Goal: Information Seeking & Learning: Find contact information

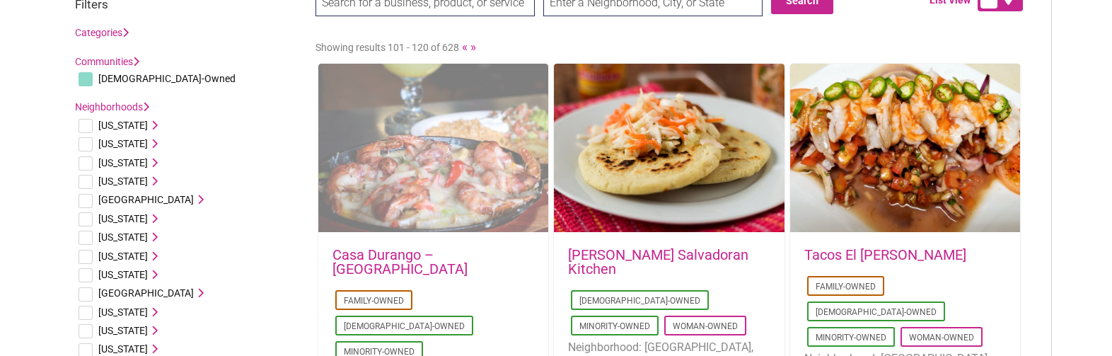
drag, startPoint x: 525, startPoint y: 115, endPoint x: 525, endPoint y: 140, distance: 25.5
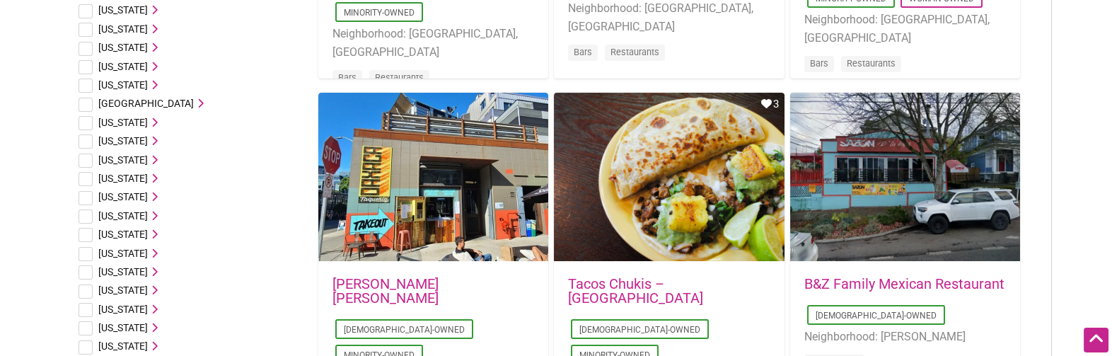
scroll to position [436, 0]
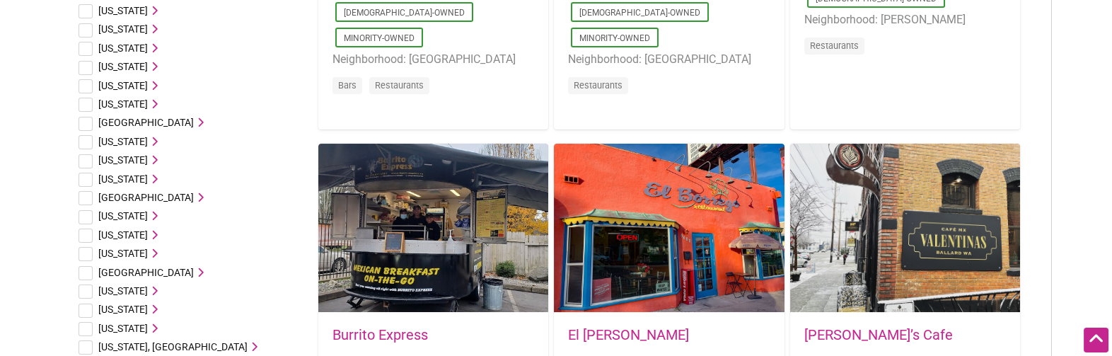
drag, startPoint x: 1050, startPoint y: 112, endPoint x: 1054, endPoint y: 170, distance: 58.8
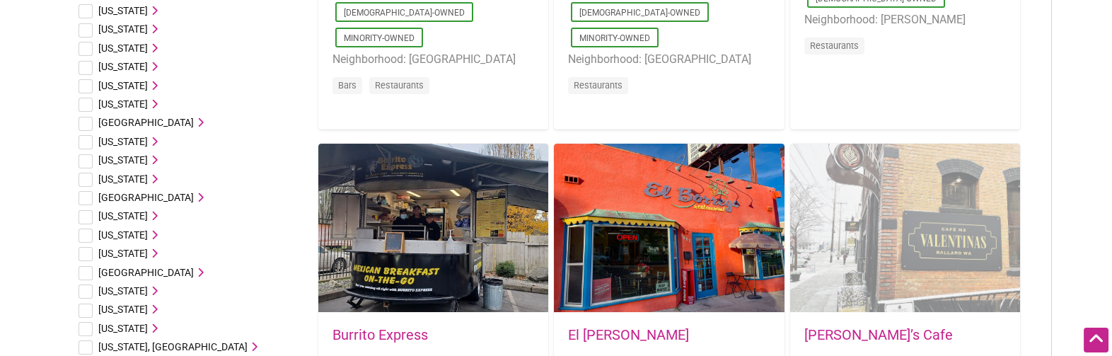
scroll to position [760, 0]
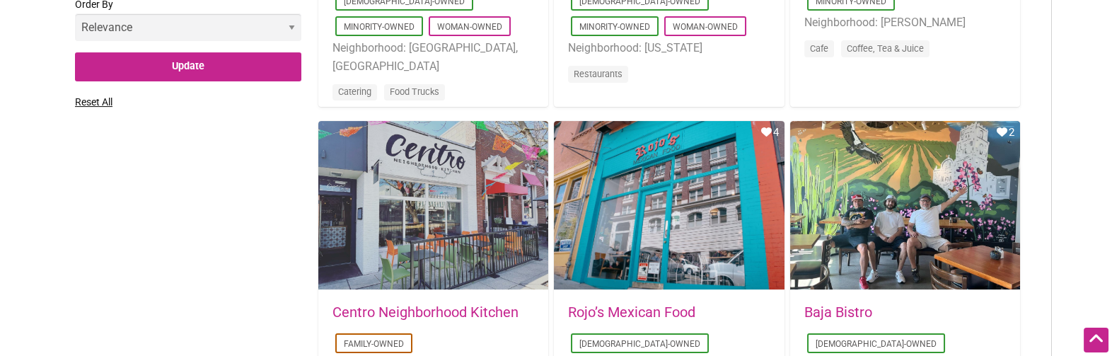
drag, startPoint x: 1071, startPoint y: 115, endPoint x: 1076, endPoint y: 177, distance: 62.4
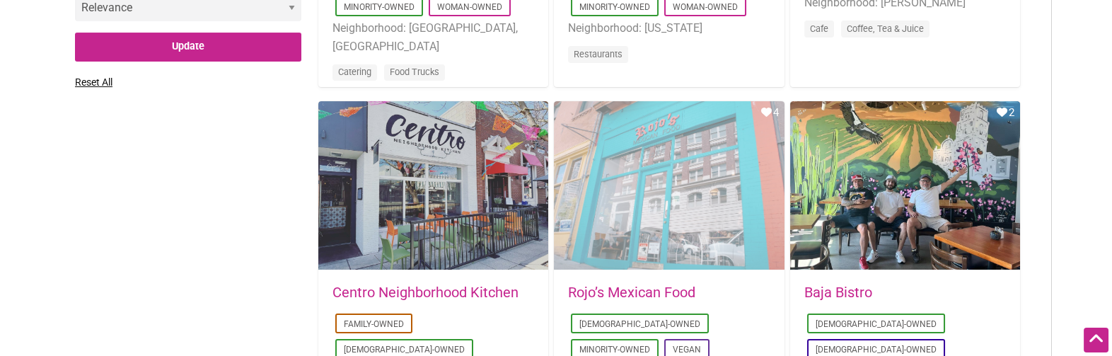
drag, startPoint x: 642, startPoint y: 180, endPoint x: 661, endPoint y: 178, distance: 18.5
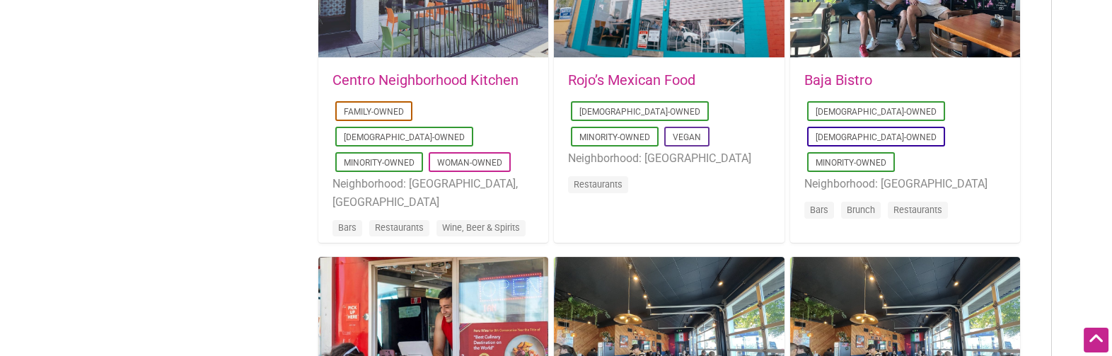
drag, startPoint x: 1088, startPoint y: 90, endPoint x: 1086, endPoint y: 190, distance: 100.5
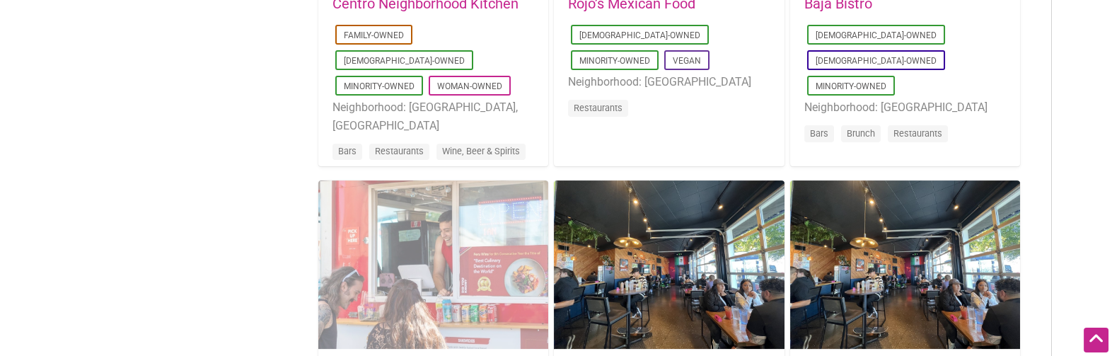
drag, startPoint x: 430, startPoint y: 279, endPoint x: 574, endPoint y: 236, distance: 149.7
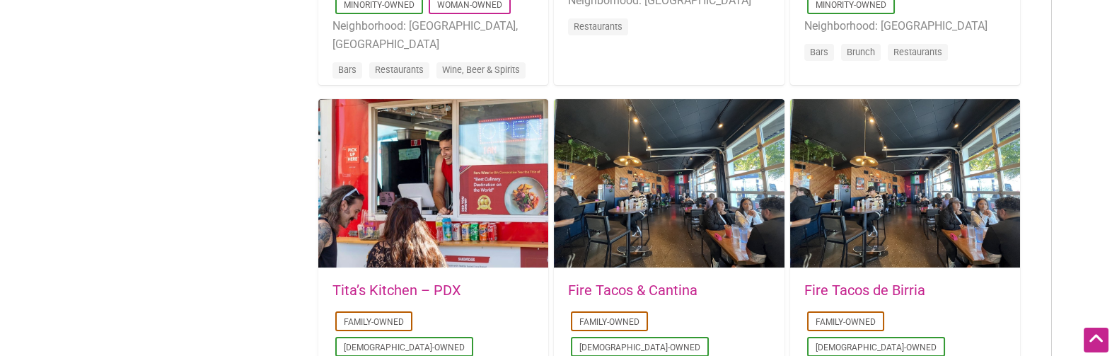
drag, startPoint x: 1051, startPoint y: 117, endPoint x: 1050, endPoint y: 186, distance: 68.6
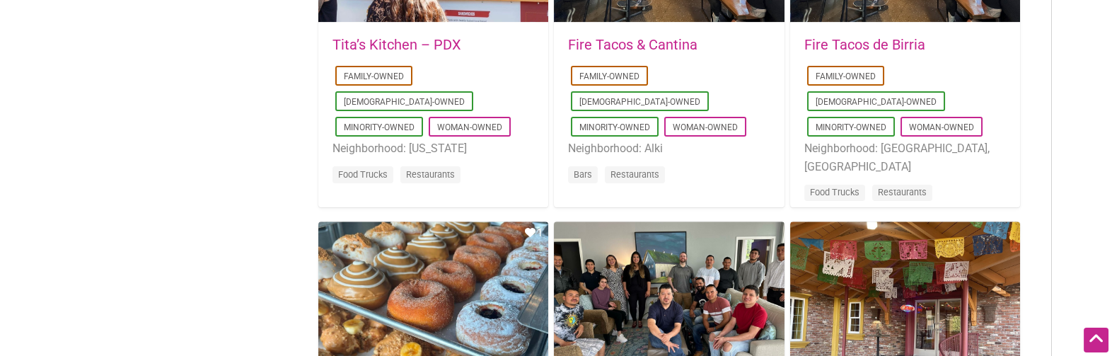
drag, startPoint x: 1059, startPoint y: 100, endPoint x: 1060, endPoint y: 187, distance: 87.7
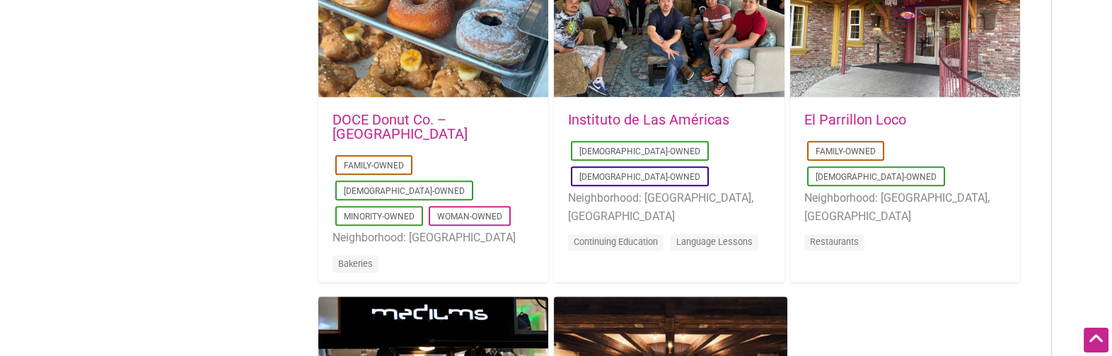
drag, startPoint x: 1069, startPoint y: 111, endPoint x: 1064, endPoint y: 180, distance: 69.5
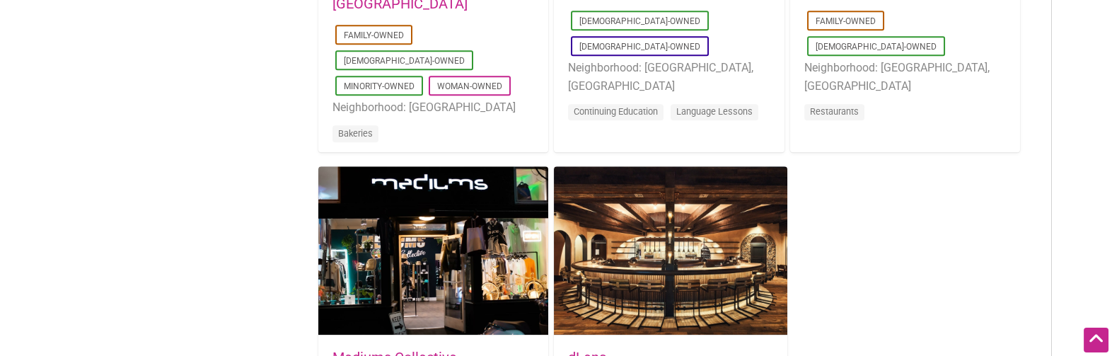
drag, startPoint x: 227, startPoint y: 161, endPoint x: 251, endPoint y: 257, distance: 98.5
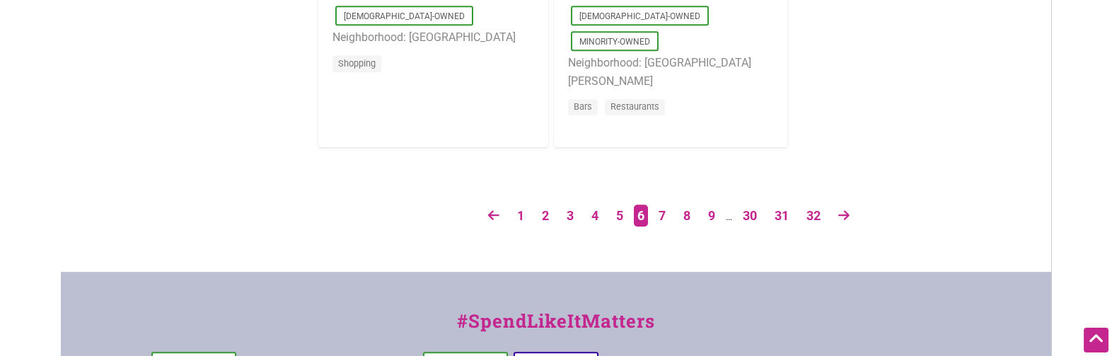
drag, startPoint x: 925, startPoint y: 141, endPoint x: 912, endPoint y: 231, distance: 90.1
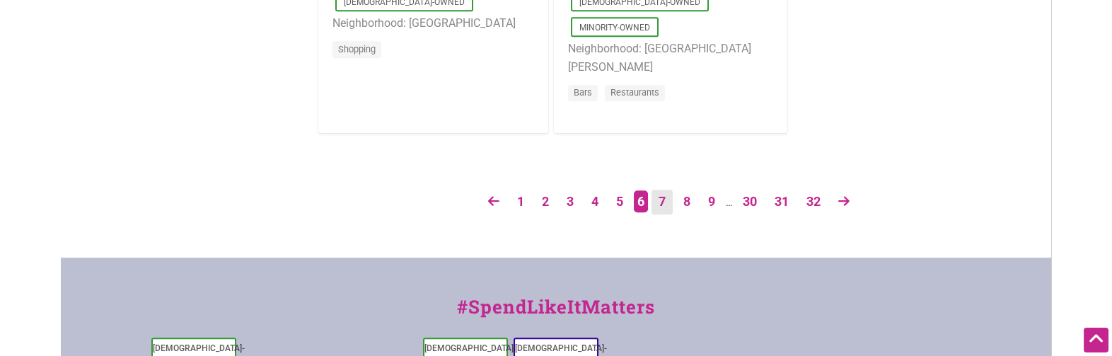
click at [659, 196] on link "7" at bounding box center [661, 202] width 21 height 25
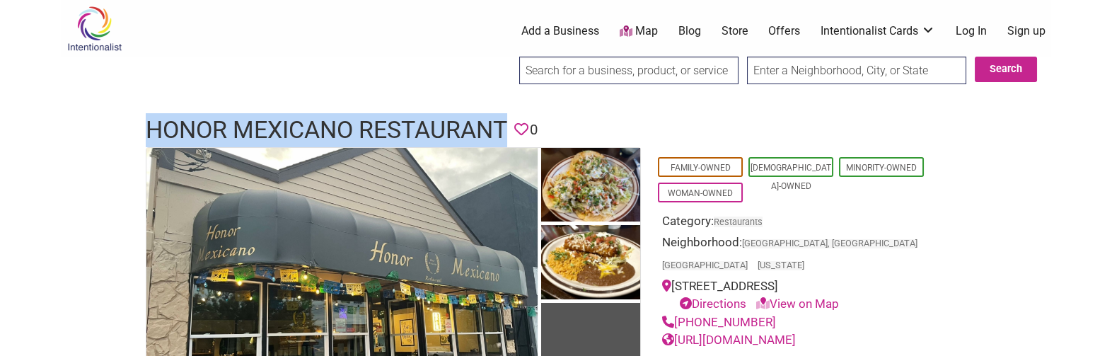
drag, startPoint x: 151, startPoint y: 128, endPoint x: 509, endPoint y: 133, distance: 357.2
click at [507, 133] on h1 "Honor Mexicano Restaurant" at bounding box center [326, 130] width 361 height 34
copy h1 "Honor Mexicano Restaurant"
drag, startPoint x: 779, startPoint y: 299, endPoint x: 678, endPoint y: 294, distance: 101.3
click at [678, 313] on div "(206) 402-6428" at bounding box center [796, 322] width 269 height 18
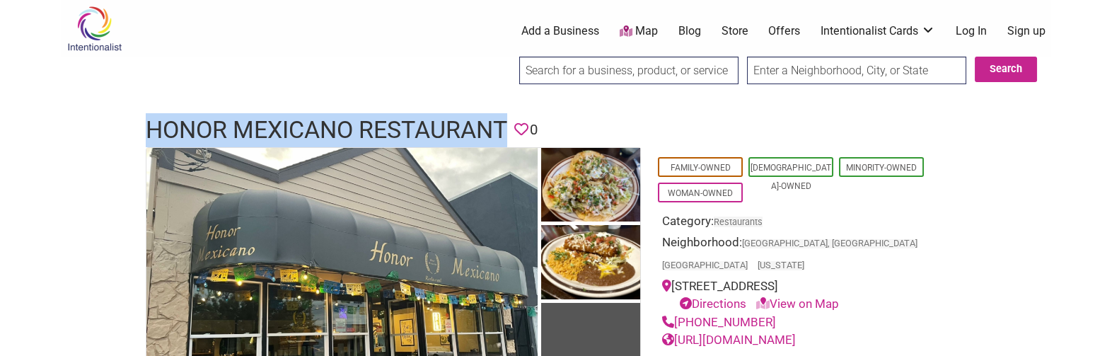
copy link "(206) 402-6428"
click at [796, 332] on link "https://www.facebook.com/honormexicano/" at bounding box center [729, 339] width 134 height 14
drag, startPoint x: 187, startPoint y: 130, endPoint x: 504, endPoint y: 122, distance: 317.7
click at [504, 122] on div "Honor Mexicano Restaurant Favorite 0" at bounding box center [556, 130] width 849 height 34
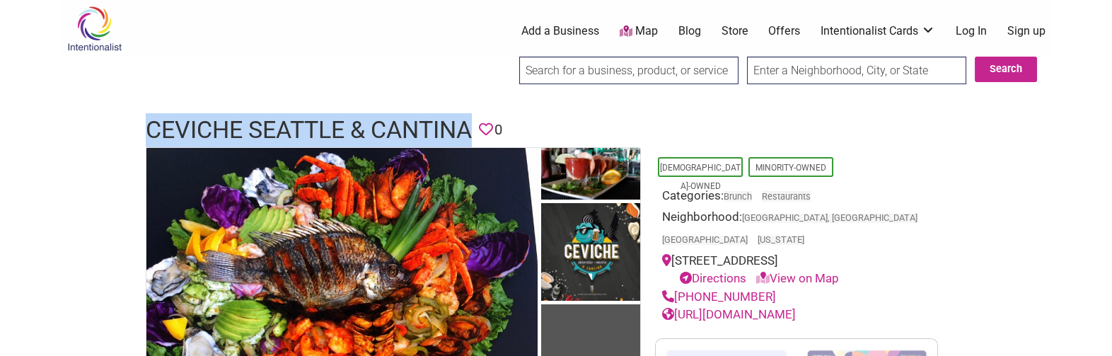
drag, startPoint x: 147, startPoint y: 124, endPoint x: 472, endPoint y: 132, distance: 325.4
click at [472, 132] on div "Ceviche Seattle & Cantina Favorite 0" at bounding box center [556, 130] width 849 height 34
copy h1 "Ceviche Seattle & Cantina"
click at [796, 307] on link "https://cevichecantinaseattle.business.site/?utm_source=gmb&utm_medium=referral" at bounding box center [729, 314] width 134 height 14
drag, startPoint x: 767, startPoint y: 272, endPoint x: 678, endPoint y: 272, distance: 88.4
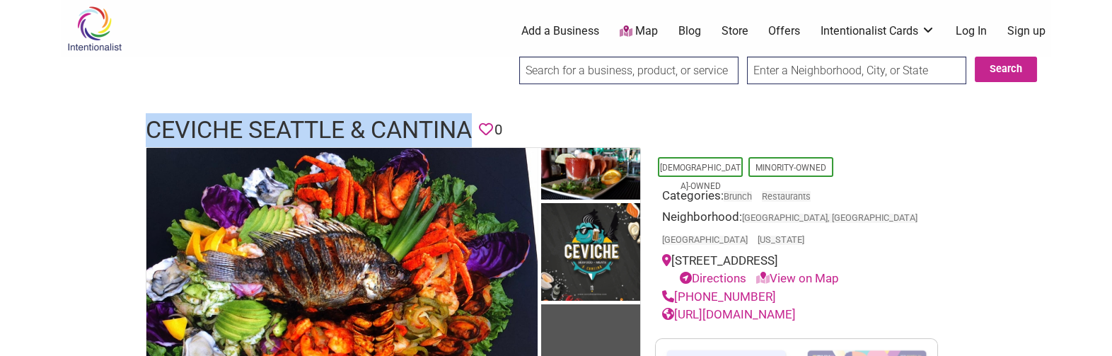
click at [678, 288] on div "(206) 695-2672" at bounding box center [796, 297] width 269 height 18
copy link "(206) 695-2672"
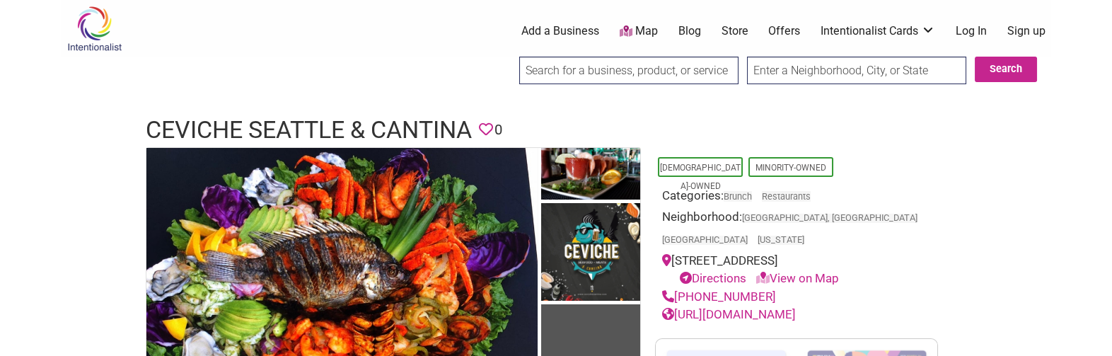
click at [394, 121] on h1 "Ceviche Seattle & Cantina" at bounding box center [309, 130] width 326 height 34
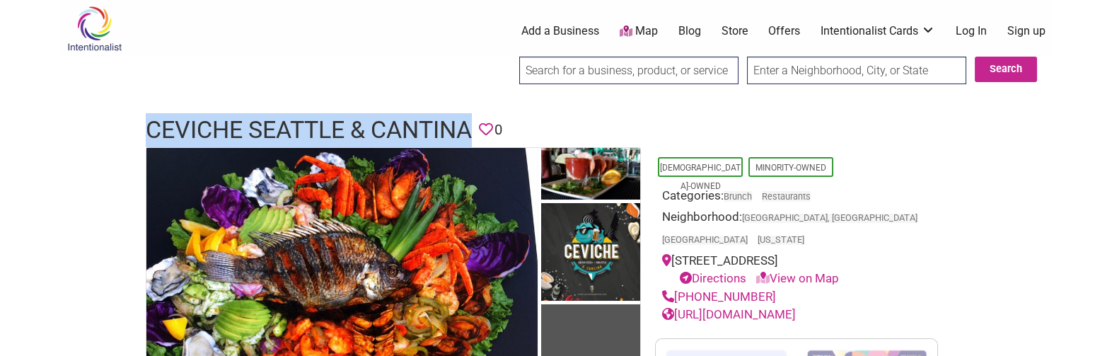
click at [394, 121] on h1 "Ceviche Seattle & Cantina" at bounding box center [309, 130] width 326 height 34
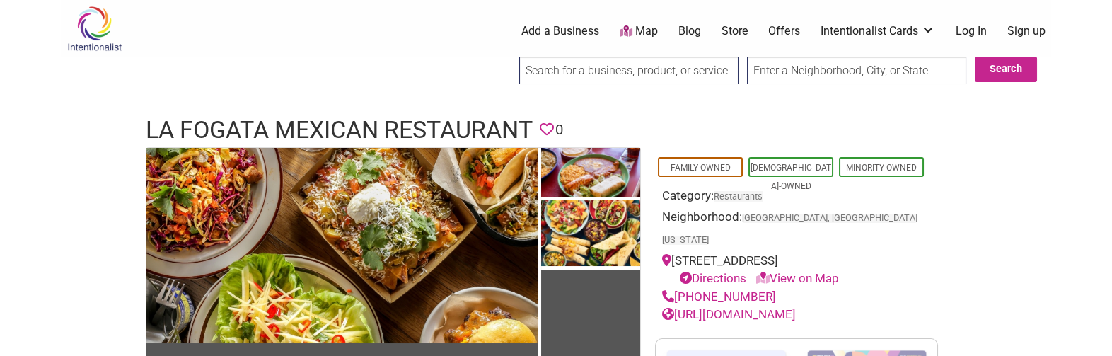
click at [434, 95] on div at bounding box center [556, 100] width 990 height 14
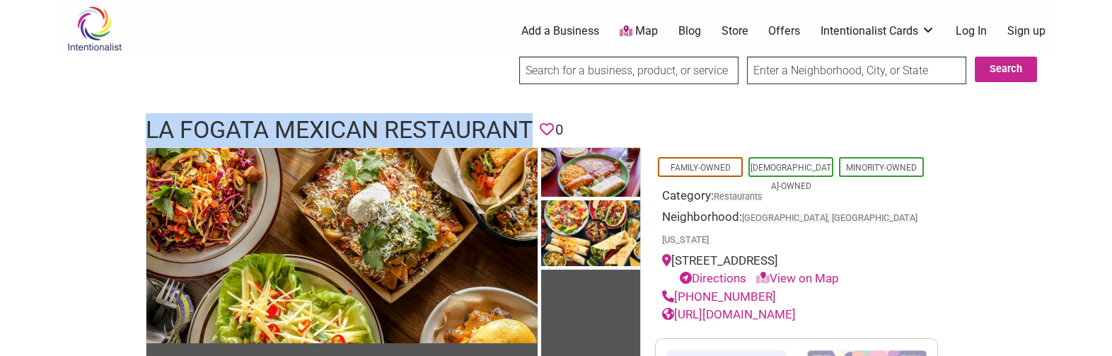
drag, startPoint x: 146, startPoint y: 124, endPoint x: 540, endPoint y: 120, distance: 394.0
click at [540, 120] on header "La Fogata Mexican Restaurant Favorite 0" at bounding box center [556, 130] width 820 height 34
copy h1 "La Fogata Mexican Restaurant"
drag, startPoint x: 766, startPoint y: 287, endPoint x: 677, endPoint y: 291, distance: 89.2
click at [677, 291] on div "(425) 432-4946" at bounding box center [796, 297] width 269 height 18
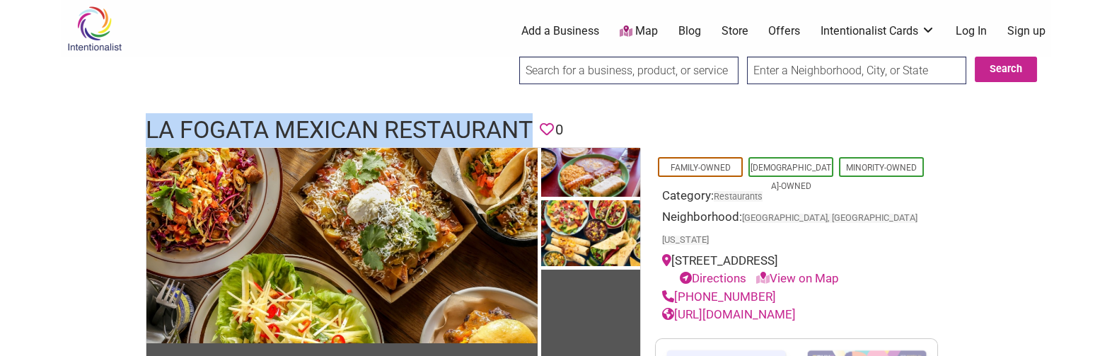
copy link "(425) 432-4946"
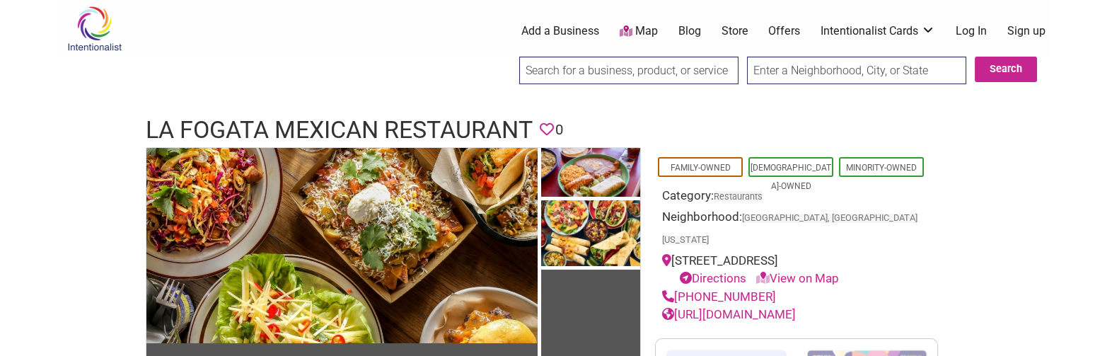
click at [751, 252] on div "23745 225th Way SE #106, Maple Valley, WA 98038 Directions View on Map" at bounding box center [796, 270] width 269 height 36
drag, startPoint x: 783, startPoint y: 245, endPoint x: 808, endPoint y: 284, distance: 46.1
click at [796, 313] on link "https://www.orderlafogatamv.com/" at bounding box center [729, 314] width 134 height 14
click at [250, 120] on h1 "La Fogata Mexican Restaurant" at bounding box center [339, 130] width 387 height 34
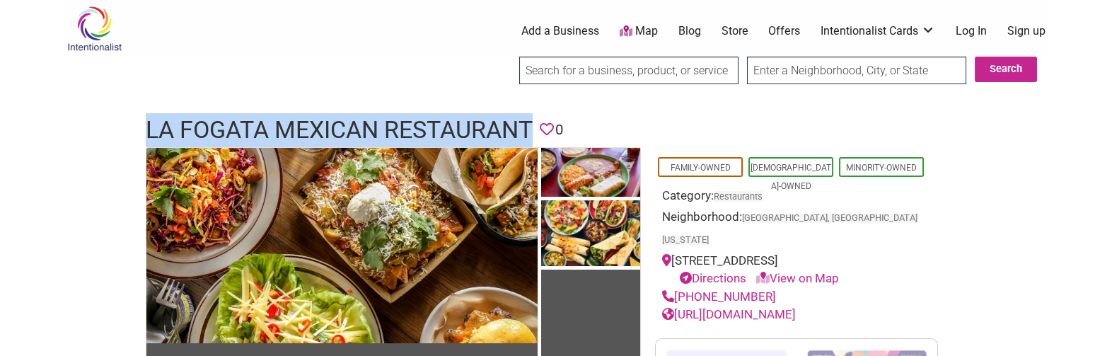
click at [250, 120] on h1 "La Fogata Mexican Restaurant" at bounding box center [339, 130] width 387 height 34
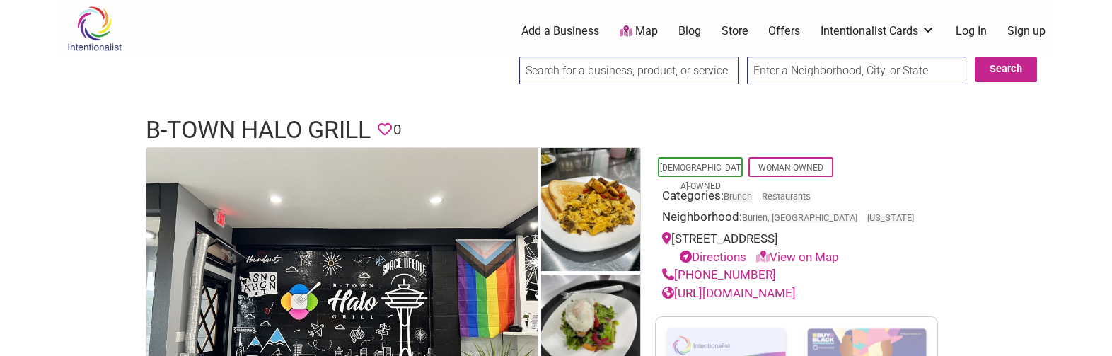
click at [247, 134] on h1 "B-Town Halo Grill" at bounding box center [258, 130] width 225 height 34
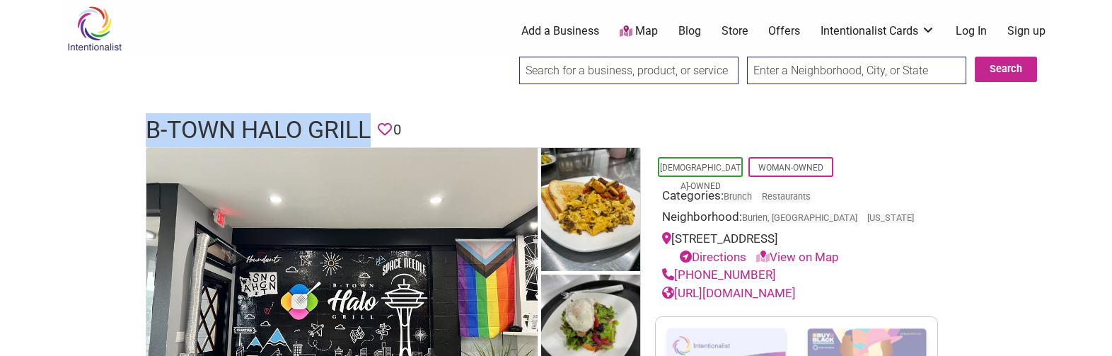
click at [247, 134] on h1 "B-Town Halo Grill" at bounding box center [258, 130] width 225 height 34
copy h1 "B-Town Halo Grill"
drag, startPoint x: 766, startPoint y: 275, endPoint x: 675, endPoint y: 277, distance: 90.5
click at [675, 277] on div "[PHONE_NUMBER]" at bounding box center [796, 275] width 269 height 18
copy link "[PHONE_NUMBER]"
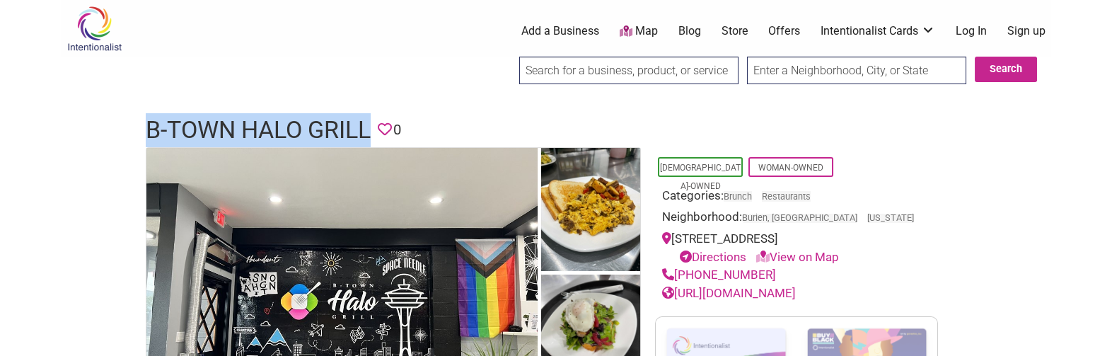
click at [769, 296] on link "[URL][DOMAIN_NAME]" at bounding box center [729, 293] width 134 height 14
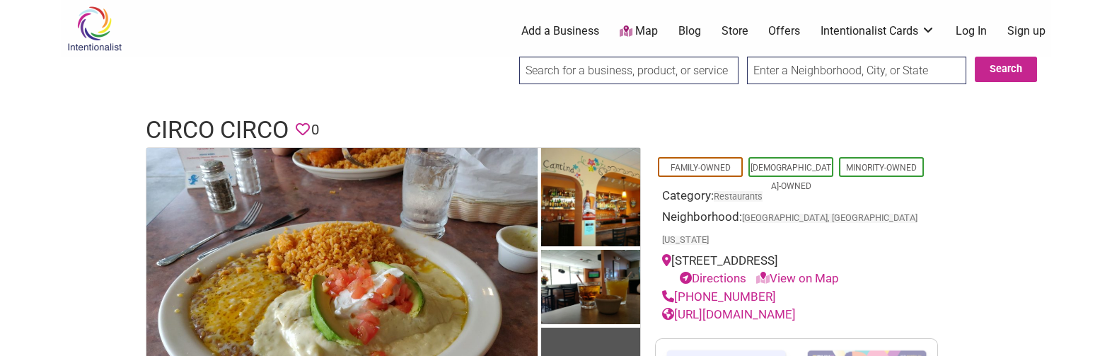
click at [320, 103] on div at bounding box center [556, 100] width 990 height 14
click at [262, 124] on h1 "Circo Circo" at bounding box center [217, 130] width 143 height 34
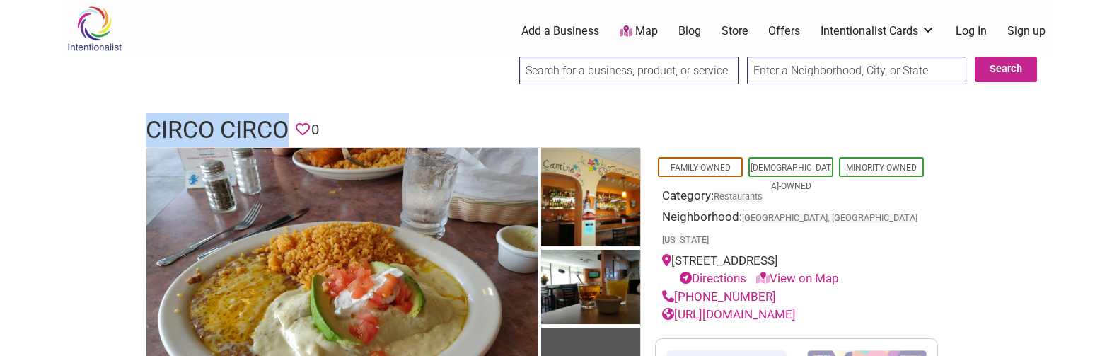
click at [262, 124] on h1 "Circo Circo" at bounding box center [217, 130] width 143 height 34
click at [262, 132] on h1 "Circo Circo" at bounding box center [217, 130] width 143 height 34
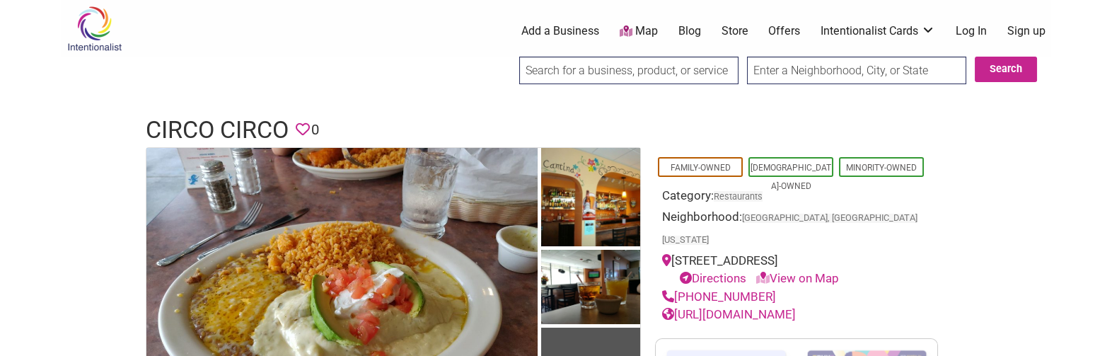
drag, startPoint x: 255, startPoint y: 123, endPoint x: 248, endPoint y: 125, distance: 8.1
click at [255, 123] on h1 "Circo Circo" at bounding box center [217, 130] width 143 height 34
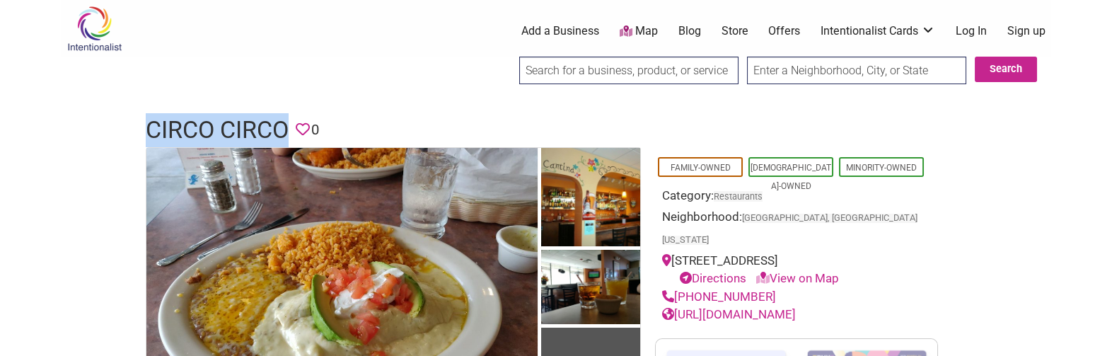
copy h1 "Circo Circo"
drag, startPoint x: 749, startPoint y: 278, endPoint x: 677, endPoint y: 273, distance: 72.3
click at [677, 288] on div "(253) 946-0396" at bounding box center [796, 297] width 269 height 18
copy link "(253) 946-0396"
click at [796, 307] on link "https://www.facebook.com/circocircofamily" at bounding box center [729, 314] width 134 height 14
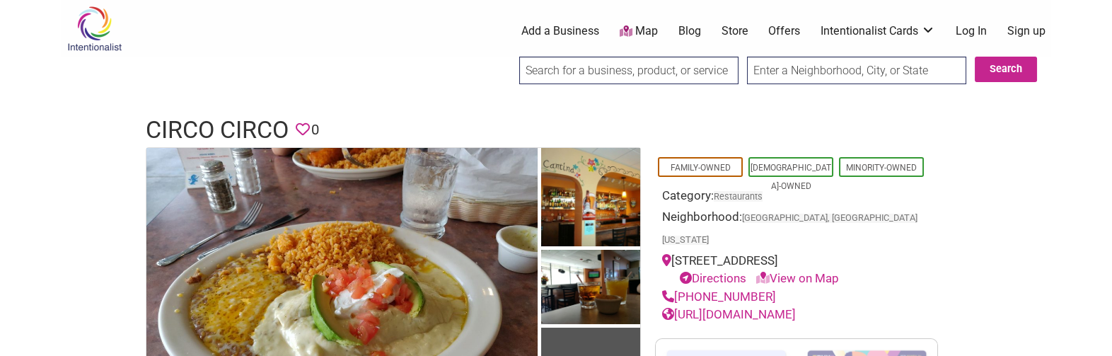
click at [237, 124] on h1 "Circo Circo" at bounding box center [217, 130] width 143 height 34
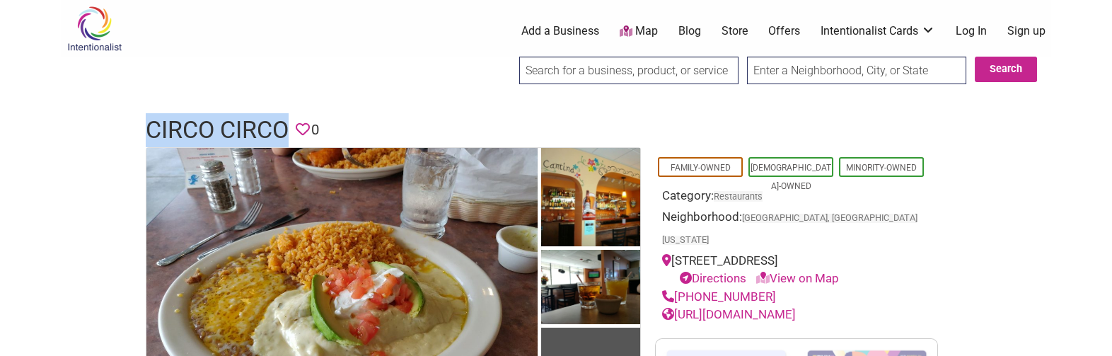
click at [237, 124] on h1 "Circo Circo" at bounding box center [217, 130] width 143 height 34
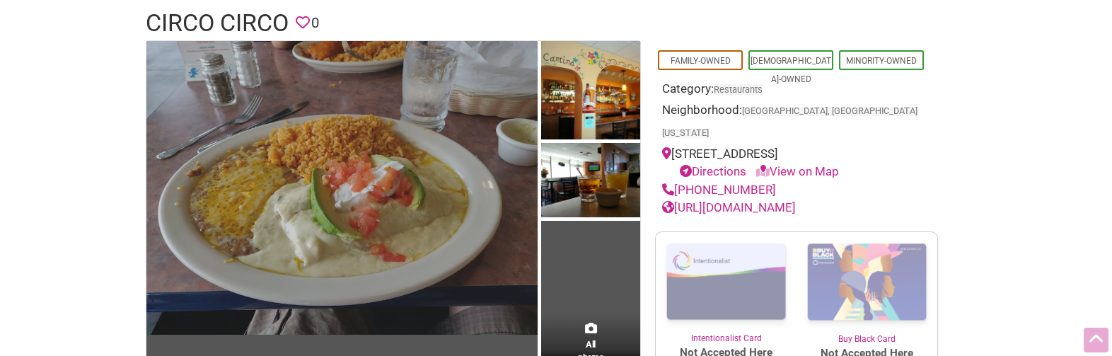
drag, startPoint x: 359, startPoint y: 105, endPoint x: 533, endPoint y: 116, distance: 174.3
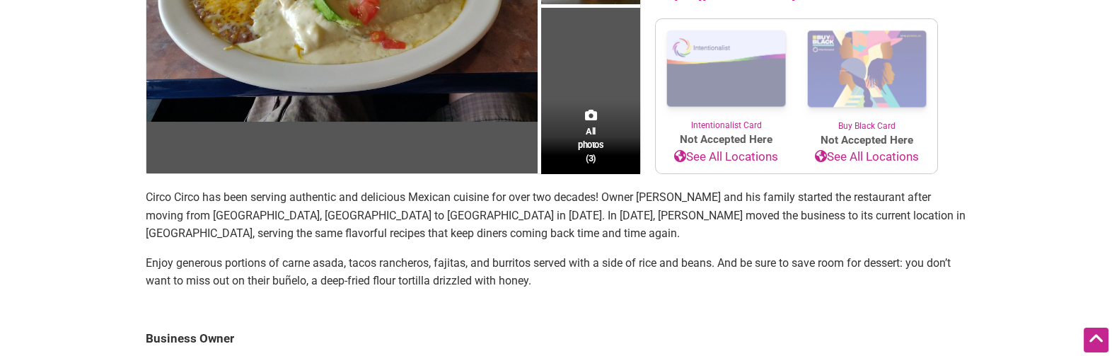
drag, startPoint x: 1000, startPoint y: 97, endPoint x: 1006, endPoint y: 143, distance: 46.4
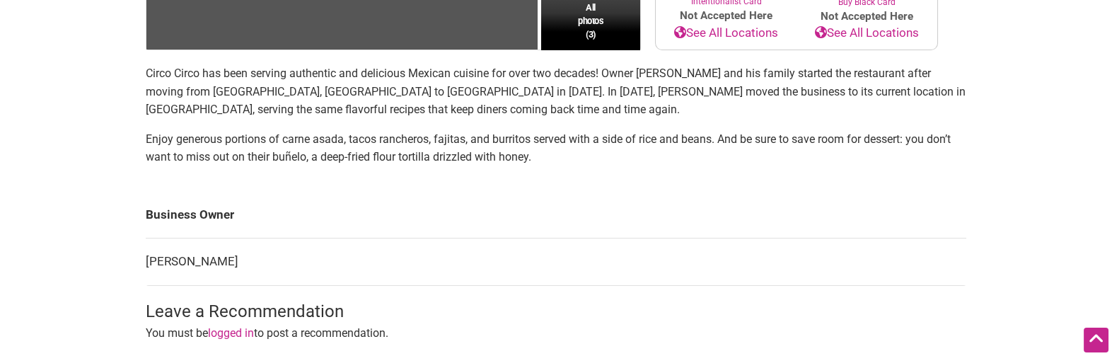
drag, startPoint x: 401, startPoint y: 177, endPoint x: 399, endPoint y: 227, distance: 50.3
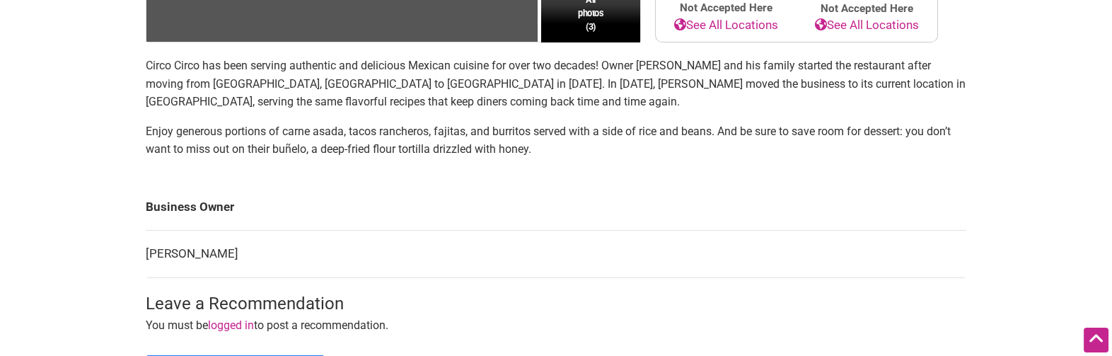
scroll to position [0, 0]
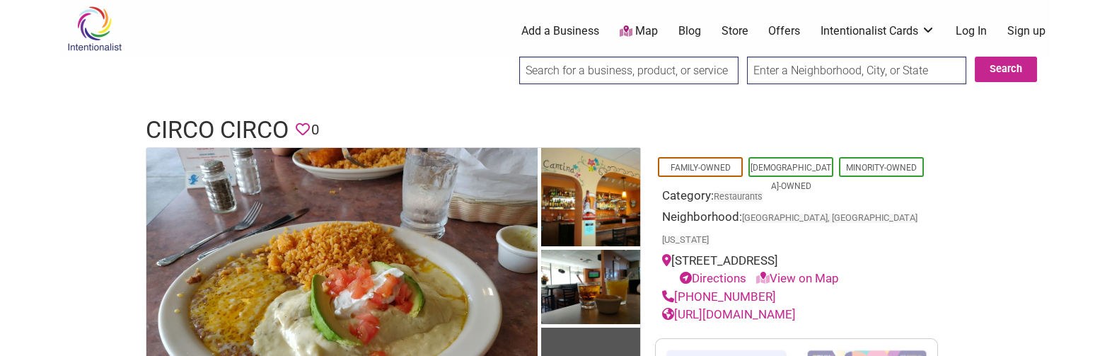
click at [763, 307] on link "https://www.facebook.com/circocircofamily" at bounding box center [729, 314] width 134 height 14
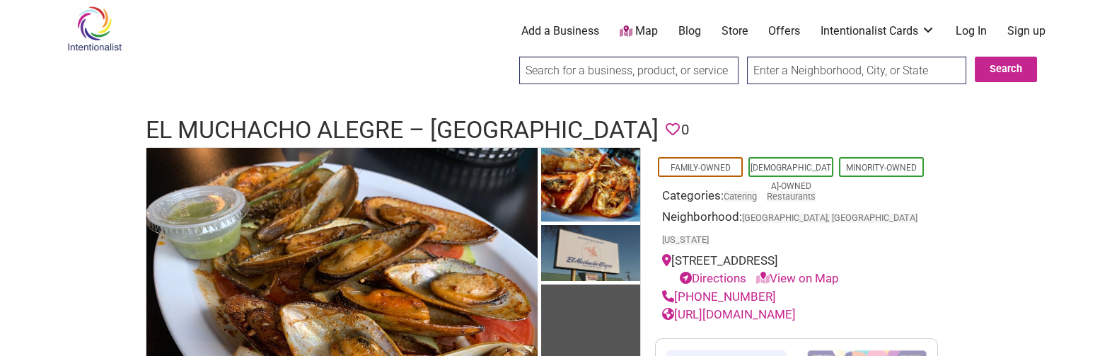
click at [385, 122] on h1 "El Muchacho Alegre – [GEOGRAPHIC_DATA]" at bounding box center [402, 130] width 513 height 34
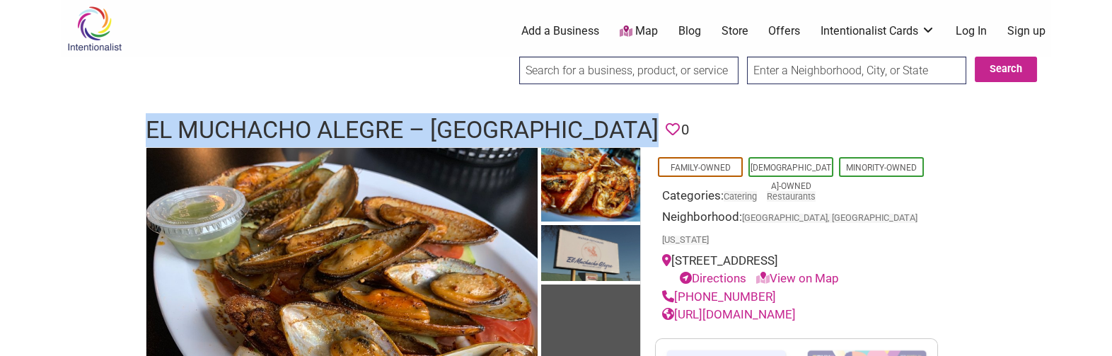
click at [385, 122] on h1 "El Muchacho Alegre – [GEOGRAPHIC_DATA]" at bounding box center [402, 130] width 513 height 34
copy h1 "El Muchacho Alegre – [GEOGRAPHIC_DATA]"
drag, startPoint x: 775, startPoint y: 271, endPoint x: 676, endPoint y: 272, distance: 99.0
click at [676, 288] on div "[PHONE_NUMBER]" at bounding box center [796, 297] width 269 height 18
copy link "[PHONE_NUMBER]"
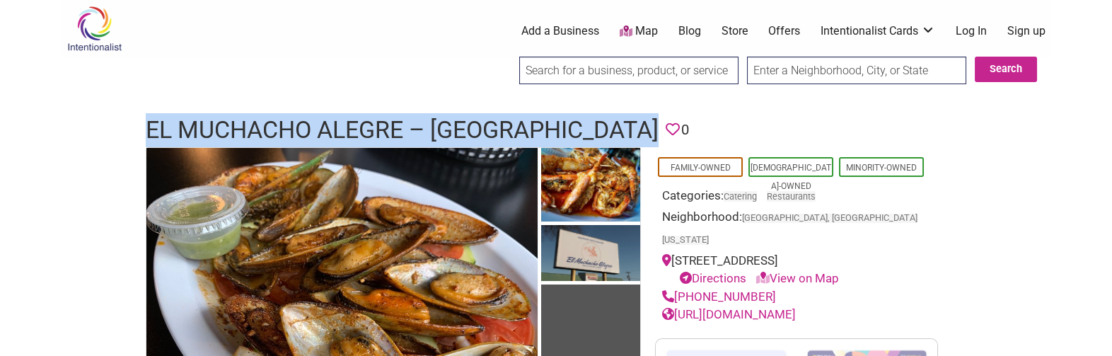
click at [796, 307] on link "[URL][DOMAIN_NAME]" at bounding box center [729, 314] width 134 height 14
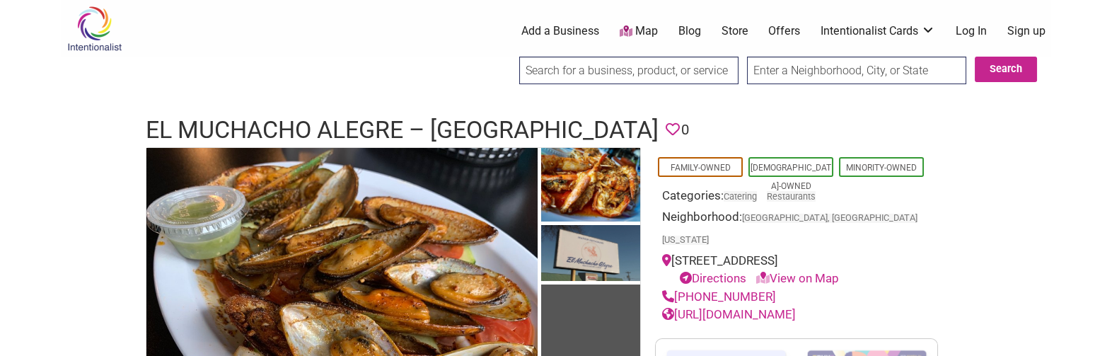
click at [887, 221] on div "Neighborhood: [GEOGRAPHIC_DATA], [GEOGRAPHIC_DATA] [US_STATE]" at bounding box center [796, 230] width 269 height 44
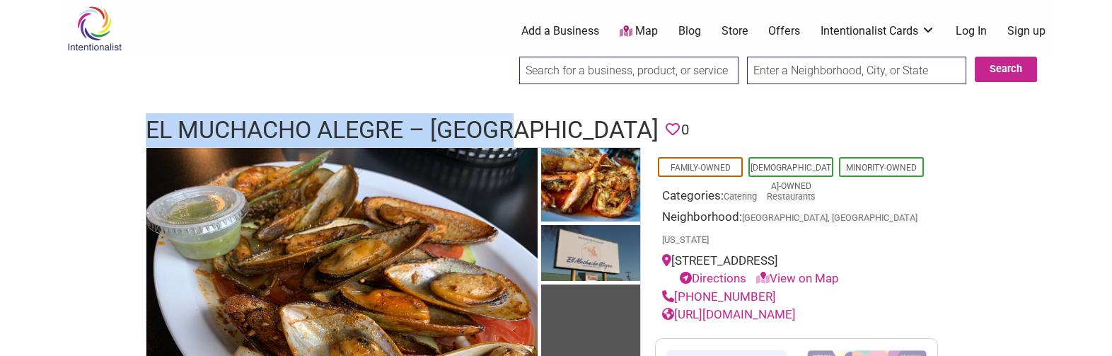
drag, startPoint x: 144, startPoint y: 124, endPoint x: 527, endPoint y: 136, distance: 383.5
click at [528, 135] on div "El Muchacho Alegre – Renton Favorite 0" at bounding box center [556, 130] width 849 height 34
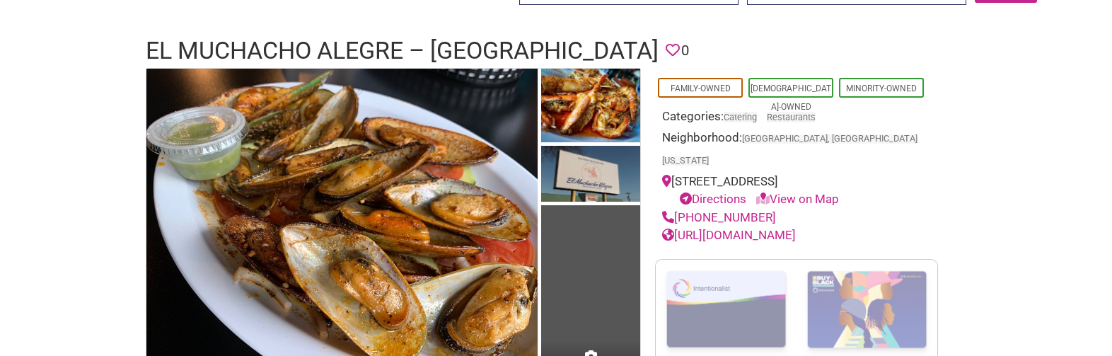
drag, startPoint x: 414, startPoint y: 71, endPoint x: 428, endPoint y: 124, distance: 54.7
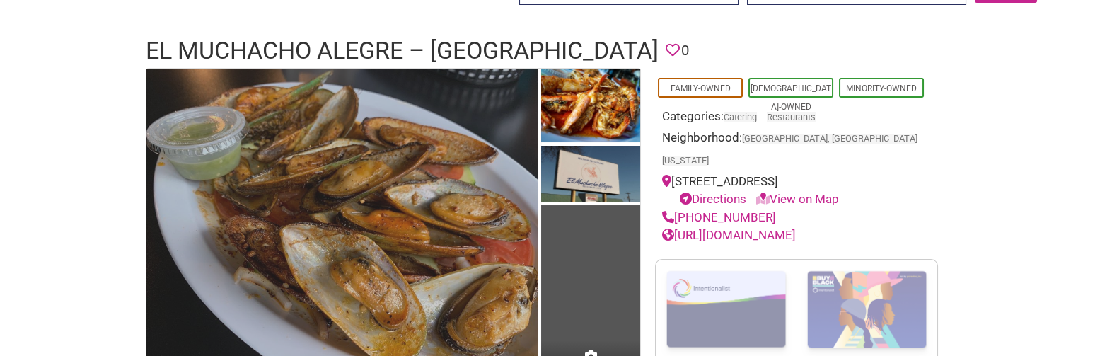
scroll to position [102, 0]
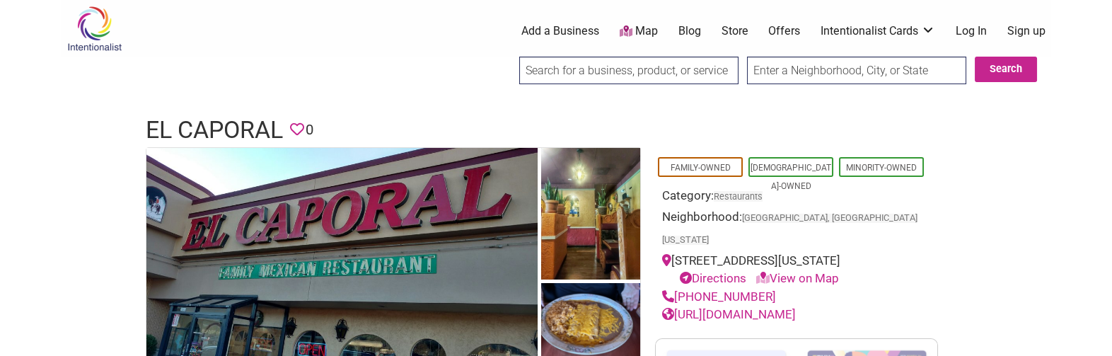
click at [232, 122] on h1 "El Caporal" at bounding box center [214, 130] width 137 height 34
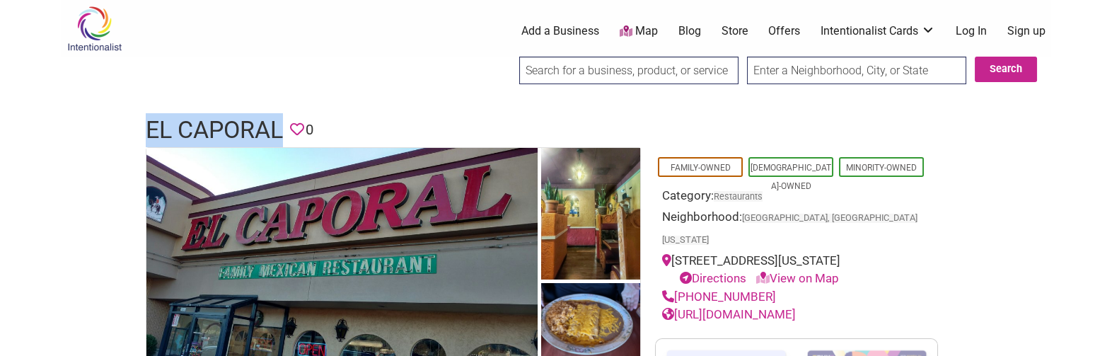
click at [232, 122] on h1 "El Caporal" at bounding box center [214, 130] width 137 height 34
copy h1 "El Caporal"
drag, startPoint x: 770, startPoint y: 286, endPoint x: 676, endPoint y: 285, distance: 93.4
click at [676, 288] on div "[PHONE_NUMBER]" at bounding box center [796, 297] width 269 height 18
copy link "[PHONE_NUMBER]"
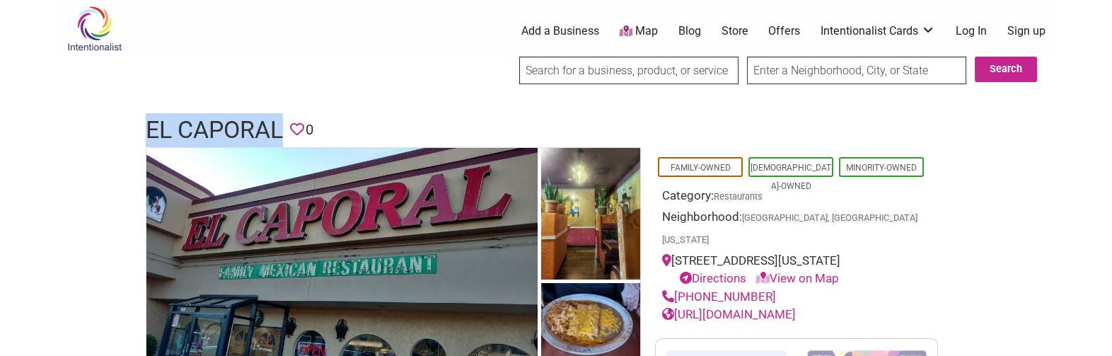
click at [796, 314] on link "[URL][DOMAIN_NAME]" at bounding box center [729, 314] width 134 height 14
drag, startPoint x: 151, startPoint y: 127, endPoint x: 277, endPoint y: 135, distance: 126.2
click at [277, 135] on h1 "El Caporal" at bounding box center [214, 130] width 137 height 34
drag, startPoint x: 281, startPoint y: 134, endPoint x: 148, endPoint y: 116, distance: 134.9
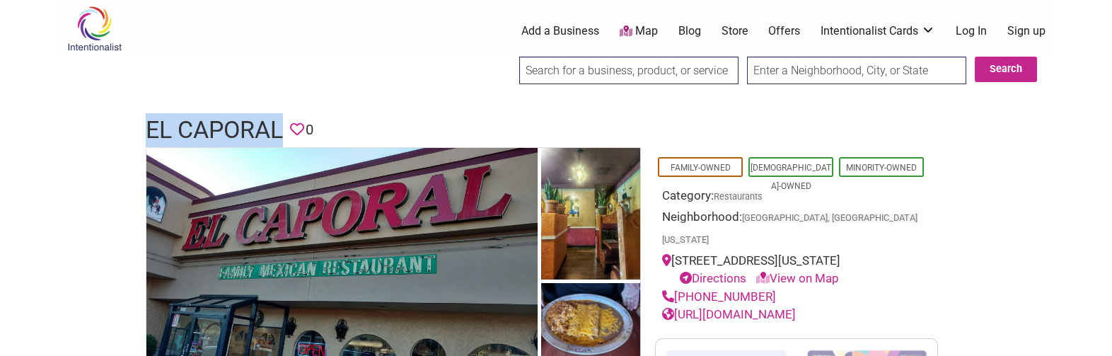
click at [148, 116] on h1 "El Caporal" at bounding box center [214, 130] width 137 height 34
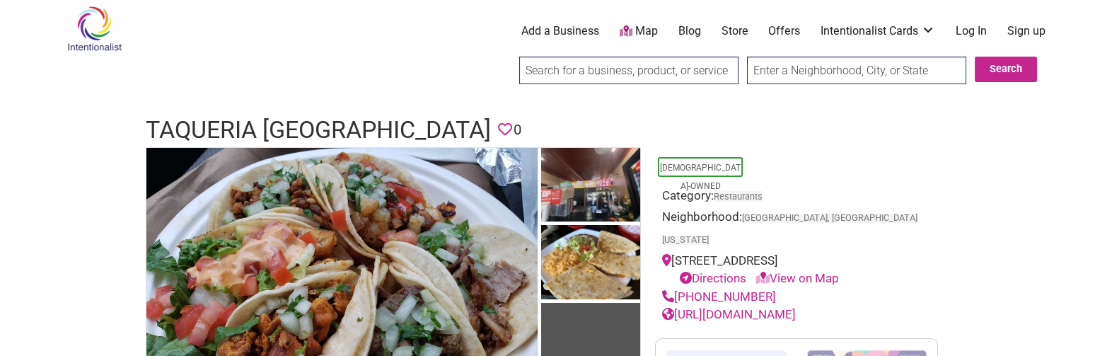
click at [364, 116] on header "Taqueria El GYM Favorite 0" at bounding box center [556, 130] width 820 height 34
click at [218, 121] on h1 "Taqueria El GYM" at bounding box center [318, 130] width 345 height 34
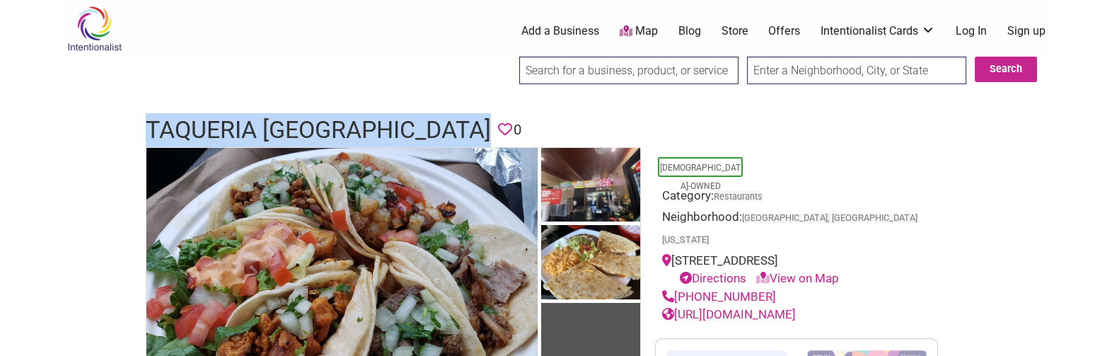
click at [218, 121] on h1 "Taqueria El GYM" at bounding box center [318, 130] width 345 height 34
copy h1 "Taqueria El GYM"
click at [796, 309] on link "https://microsite.talech.com/ordering/Taqueria-El-Gym-Renton-WA/373323" at bounding box center [729, 314] width 134 height 14
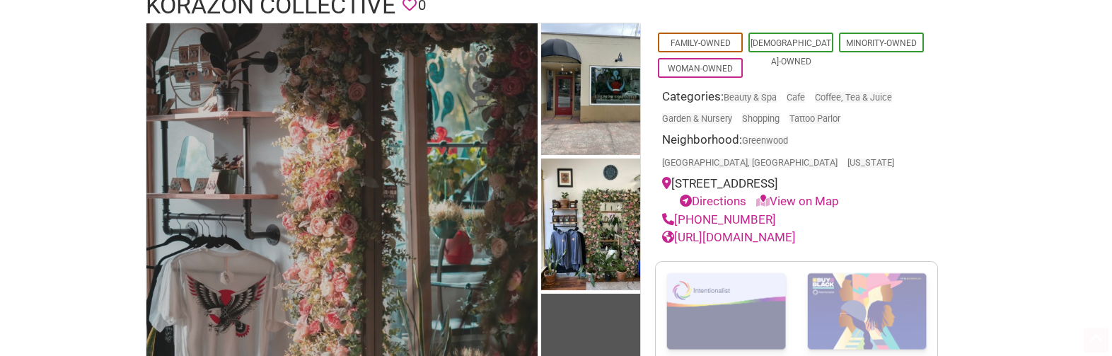
drag, startPoint x: 373, startPoint y: 86, endPoint x: 366, endPoint y: 144, distance: 58.4
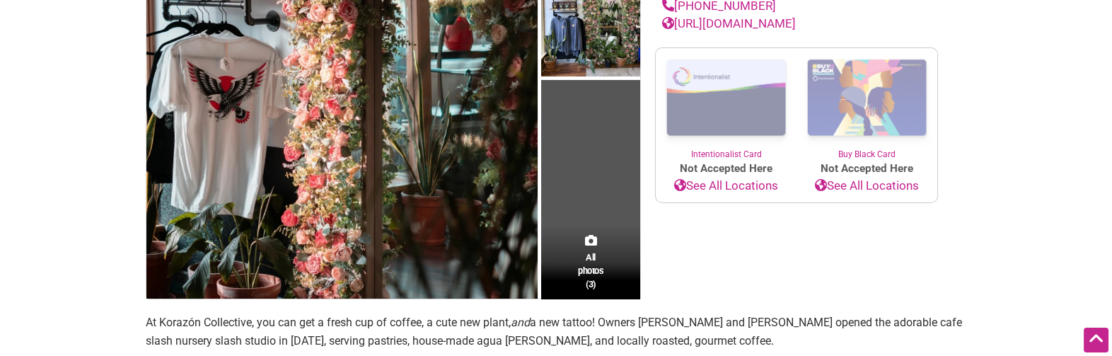
drag, startPoint x: 62, startPoint y: 116, endPoint x: 85, endPoint y: 182, distance: 70.5
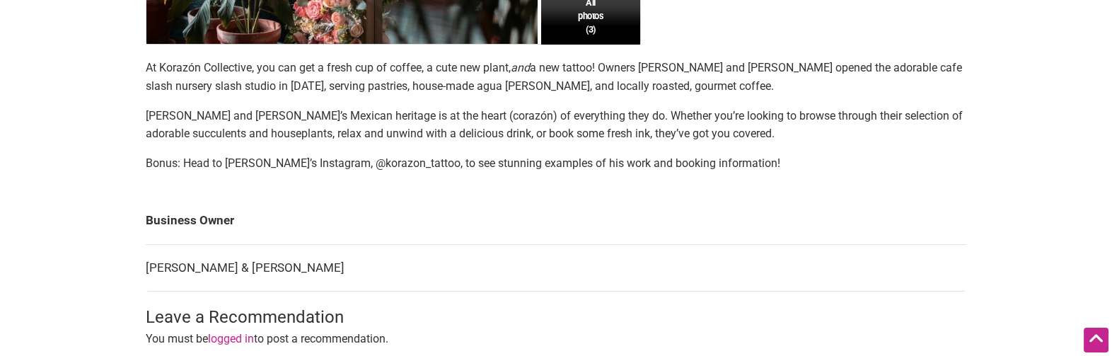
drag, startPoint x: 112, startPoint y: 112, endPoint x: 120, endPoint y: 137, distance: 25.3
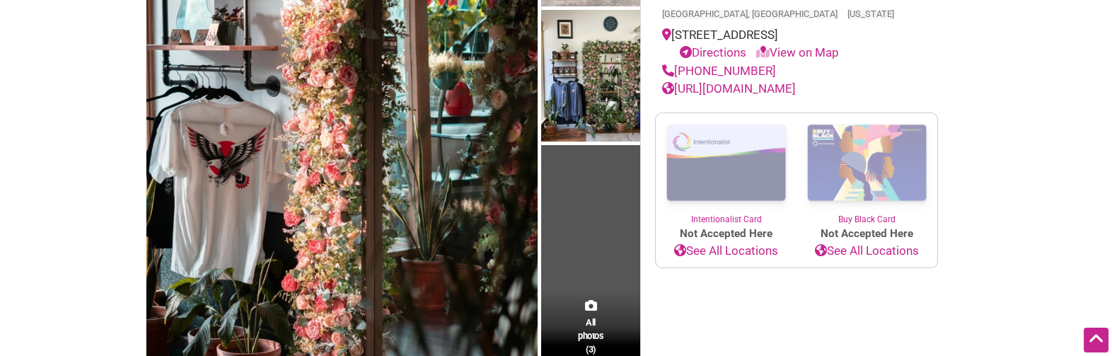
scroll to position [0, 0]
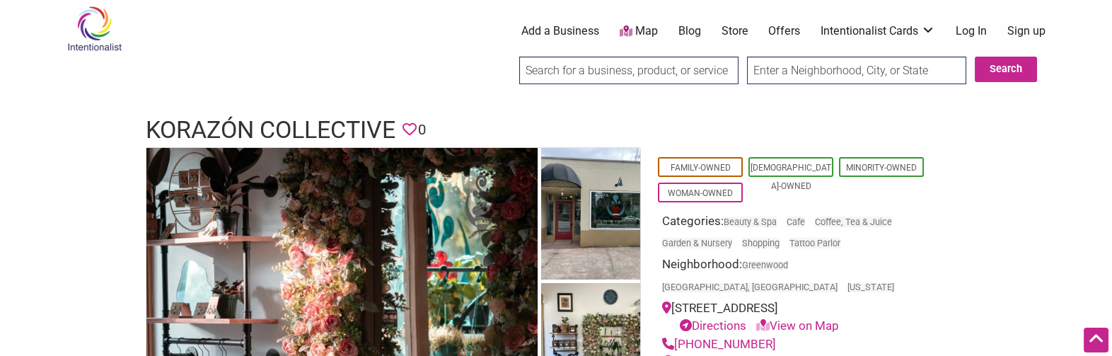
drag, startPoint x: 134, startPoint y: 207, endPoint x: 197, endPoint y: 55, distance: 164.2
click at [265, 130] on h1 "Korazón Collective" at bounding box center [271, 130] width 250 height 34
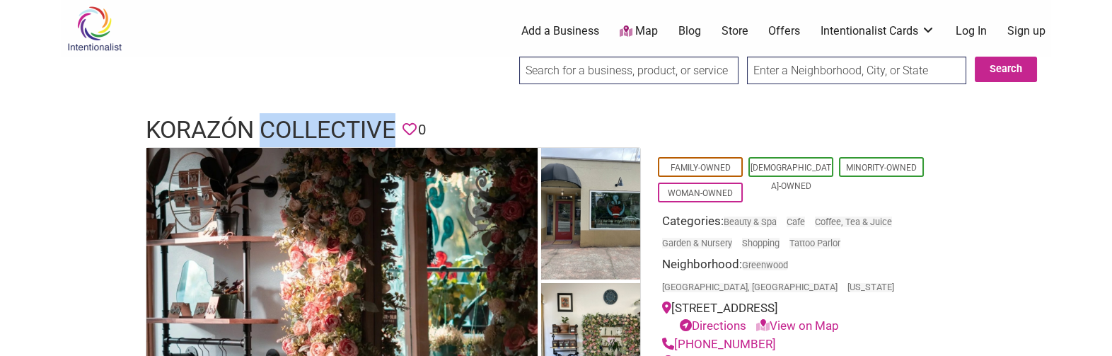
click at [265, 130] on h1 "Korazón Collective" at bounding box center [271, 130] width 250 height 34
copy h1 "Korazón Collective"
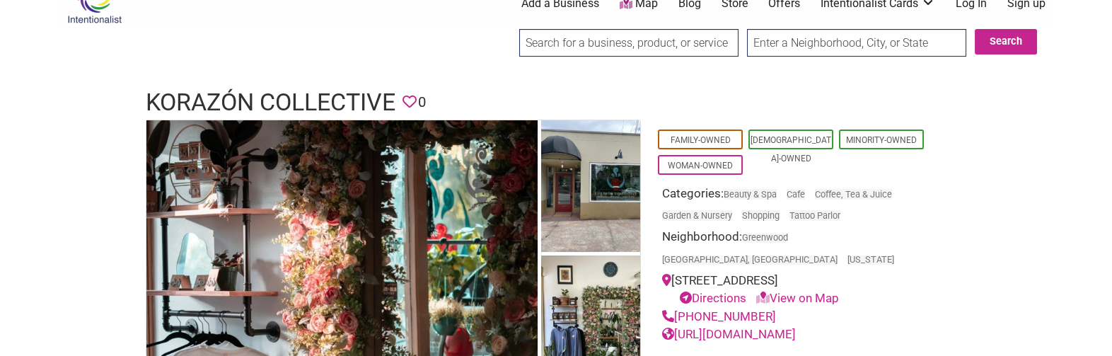
drag, startPoint x: 842, startPoint y: 198, endPoint x: 840, endPoint y: 221, distance: 23.4
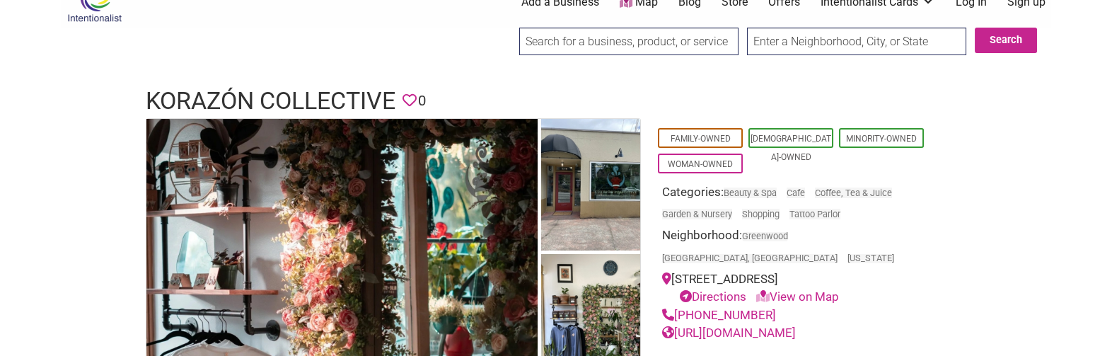
drag, startPoint x: 768, startPoint y: 292, endPoint x: 678, endPoint y: 296, distance: 90.6
click at [678, 306] on div "(208) 952-5253" at bounding box center [796, 315] width 269 height 18
copy link "(208) 952-5253"
click at [729, 325] on link "https://www.korazoncollective.com/" at bounding box center [729, 332] width 134 height 14
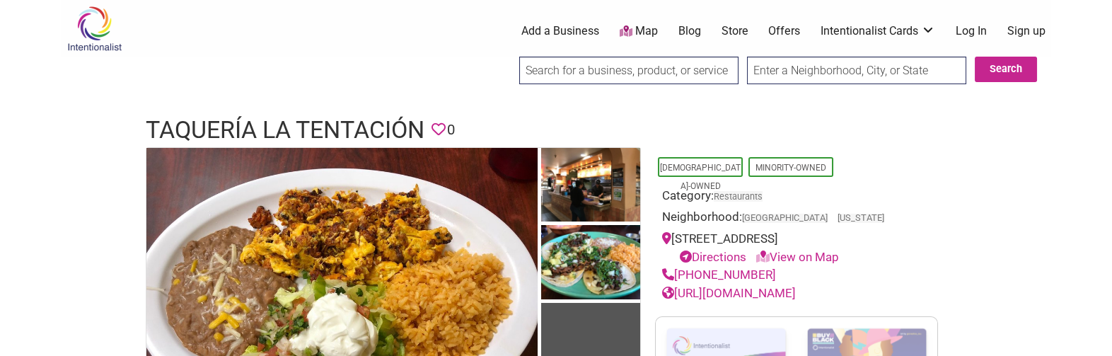
click at [303, 129] on h1 "Taquería La Tentación" at bounding box center [285, 130] width 279 height 34
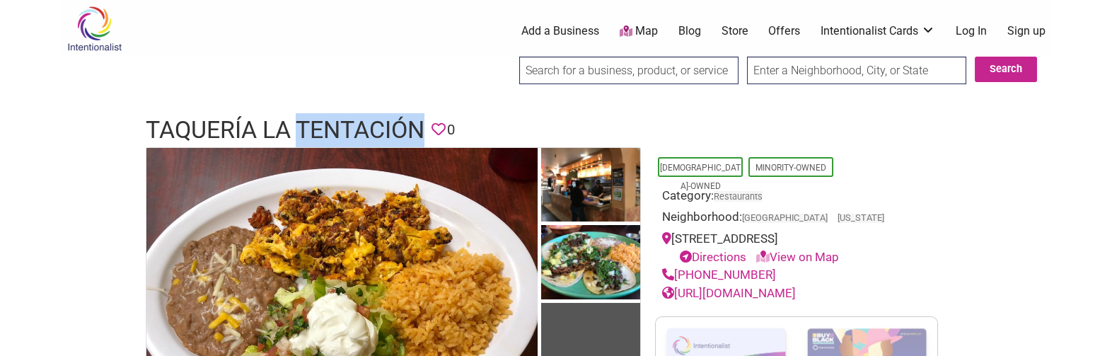
click at [303, 129] on h1 "Taquería La Tentación" at bounding box center [285, 130] width 279 height 34
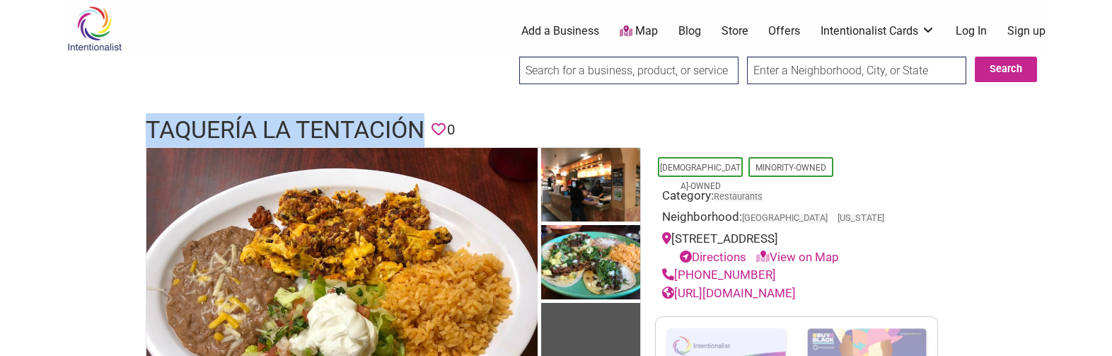
click at [303, 129] on h1 "Taquería La Tentación" at bounding box center [285, 130] width 279 height 34
copy h1 "Taquería La Tentación"
drag, startPoint x: 778, startPoint y: 274, endPoint x: 675, endPoint y: 277, distance: 102.6
click at [675, 277] on div "[PHONE_NUMBER]" at bounding box center [796, 275] width 269 height 18
copy link "[PHONE_NUMBER]"
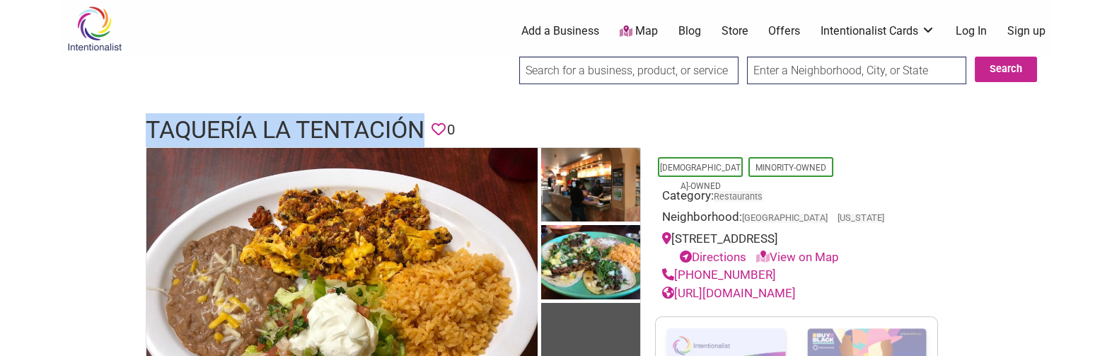
click at [765, 289] on link "[URL][DOMAIN_NAME]" at bounding box center [729, 293] width 134 height 14
drag, startPoint x: 146, startPoint y: 123, endPoint x: 425, endPoint y: 127, distance: 278.7
click at [424, 127] on h1 "Taquería La Tentación" at bounding box center [285, 130] width 279 height 34
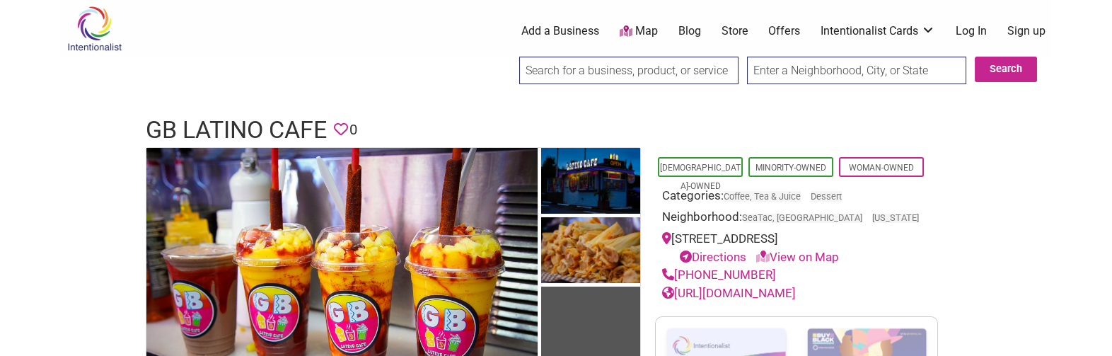
click at [235, 120] on h1 "GB Latino Cafe" at bounding box center [236, 130] width 181 height 34
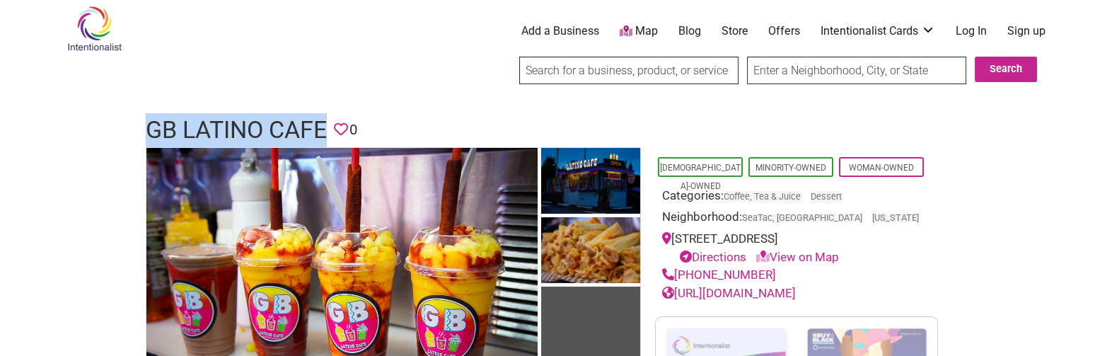
click at [235, 120] on h1 "GB Latino Cafe" at bounding box center [236, 130] width 181 height 34
copy h1 "GB Latino Cafe"
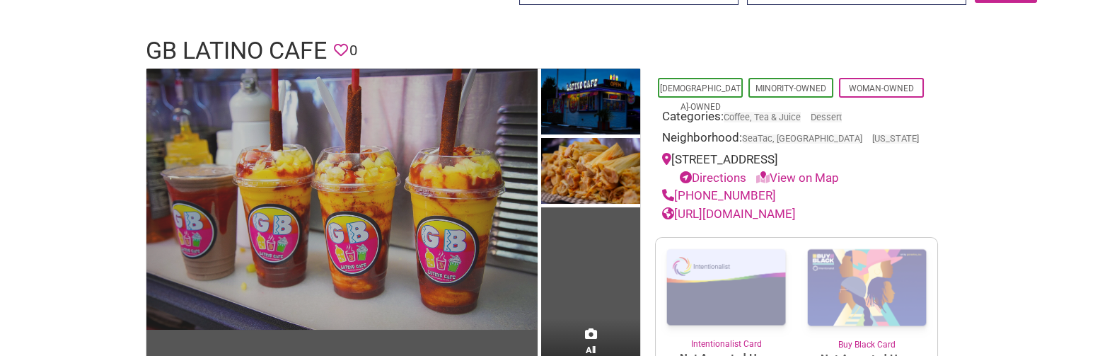
drag, startPoint x: 444, startPoint y: 91, endPoint x: 448, endPoint y: 130, distance: 39.1
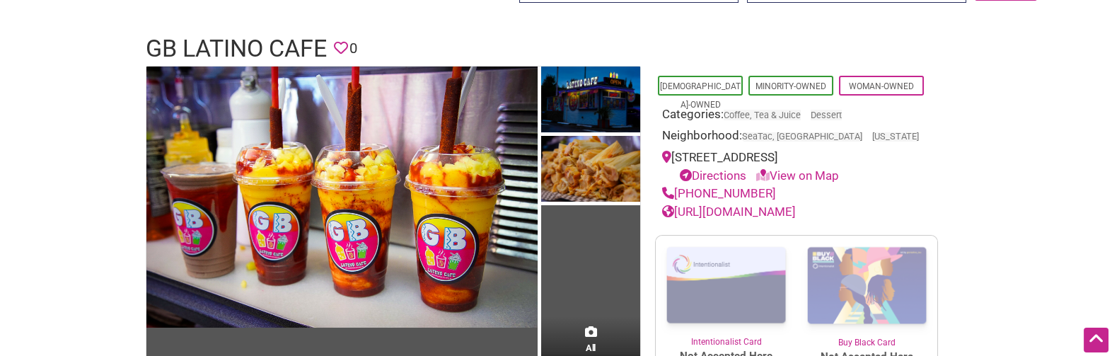
drag, startPoint x: 766, startPoint y: 189, endPoint x: 677, endPoint y: 188, distance: 89.1
click at [677, 188] on div "[PHONE_NUMBER]" at bounding box center [796, 194] width 269 height 18
copy link "[PHONE_NUMBER]"
click at [796, 211] on link "https://gblatinocafe.business.site/?utm_source=gmb&utm_medium=referral" at bounding box center [729, 211] width 134 height 14
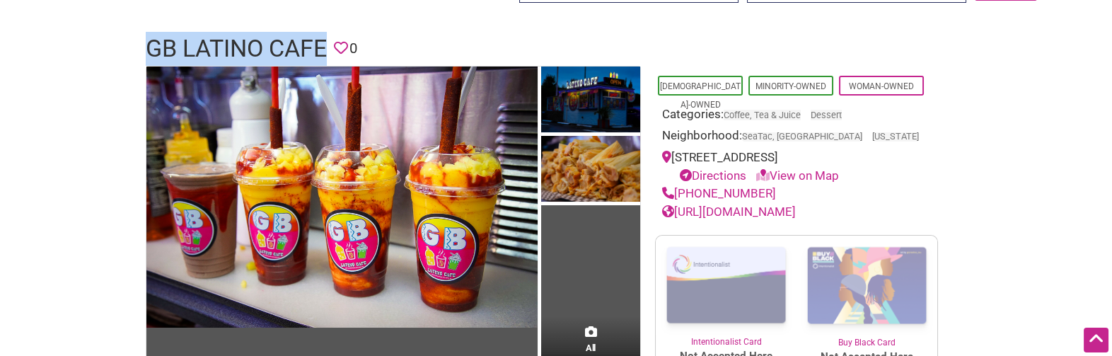
drag, startPoint x: 149, startPoint y: 45, endPoint x: 324, endPoint y: 39, distance: 174.8
click at [324, 39] on h1 "GB Latino Cafe" at bounding box center [236, 49] width 181 height 34
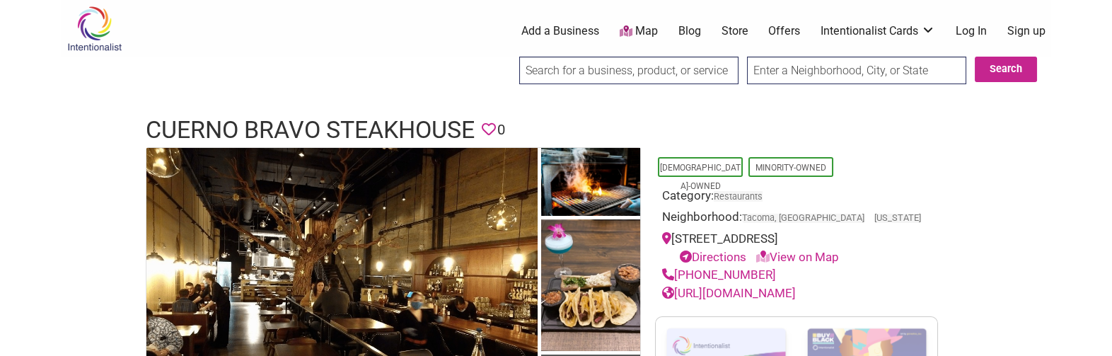
click at [245, 122] on h1 "Cuerno Bravo Steakhouse" at bounding box center [310, 130] width 329 height 34
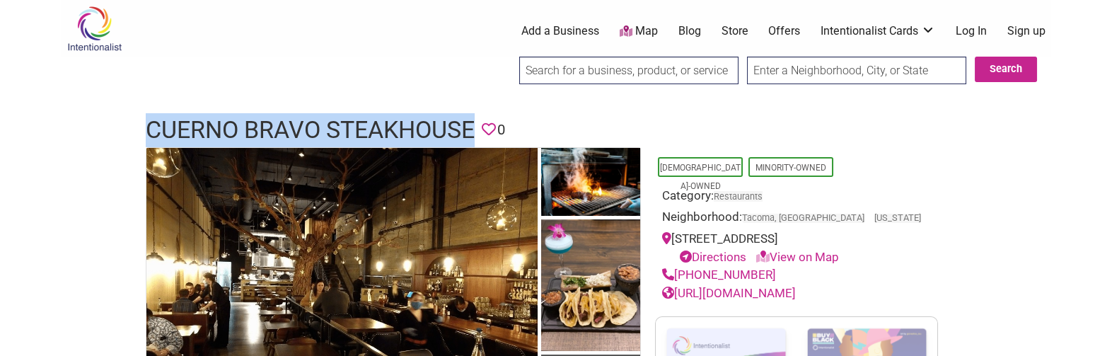
click at [245, 122] on h1 "Cuerno Bravo Steakhouse" at bounding box center [310, 130] width 329 height 34
copy h1 "Cuerno Bravo Steakhouse"
drag, startPoint x: 775, startPoint y: 274, endPoint x: 676, endPoint y: 271, distance: 99.1
click at [676, 271] on div "[PHONE_NUMBER]" at bounding box center [796, 275] width 269 height 18
copy link "[PHONE_NUMBER]"
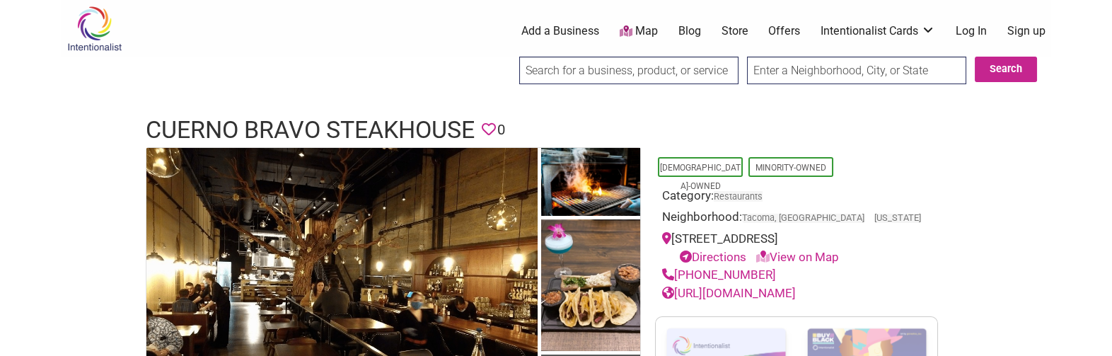
click at [356, 127] on h1 "Cuerno Bravo Steakhouse" at bounding box center [310, 130] width 329 height 34
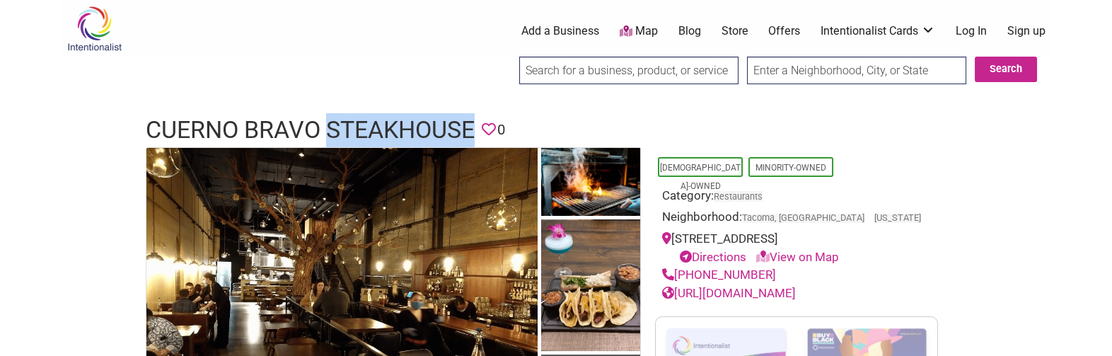
click at [356, 127] on h1 "Cuerno Bravo Steakhouse" at bounding box center [310, 130] width 329 height 34
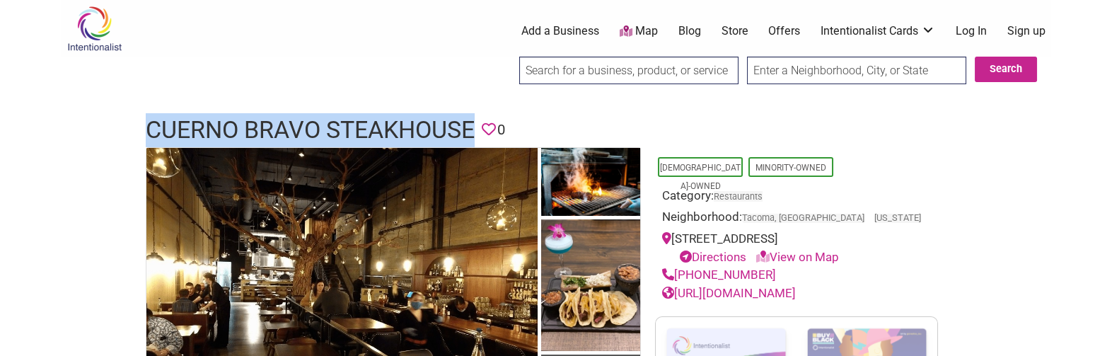
click at [356, 127] on h1 "Cuerno Bravo Steakhouse" at bounding box center [310, 130] width 329 height 34
click at [742, 289] on link "http://www.cuernobravo.com/" at bounding box center [729, 293] width 134 height 14
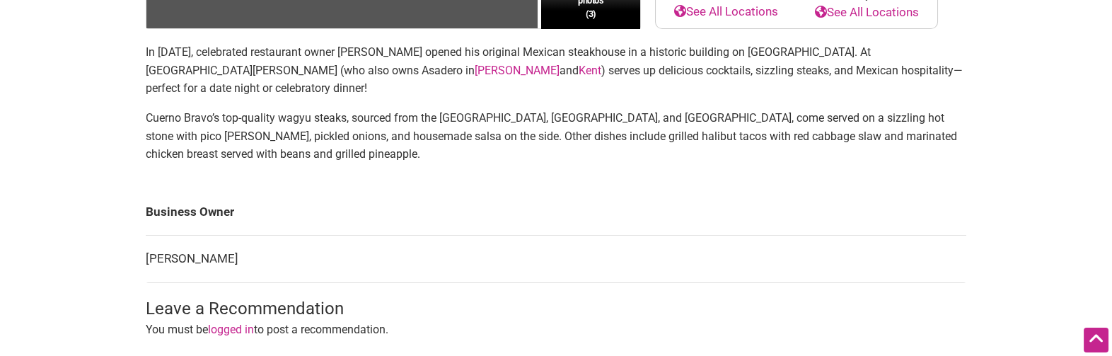
scroll to position [245, 0]
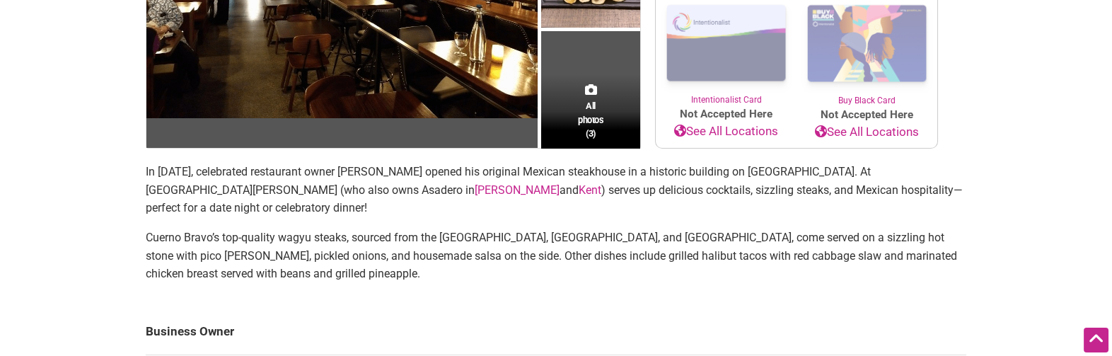
drag, startPoint x: 523, startPoint y: 263, endPoint x: 538, endPoint y: 304, distance: 43.6
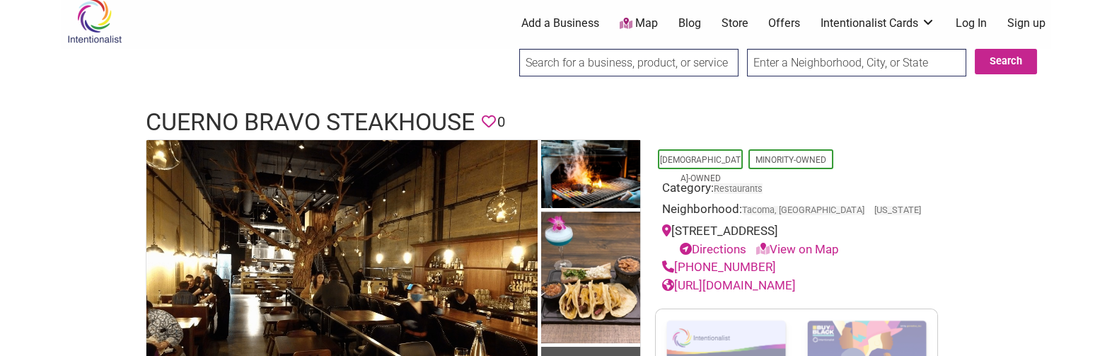
scroll to position [0, 0]
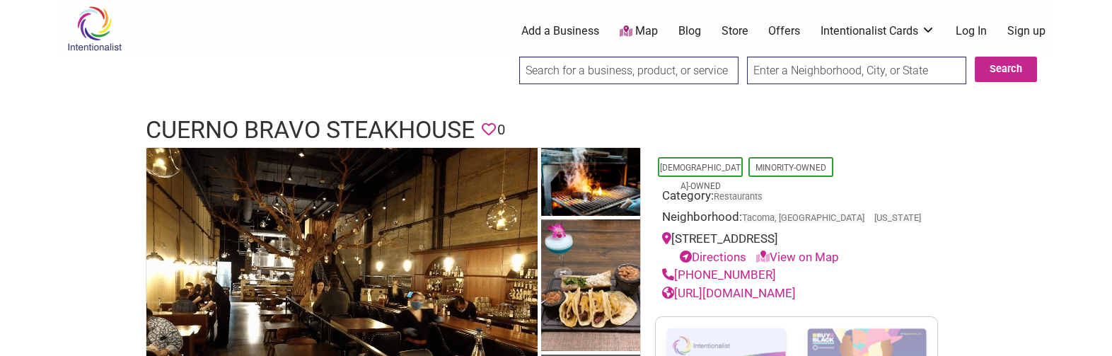
drag, startPoint x: 509, startPoint y: 238, endPoint x: 544, endPoint y: 29, distance: 212.2
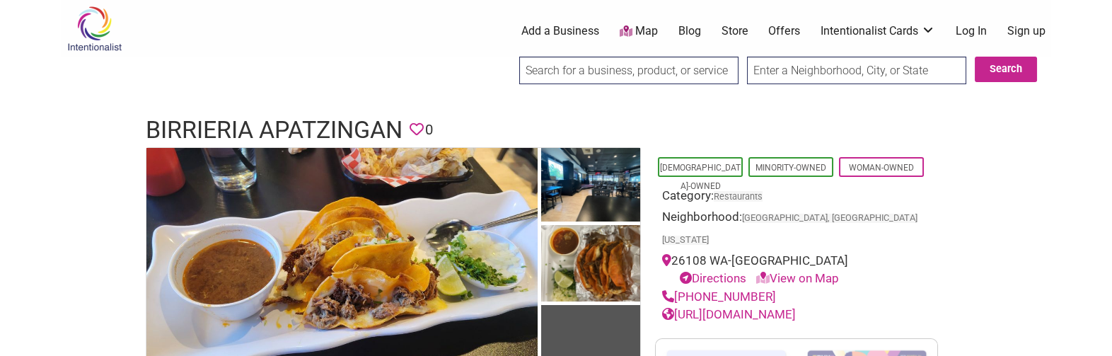
click at [228, 127] on h1 "Birrieria Apatzingan" at bounding box center [274, 130] width 257 height 34
click at [229, 127] on h1 "Birrieria Apatzingan" at bounding box center [274, 130] width 257 height 34
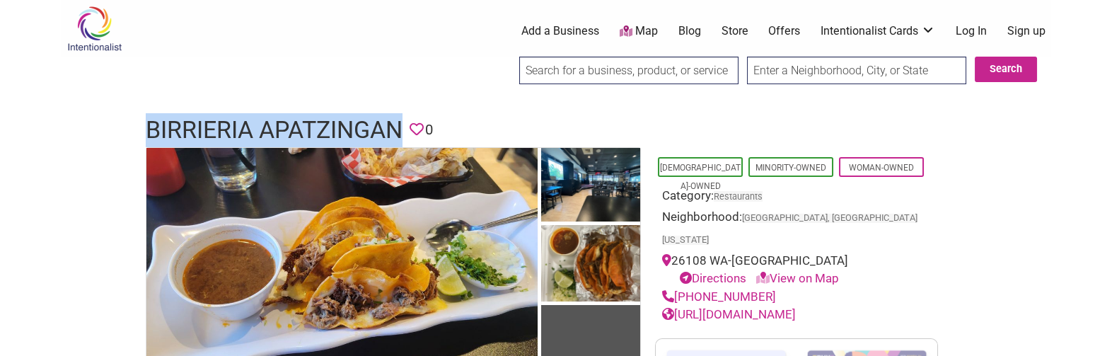
click at [229, 127] on h1 "Birrieria Apatzingan" at bounding box center [274, 130] width 257 height 34
click at [231, 127] on h1 "Birrieria Apatzingan" at bounding box center [274, 130] width 257 height 34
copy h1 "Birrieria Apatzingan"
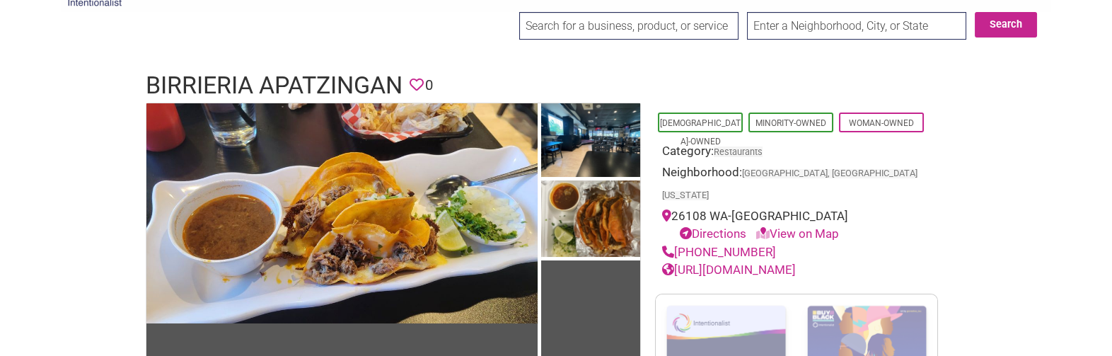
scroll to position [53, 0]
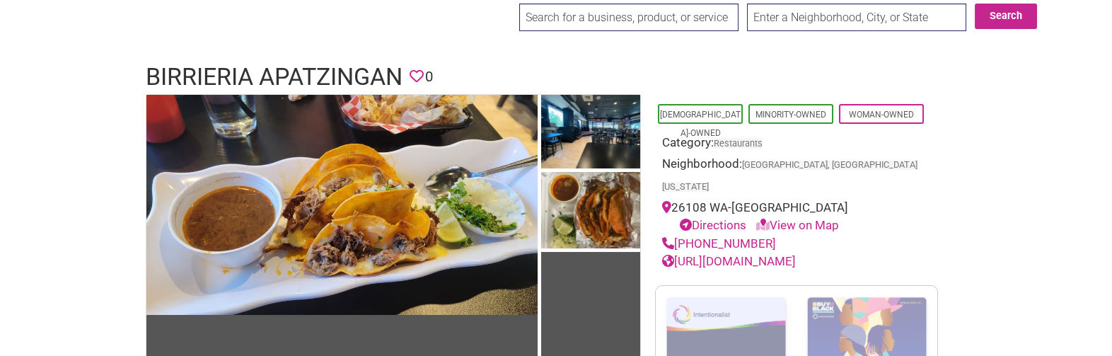
drag, startPoint x: 811, startPoint y: 125, endPoint x: 811, endPoint y: 159, distance: 33.9
drag, startPoint x: 775, startPoint y: 216, endPoint x: 678, endPoint y: 219, distance: 97.6
click at [678, 235] on div "[PHONE_NUMBER]" at bounding box center [796, 244] width 269 height 18
copy link "[PHONE_NUMBER]"
click at [732, 255] on link "[URL][DOMAIN_NAME]" at bounding box center [729, 261] width 134 height 14
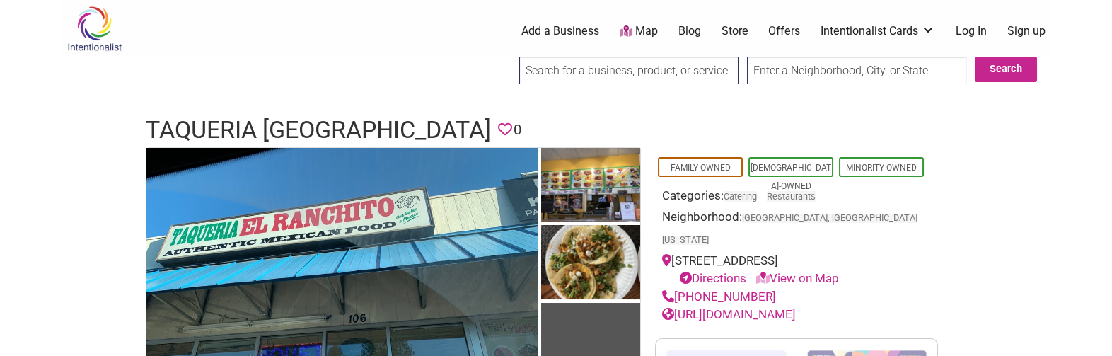
click at [361, 134] on h1 "Taqueria [GEOGRAPHIC_DATA]" at bounding box center [318, 130] width 345 height 34
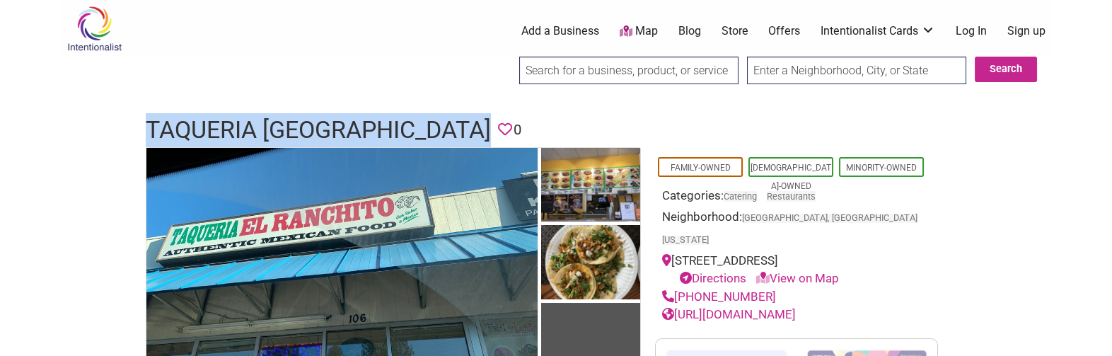
click at [361, 134] on h1 "Taqueria El Ranchito" at bounding box center [318, 130] width 345 height 34
copy h1 "Taqueria El Ranchito"
drag, startPoint x: 767, startPoint y: 277, endPoint x: 677, endPoint y: 272, distance: 90.7
click at [677, 288] on div "(253) 854-2699" at bounding box center [796, 297] width 269 height 18
copy link "(253) 854-2699"
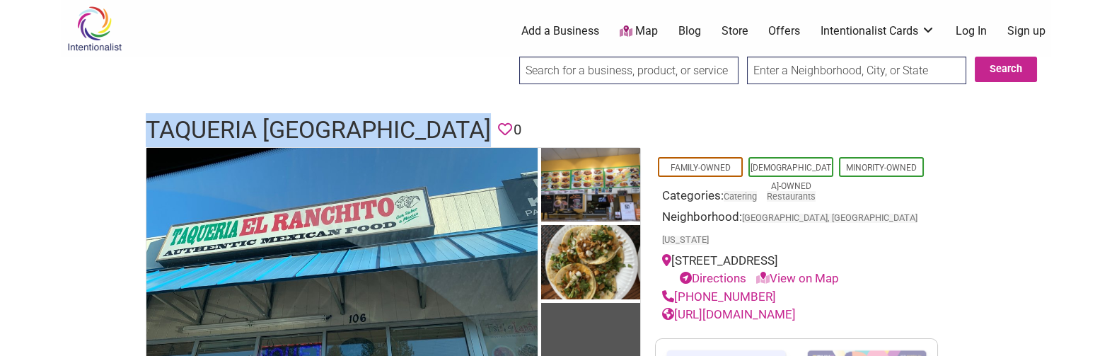
click at [734, 307] on link "https://elranchitokent.com/" at bounding box center [729, 314] width 134 height 14
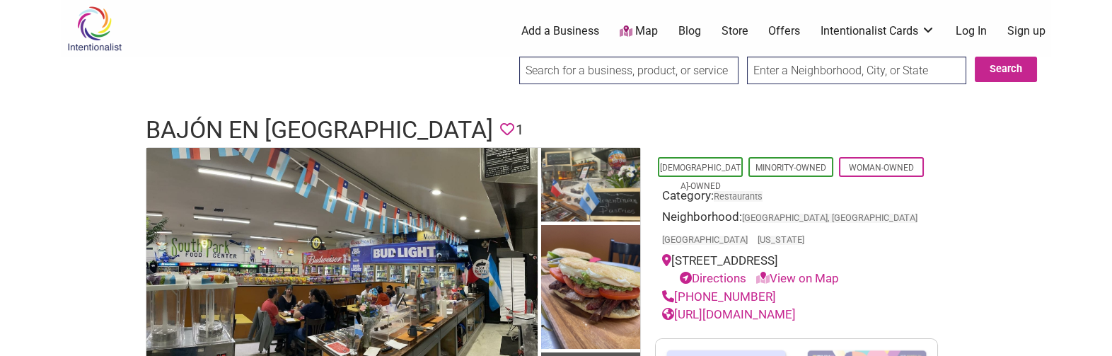
click at [267, 120] on h1 "Bajón en [GEOGRAPHIC_DATA]" at bounding box center [319, 130] width 347 height 34
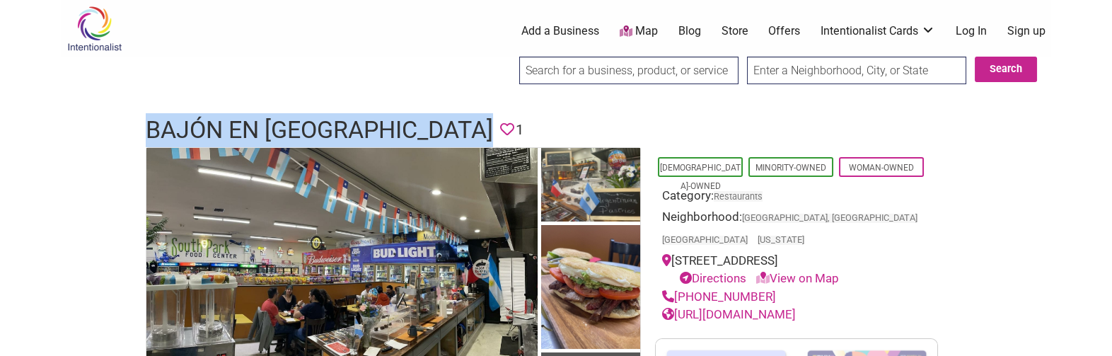
click at [267, 120] on h1 "Bajón en [GEOGRAPHIC_DATA]" at bounding box center [319, 130] width 347 height 34
copy h1 "Bajón en [GEOGRAPHIC_DATA]"
click at [736, 307] on link "[URL][DOMAIN_NAME]" at bounding box center [729, 314] width 134 height 14
drag, startPoint x: 767, startPoint y: 276, endPoint x: 677, endPoint y: 272, distance: 90.6
click at [677, 288] on div "[PHONE_NUMBER]" at bounding box center [796, 297] width 269 height 18
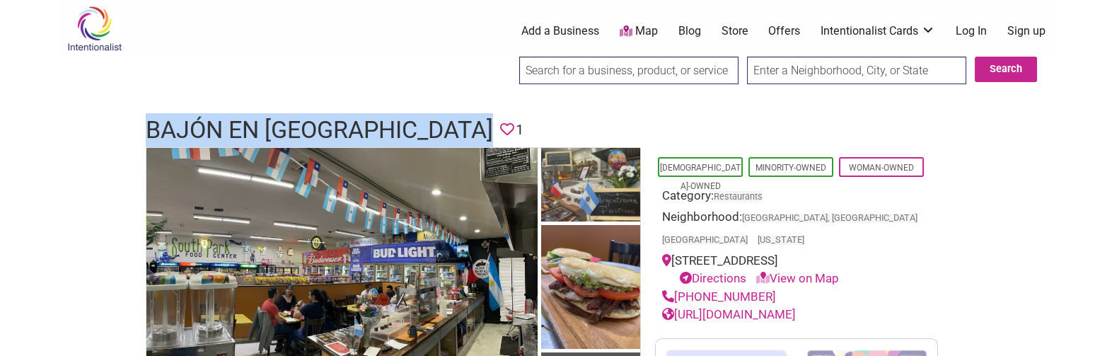
copy link "[PHONE_NUMBER]"
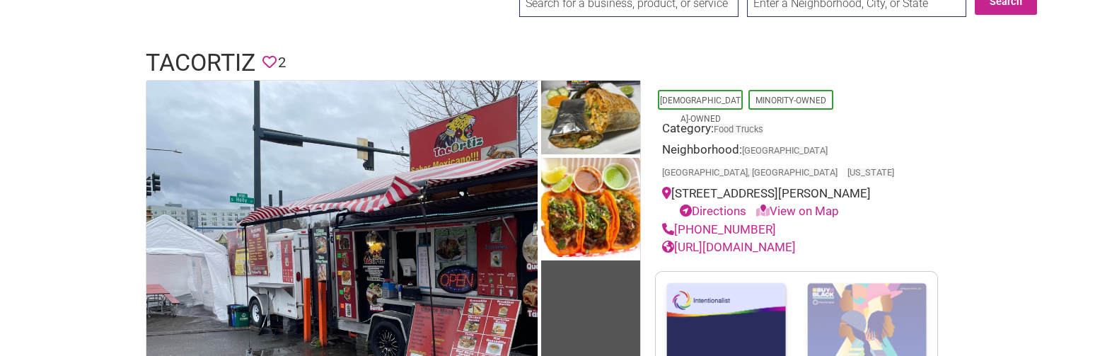
drag, startPoint x: 430, startPoint y: 90, endPoint x: 430, endPoint y: 120, distance: 29.7
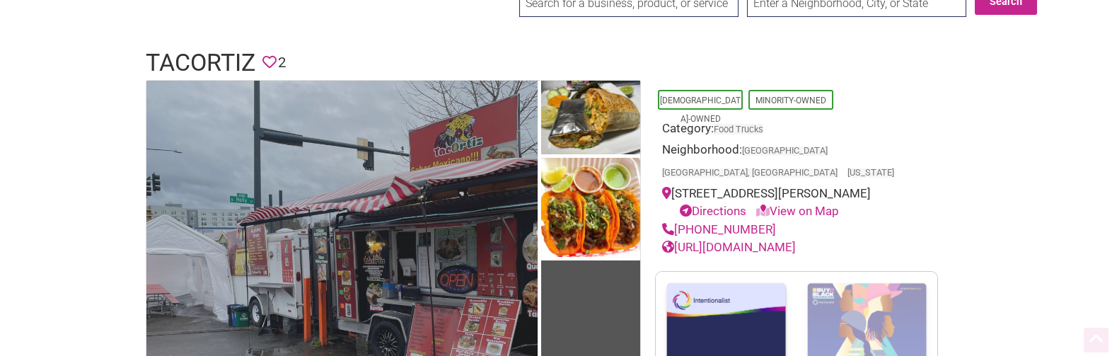
scroll to position [71, 0]
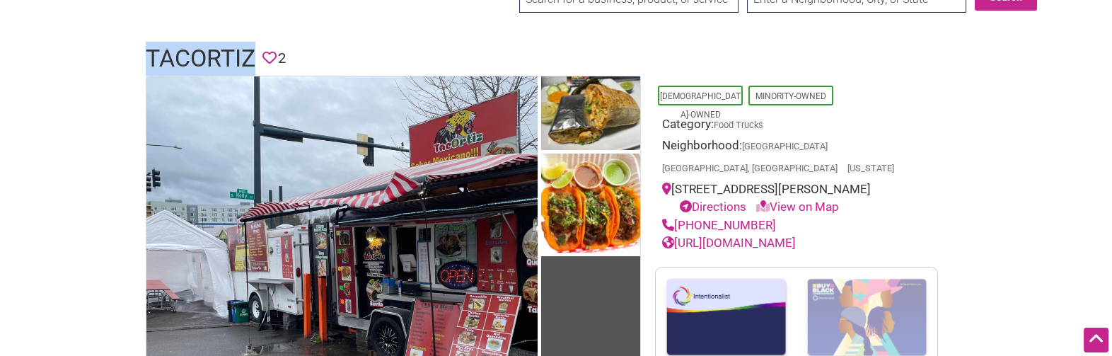
drag, startPoint x: 144, startPoint y: 51, endPoint x: 251, endPoint y: 54, distance: 107.6
click at [251, 54] on div "TacOrtiz Favorite 2" at bounding box center [556, 59] width 849 height 34
copy h1 "TacOrtiz"
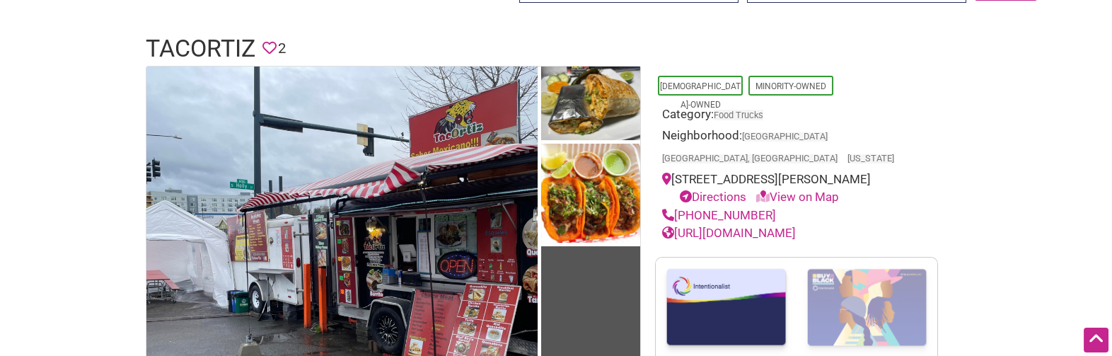
scroll to position [95, 0]
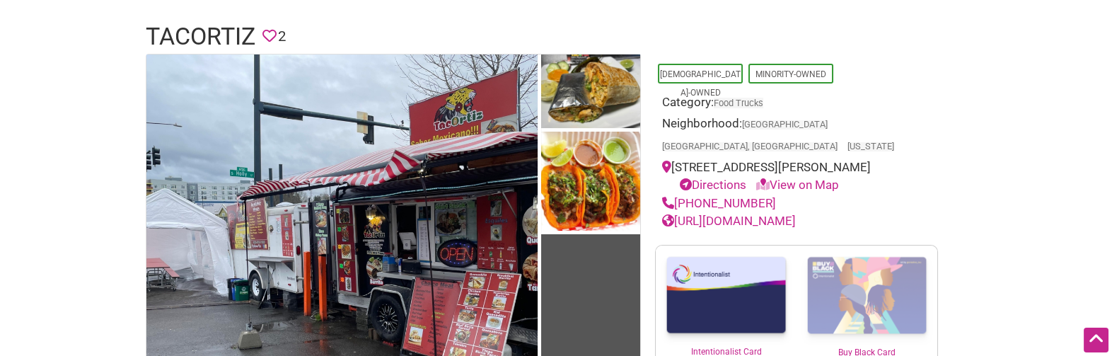
drag, startPoint x: 848, startPoint y: 82, endPoint x: 852, endPoint y: 110, distance: 28.6
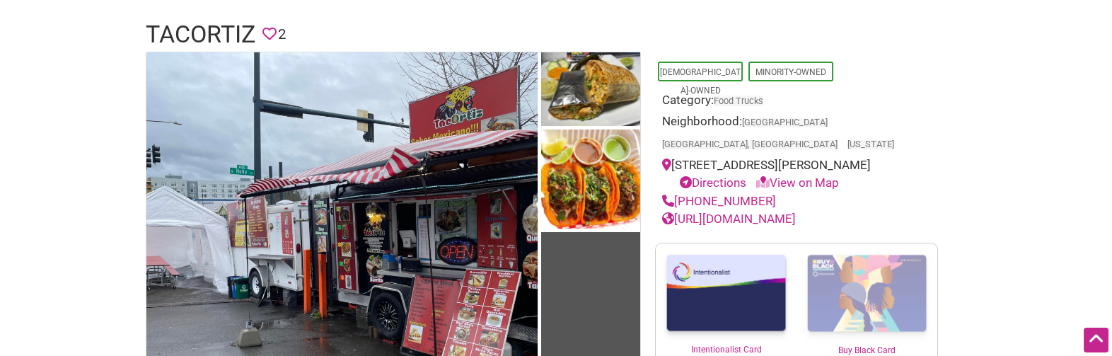
drag, startPoint x: 767, startPoint y: 192, endPoint x: 677, endPoint y: 197, distance: 90.7
click at [677, 197] on div "[PHONE_NUMBER]" at bounding box center [796, 201] width 269 height 18
copy link "[PHONE_NUMBER]"
click at [716, 216] on link "[URL][DOMAIN_NAME]" at bounding box center [729, 218] width 134 height 14
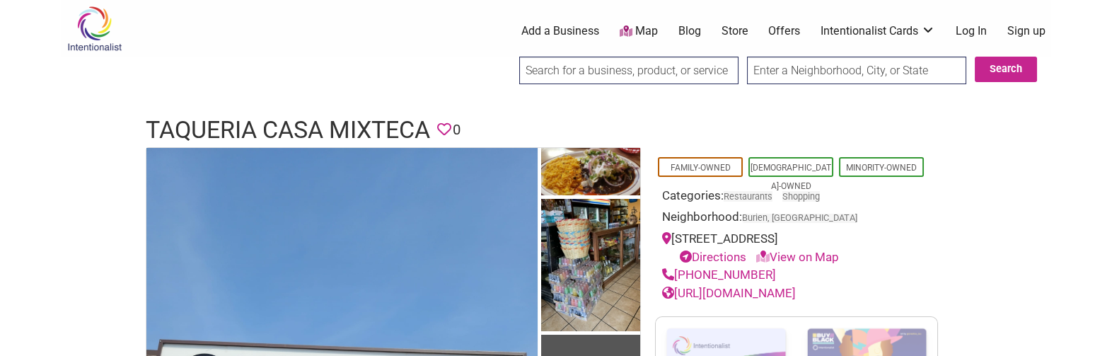
click at [378, 125] on h1 "Taqueria Casa Mixteca" at bounding box center [288, 130] width 284 height 34
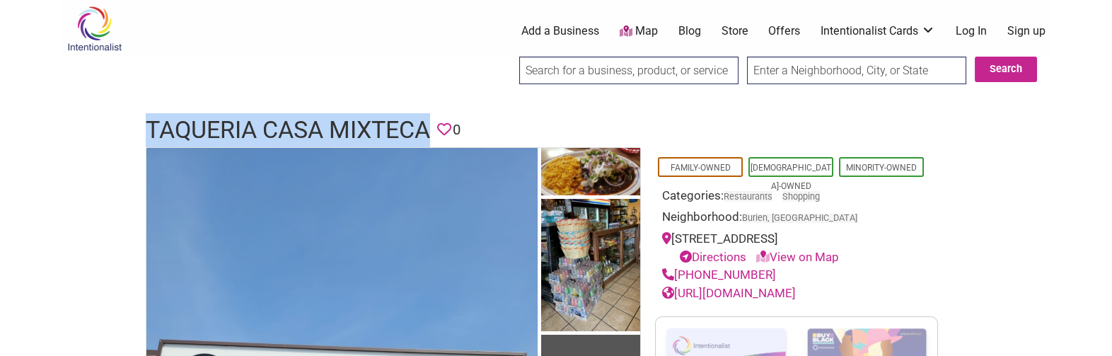
click at [378, 125] on h1 "Taqueria Casa Mixteca" at bounding box center [288, 130] width 284 height 34
copy h1 "Taqueria Casa Mixteca"
drag, startPoint x: 767, startPoint y: 274, endPoint x: 679, endPoint y: 270, distance: 87.8
click at [679, 270] on div "(206) 244-2572" at bounding box center [796, 275] width 269 height 18
click at [788, 275] on div "(206) 244-2572" at bounding box center [796, 275] width 269 height 18
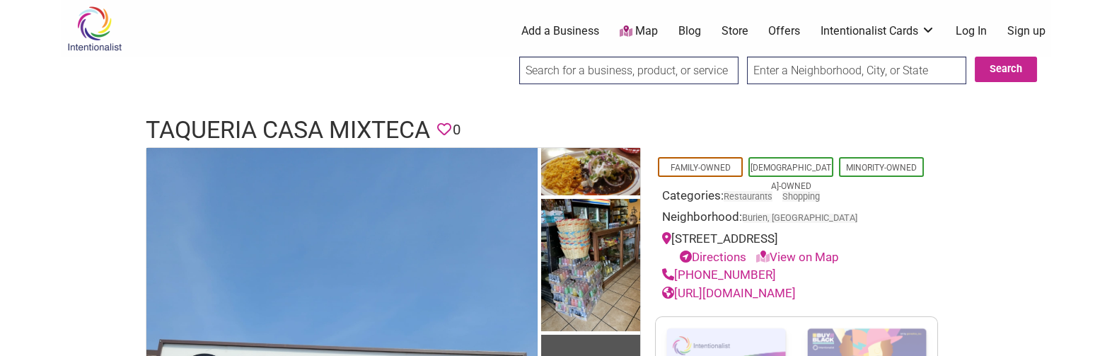
drag, startPoint x: 761, startPoint y: 275, endPoint x: 675, endPoint y: 270, distance: 85.7
click at [675, 270] on div "(206) 244-2572" at bounding box center [796, 275] width 269 height 18
copy link "(206) 244-2572"
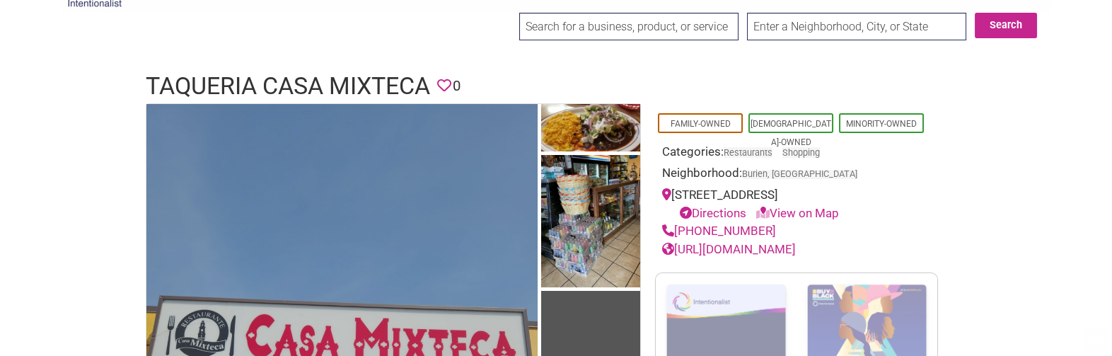
scroll to position [149, 0]
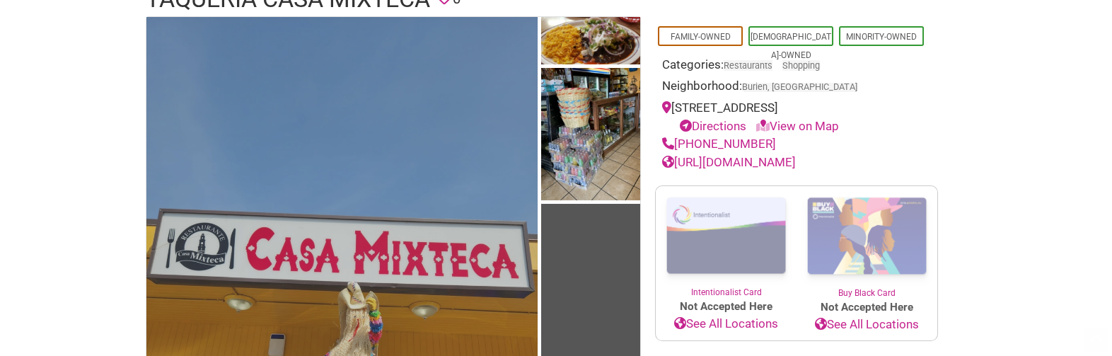
drag, startPoint x: 474, startPoint y: 92, endPoint x: 476, endPoint y: 115, distance: 22.7
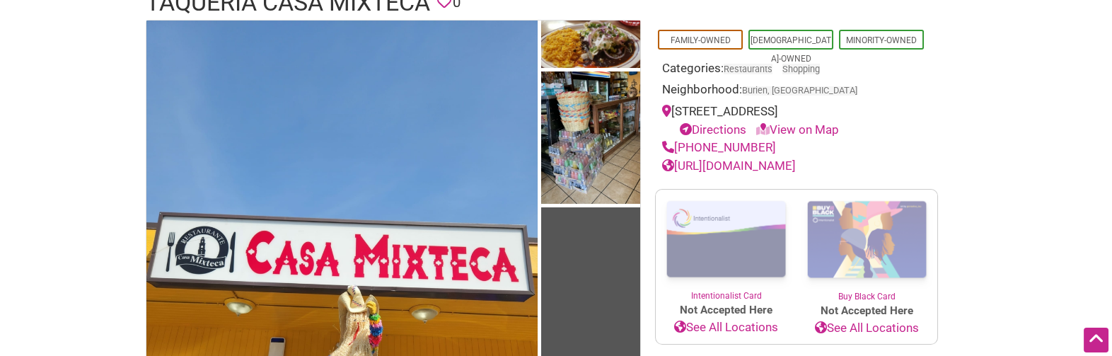
drag, startPoint x: 106, startPoint y: 220, endPoint x: 134, endPoint y: 165, distance: 62.0
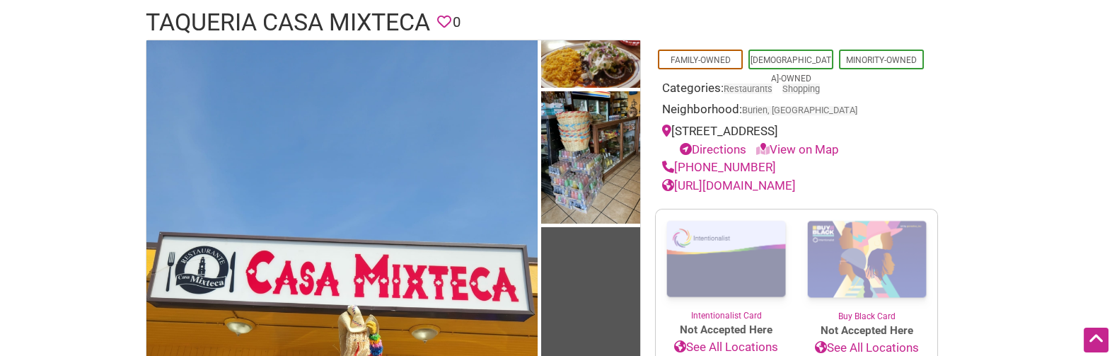
drag, startPoint x: 839, startPoint y: 176, endPoint x: 833, endPoint y: 185, distance: 10.8
click at [839, 177] on div "https://www.taqueriacasamixtecawa.com/" at bounding box center [796, 186] width 269 height 18
click at [796, 186] on link "https://www.taqueriacasamixtecawa.com/" at bounding box center [729, 185] width 134 height 14
click at [331, 15] on h1 "Taqueria Casa Mixteca" at bounding box center [288, 23] width 284 height 34
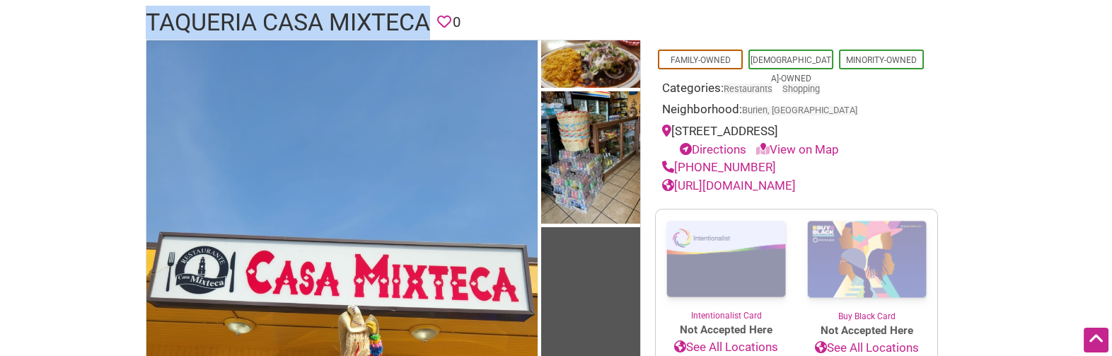
click at [331, 15] on h1 "Taqueria Casa Mixteca" at bounding box center [288, 23] width 284 height 34
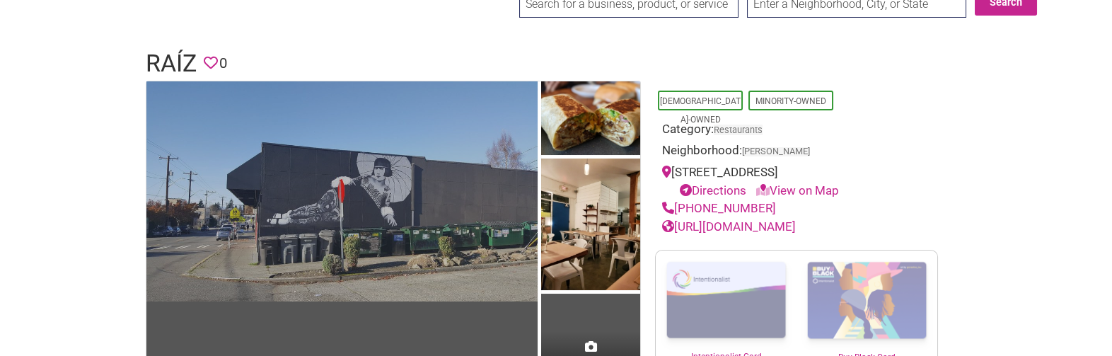
drag, startPoint x: 359, startPoint y: 95, endPoint x: 365, endPoint y: 141, distance: 46.3
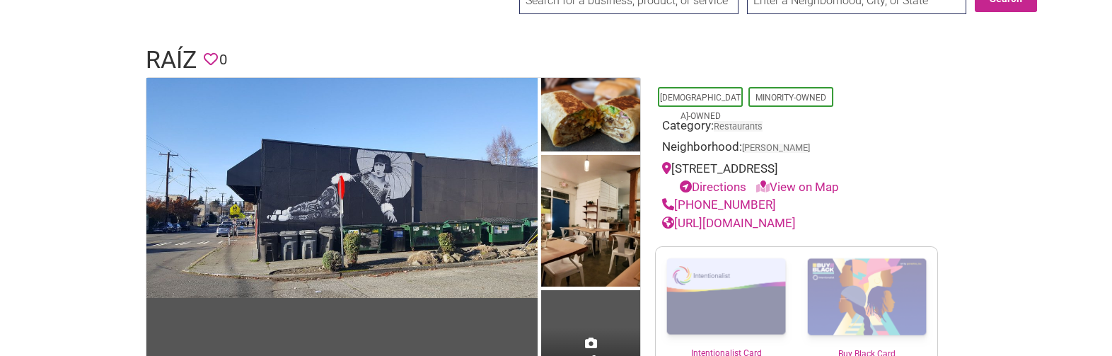
click at [163, 59] on h1 "Raíz" at bounding box center [171, 60] width 51 height 34
copy h1 "Raíz"
drag, startPoint x: 779, startPoint y: 201, endPoint x: 677, endPoint y: 199, distance: 102.6
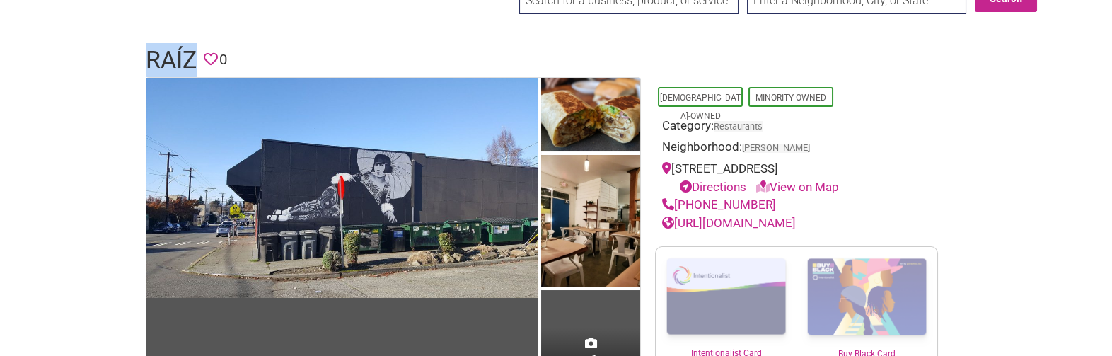
click at [677, 199] on div "(206) 782-0238" at bounding box center [796, 205] width 269 height 18
copy link "(206) 782-0238"
drag, startPoint x: 144, startPoint y: 62, endPoint x: 195, endPoint y: 60, distance: 50.9
click at [195, 60] on div "Raíz Favorite 0" at bounding box center [556, 60] width 849 height 34
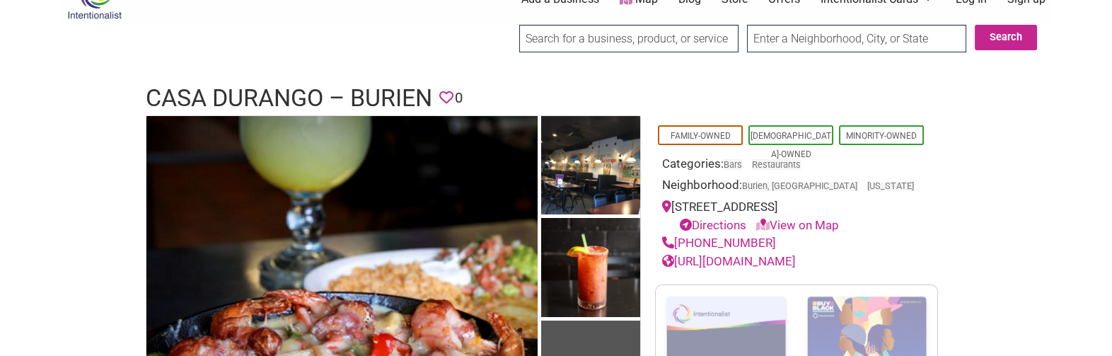
scroll to position [38, 0]
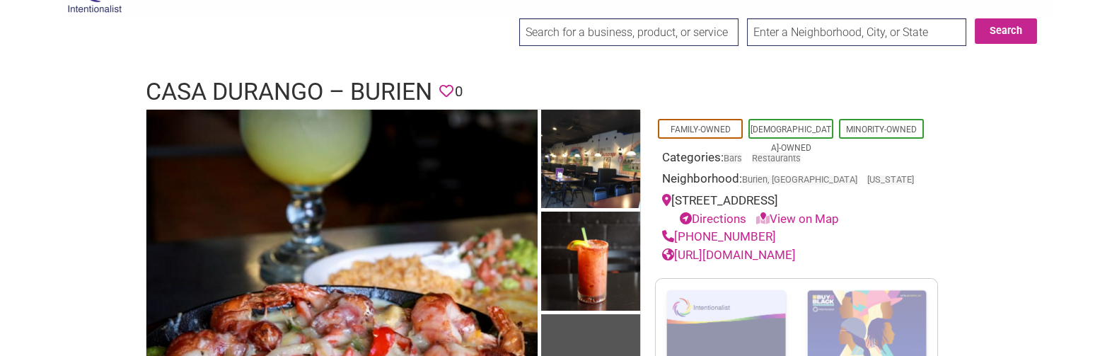
drag, startPoint x: 344, startPoint y: 80, endPoint x: 352, endPoint y: 105, distance: 25.9
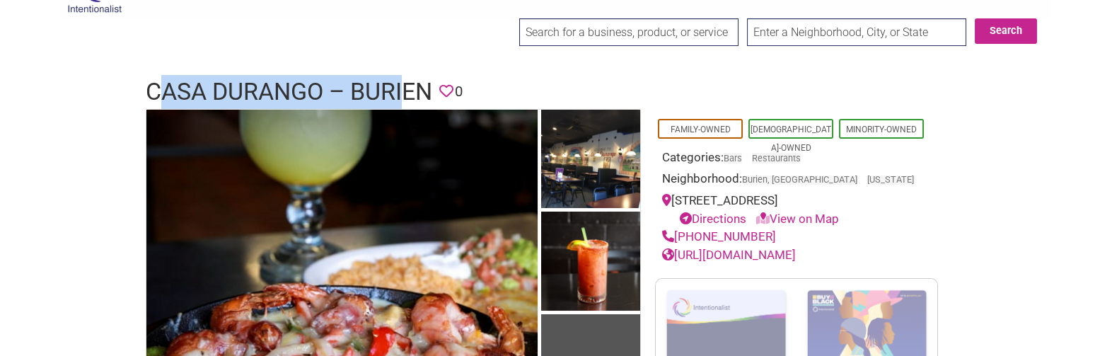
drag, startPoint x: 154, startPoint y: 85, endPoint x: 410, endPoint y: 91, distance: 256.1
click at [409, 91] on h1 "Casa Durango – Burien" at bounding box center [289, 92] width 286 height 34
click at [410, 91] on h1 "Casa Durango – Burien" at bounding box center [289, 92] width 286 height 34
drag, startPoint x: 434, startPoint y: 92, endPoint x: 151, endPoint y: 95, distance: 282.2
click at [151, 95] on h1 "Casa Durango – Burien" at bounding box center [289, 92] width 286 height 34
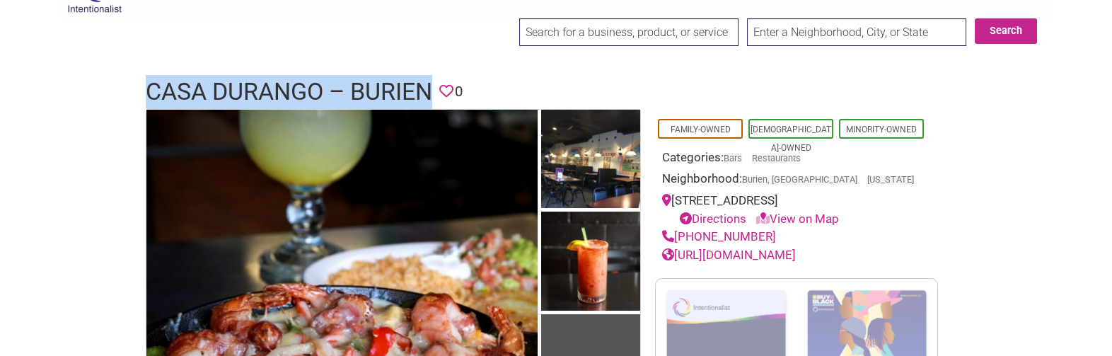
copy h1 "Casa Durango – Burien"
drag, startPoint x: 769, startPoint y: 236, endPoint x: 678, endPoint y: 234, distance: 91.3
click at [678, 234] on div "[PHONE_NUMBER]" at bounding box center [796, 237] width 269 height 18
copy link "[PHONE_NUMBER]"
click at [745, 251] on link "[URL][DOMAIN_NAME]" at bounding box center [729, 255] width 134 height 14
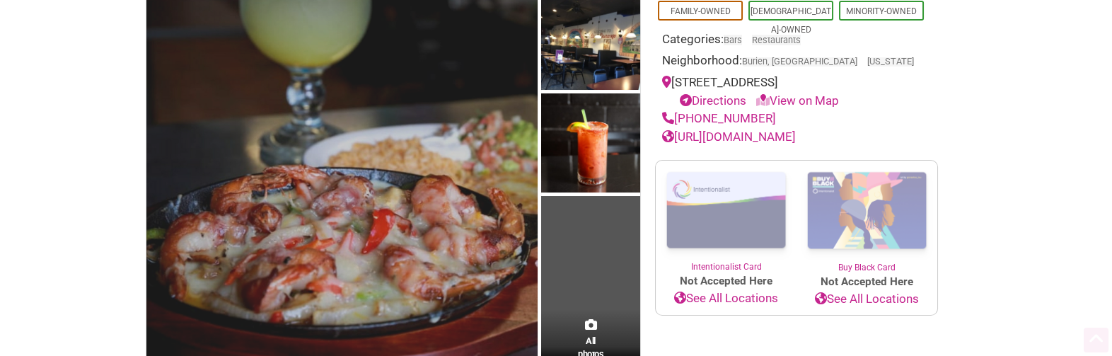
drag, startPoint x: 499, startPoint y: 90, endPoint x: 503, endPoint y: 147, distance: 57.4
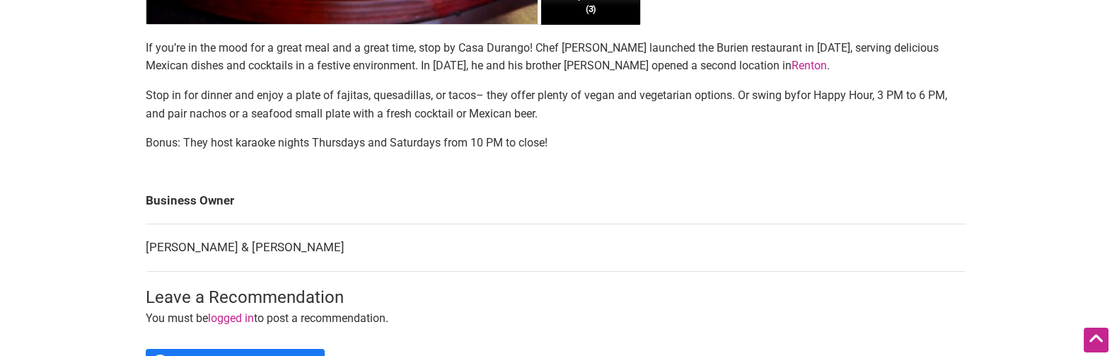
drag, startPoint x: 525, startPoint y: 125, endPoint x: 537, endPoint y: 236, distance: 111.6
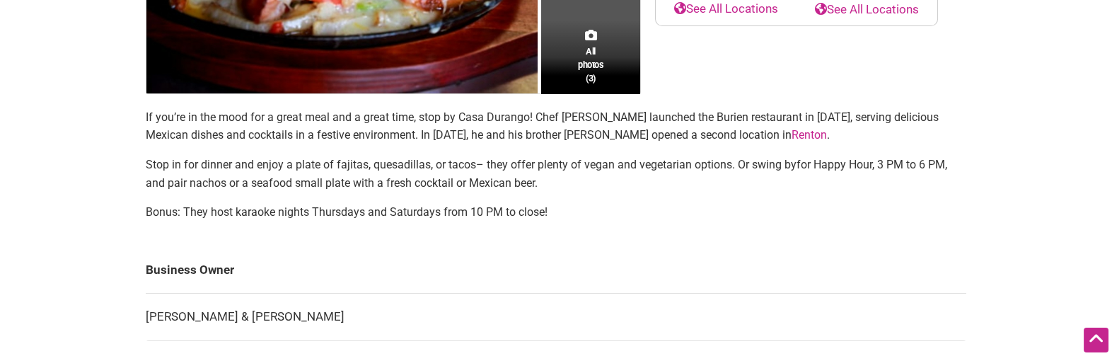
drag, startPoint x: 365, startPoint y: 138, endPoint x: 592, endPoint y: 4, distance: 263.5
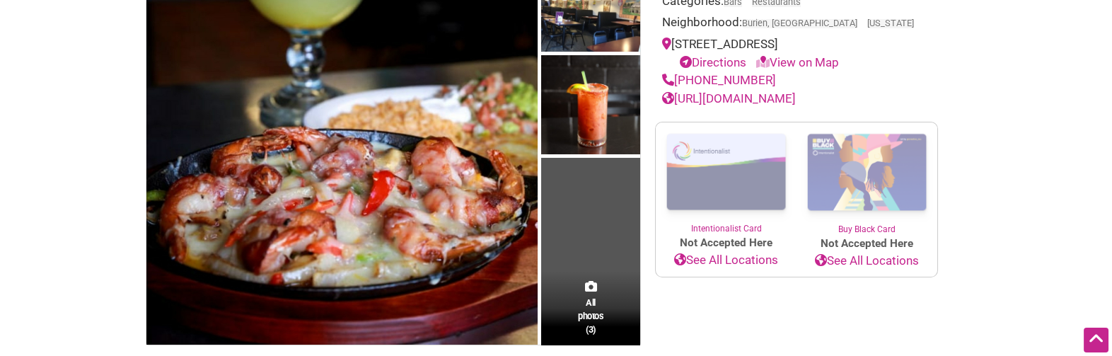
drag, startPoint x: 688, startPoint y: 223, endPoint x: 706, endPoint y: 130, distance: 95.0
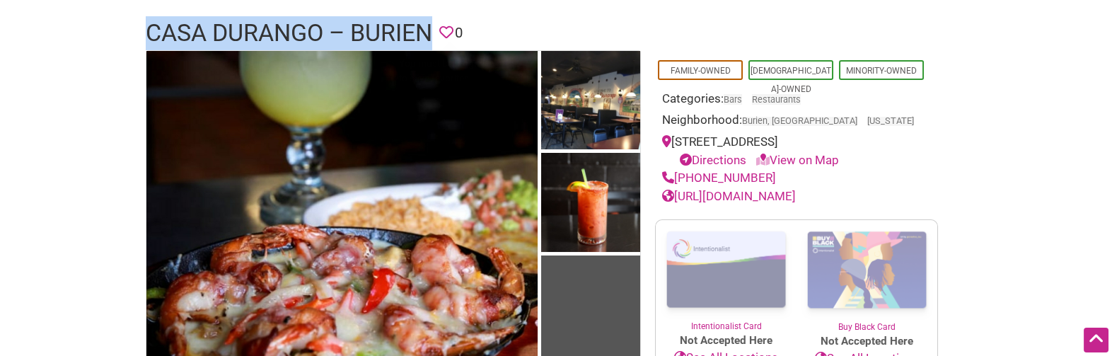
drag, startPoint x: 149, startPoint y: 29, endPoint x: 437, endPoint y: 23, distance: 288.6
click at [451, 30] on header "Casa Durango – Burien Favorite 0" at bounding box center [556, 33] width 820 height 34
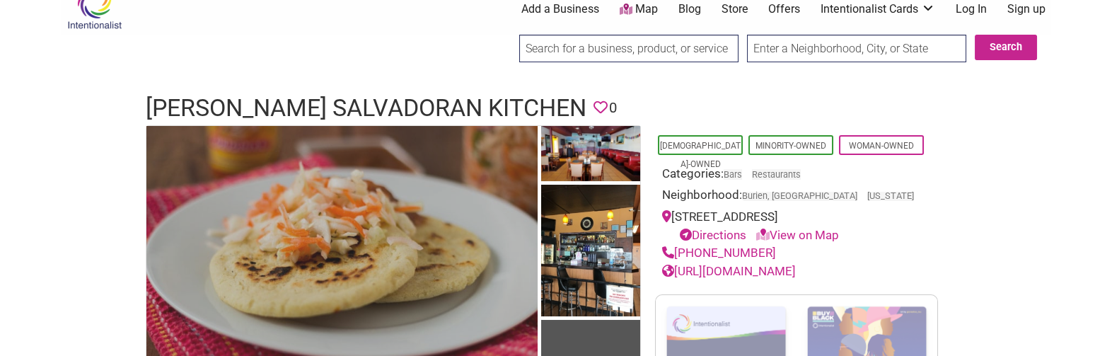
scroll to position [78, 0]
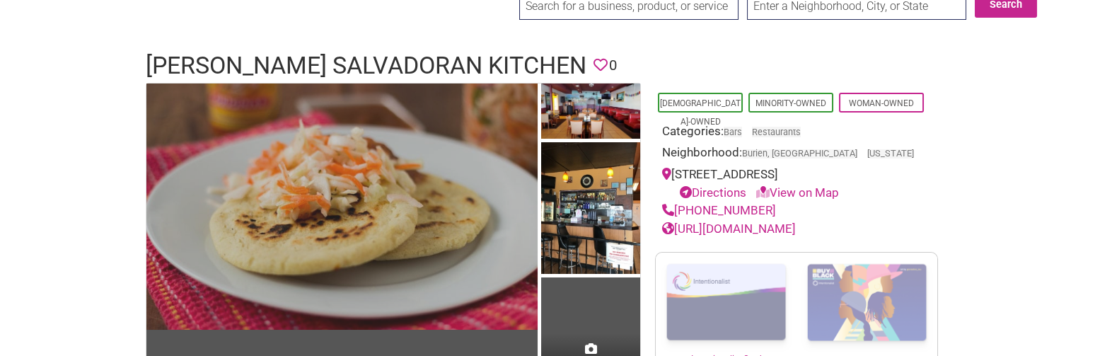
drag, startPoint x: 313, startPoint y: 45, endPoint x: 334, endPoint y: 112, distance: 70.3
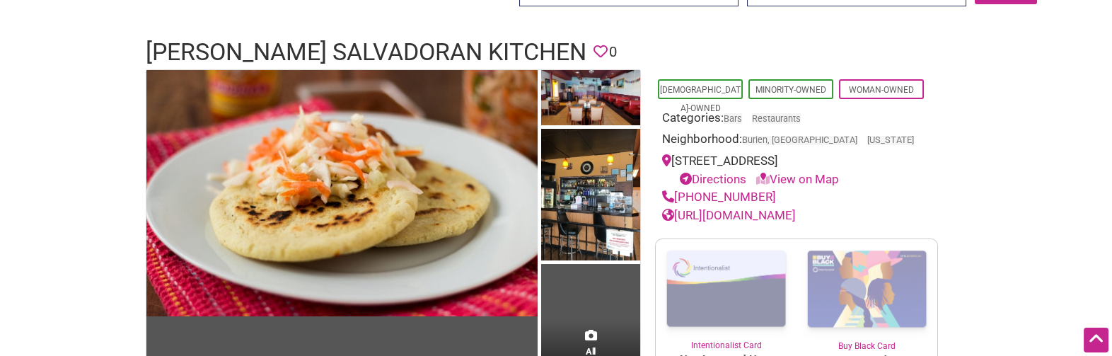
click at [359, 52] on h1 "Berta’s Salvadoran Kitchen" at bounding box center [366, 52] width 441 height 34
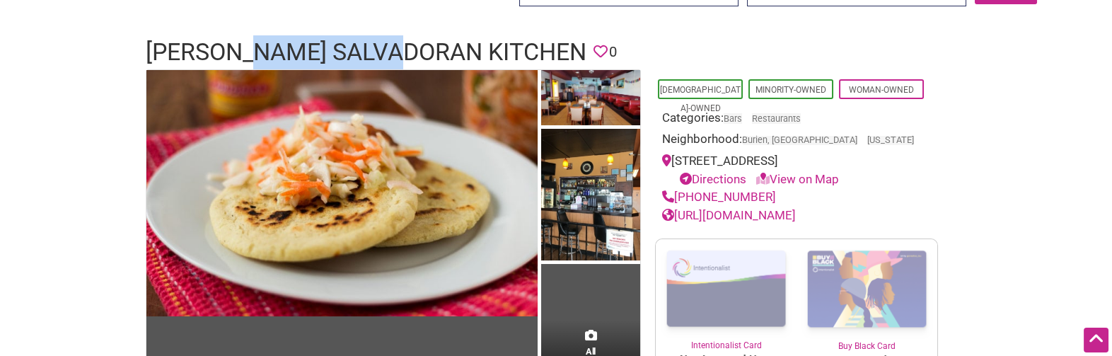
click at [359, 52] on h1 "Berta’s Salvadoran Kitchen" at bounding box center [366, 52] width 441 height 34
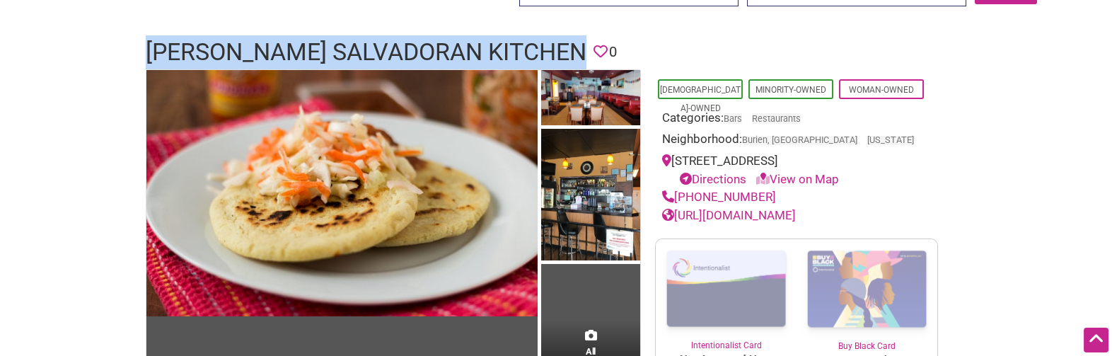
click at [359, 52] on h1 "Berta’s Salvadoran Kitchen" at bounding box center [366, 52] width 441 height 34
copy h1 "Berta’s Salvadoran Kitchen"
drag, startPoint x: 772, startPoint y: 192, endPoint x: 674, endPoint y: 192, distance: 97.6
click at [674, 192] on div "(206) 859-2776" at bounding box center [796, 197] width 269 height 18
copy link "(206) 859-2776"
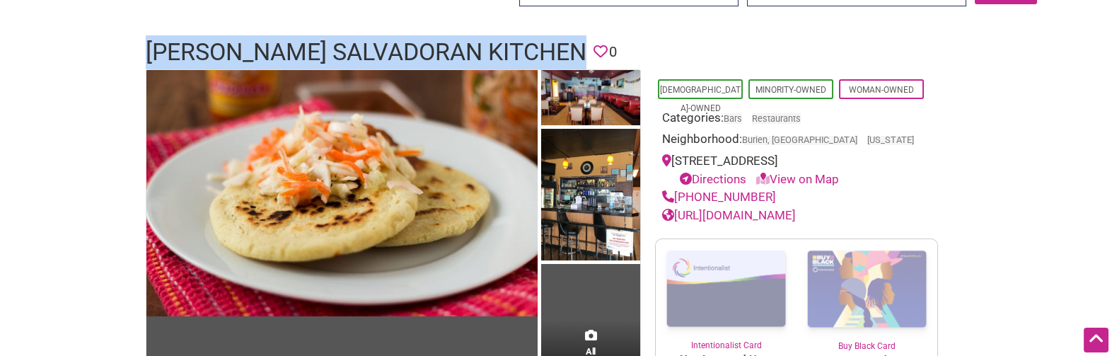
click at [785, 215] on link "https://www.bertassalvadorankitchen.com/" at bounding box center [729, 215] width 134 height 14
drag, startPoint x: 150, startPoint y: 45, endPoint x: 493, endPoint y: 49, distance: 343.1
click at [493, 49] on h1 "Berta’s Salvadoran Kitchen" at bounding box center [366, 52] width 441 height 34
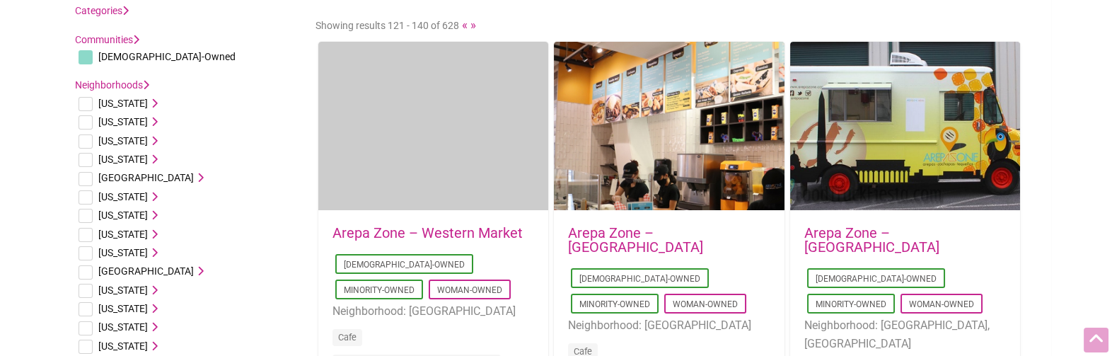
drag, startPoint x: 297, startPoint y: 100, endPoint x: 293, endPoint y: 129, distance: 30.0
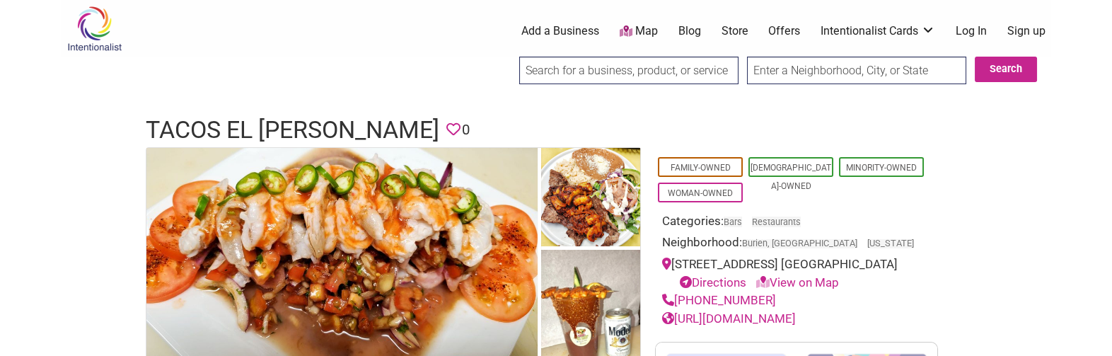
click at [212, 130] on h1 "Tacos El [PERSON_NAME]" at bounding box center [293, 130] width 294 height 34
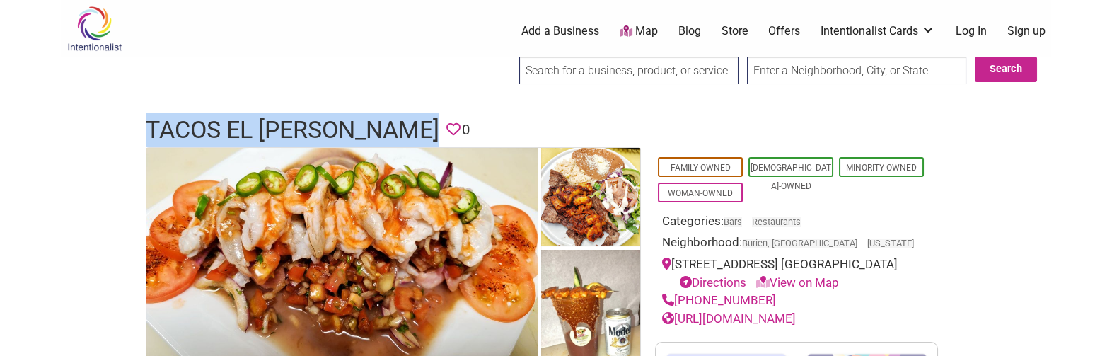
click at [212, 130] on h1 "Tacos El [PERSON_NAME]" at bounding box center [293, 130] width 294 height 34
copy h1 "Tacos El [PERSON_NAME]"
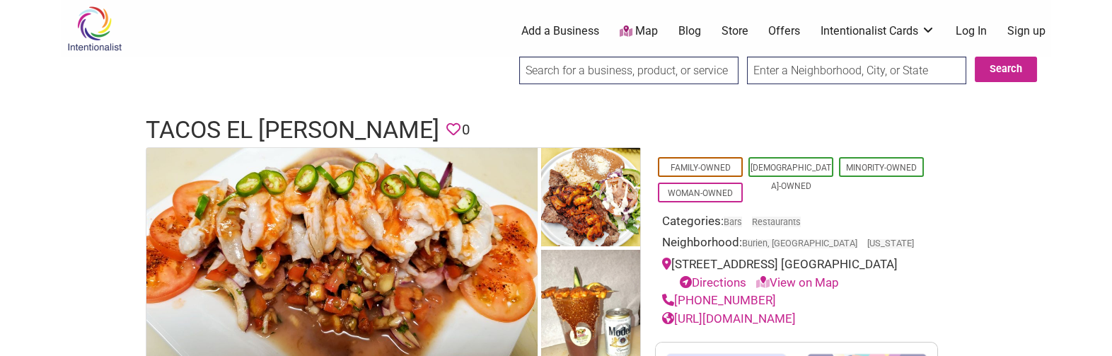
click at [784, 298] on div "[PHONE_NUMBER]" at bounding box center [796, 300] width 269 height 18
drag, startPoint x: 776, startPoint y: 300, endPoint x: 677, endPoint y: 303, distance: 99.1
click at [677, 303] on div "[PHONE_NUMBER]" at bounding box center [796, 300] width 269 height 18
copy link "[PHONE_NUMBER]"
click at [796, 321] on link "[URL][DOMAIN_NAME]" at bounding box center [729, 318] width 134 height 14
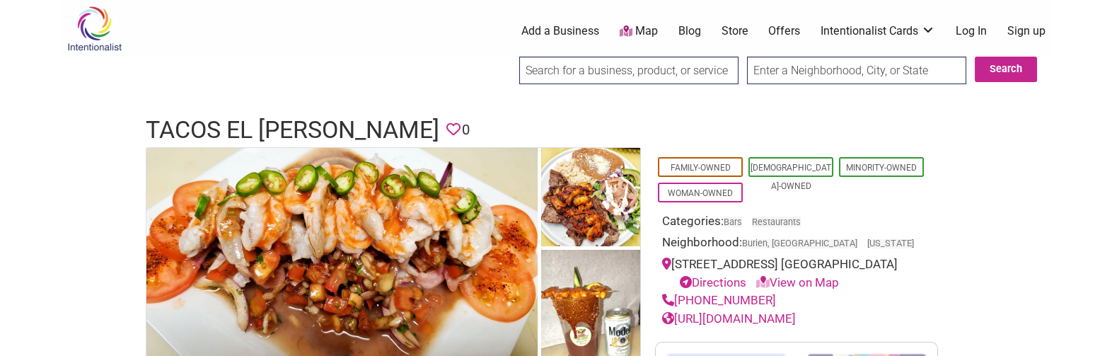
click at [236, 132] on h1 "Tacos El [PERSON_NAME]" at bounding box center [293, 130] width 294 height 34
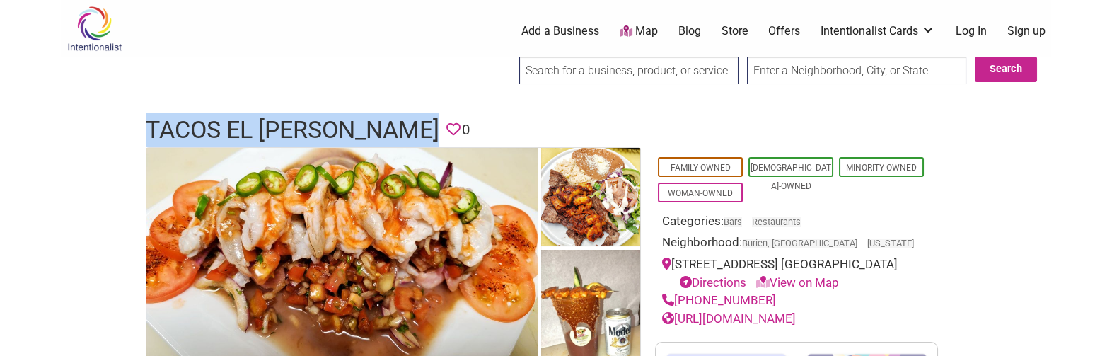
click at [236, 132] on h1 "Tacos El [PERSON_NAME]" at bounding box center [293, 130] width 294 height 34
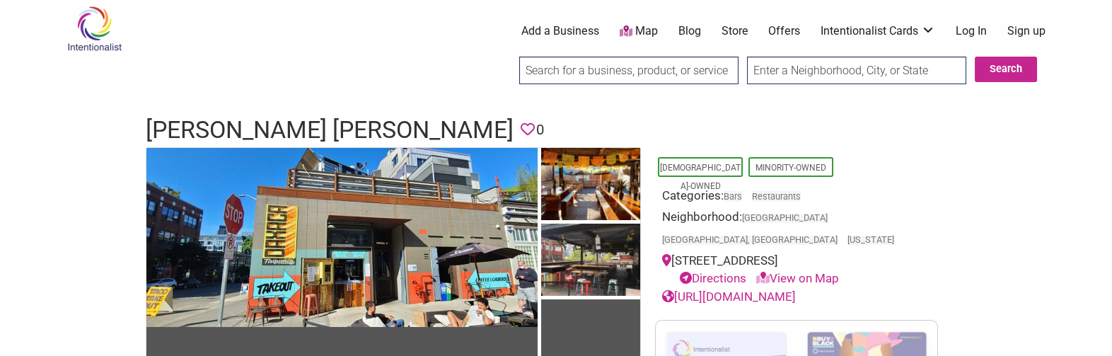
click at [252, 124] on h1 "Mercado Luna" at bounding box center [330, 130] width 368 height 34
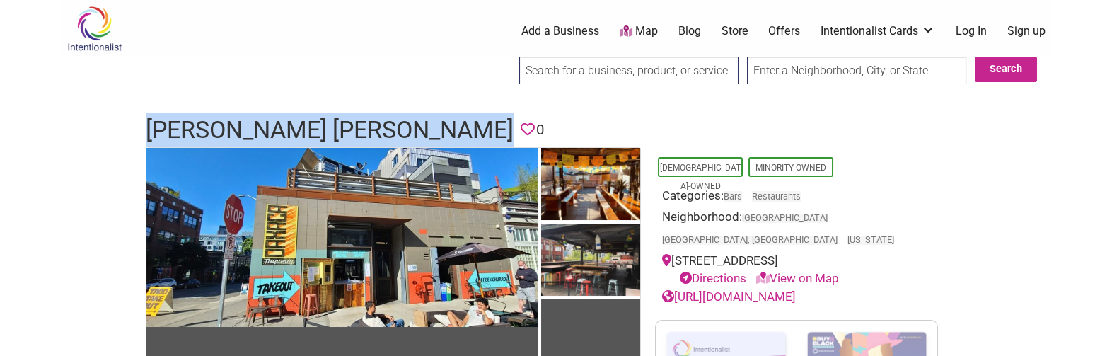
click at [252, 124] on h1 "Mercado Luna" at bounding box center [330, 130] width 368 height 34
copy h1 "Mercado Luna"
click at [782, 289] on link "https://mercadoluna.com/" at bounding box center [729, 296] width 134 height 14
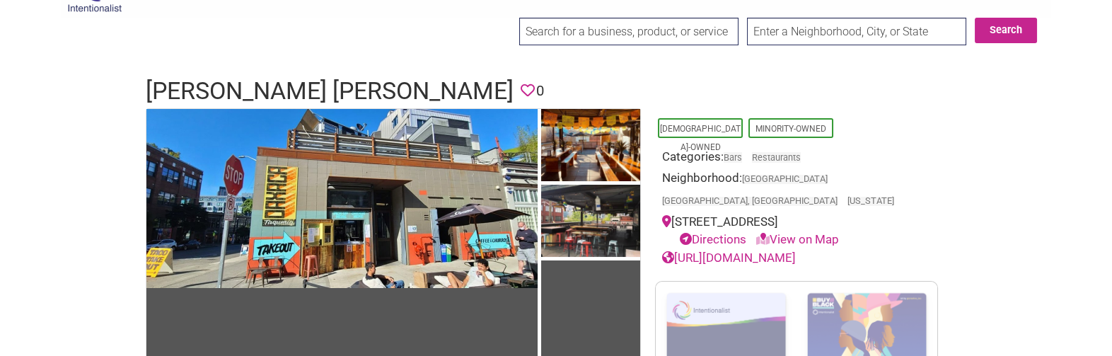
drag, startPoint x: 883, startPoint y: 244, endPoint x: 897, endPoint y: 272, distance: 30.7
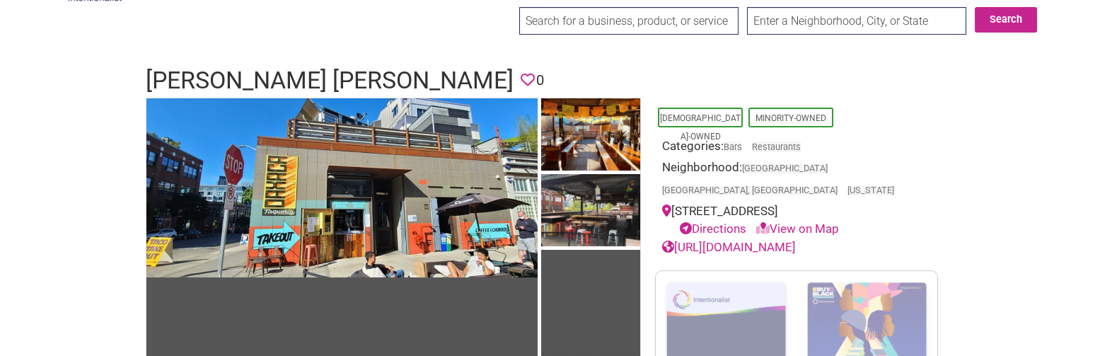
drag, startPoint x: 898, startPoint y: 211, endPoint x: 902, endPoint y: 238, distance: 27.2
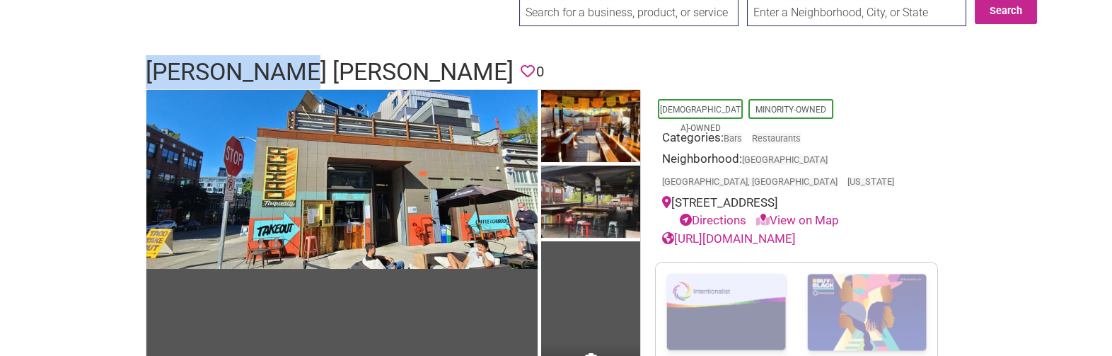
drag, startPoint x: 144, startPoint y: 68, endPoint x: 318, endPoint y: 71, distance: 174.0
click at [318, 71] on div "Mercado Luna Favorite 0" at bounding box center [556, 72] width 849 height 34
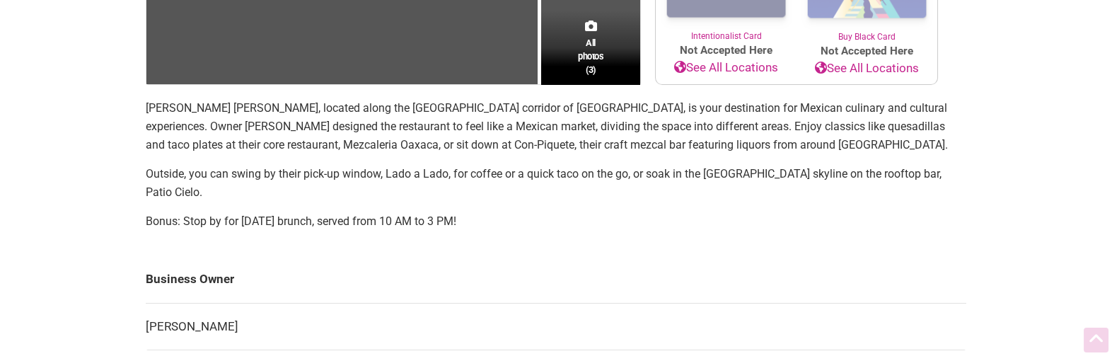
drag, startPoint x: 119, startPoint y: 83, endPoint x: 142, endPoint y: 169, distance: 88.7
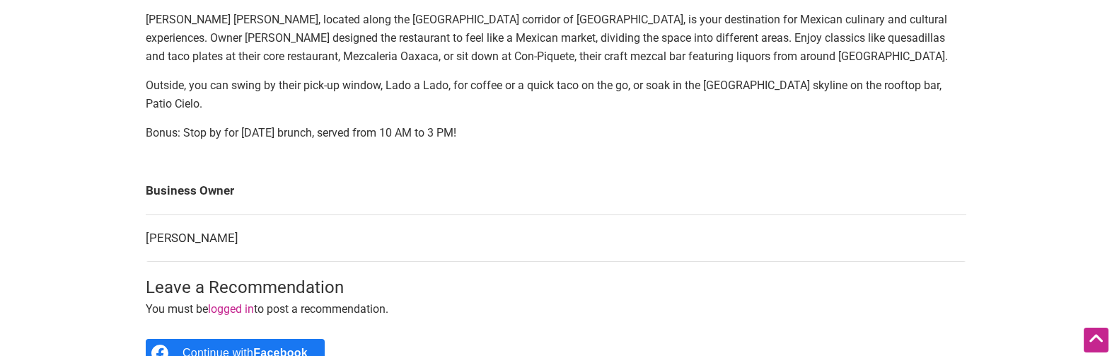
scroll to position [0, 0]
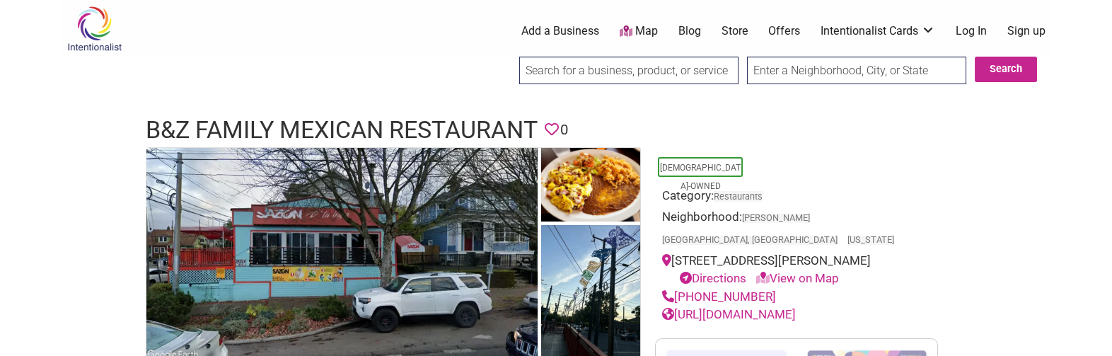
click at [355, 132] on h1 "B&Z Family Mexican Restaurant" at bounding box center [342, 130] width 392 height 34
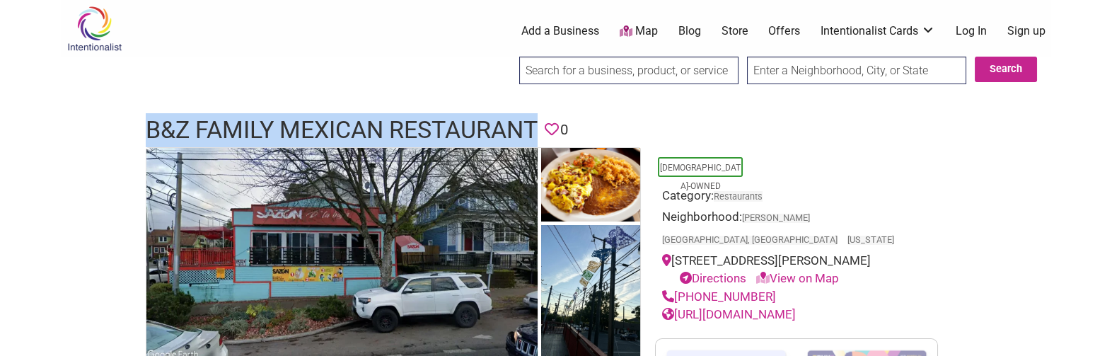
click at [355, 132] on h1 "B&Z Family Mexican Restaurant" at bounding box center [342, 130] width 392 height 34
copy h1 "B&Z Family Mexican Restaurant"
drag, startPoint x: 763, startPoint y: 272, endPoint x: 677, endPoint y: 277, distance: 86.4
click at [677, 288] on div "(206) 466-1937" at bounding box center [796, 297] width 269 height 18
copy link "(206) 466-1937"
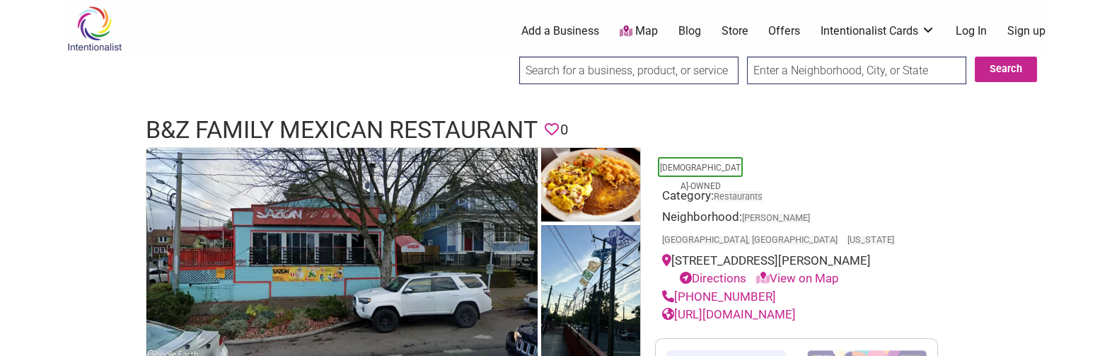
click at [352, 124] on h1 "B&Z Family Mexican Restaurant" at bounding box center [342, 130] width 392 height 34
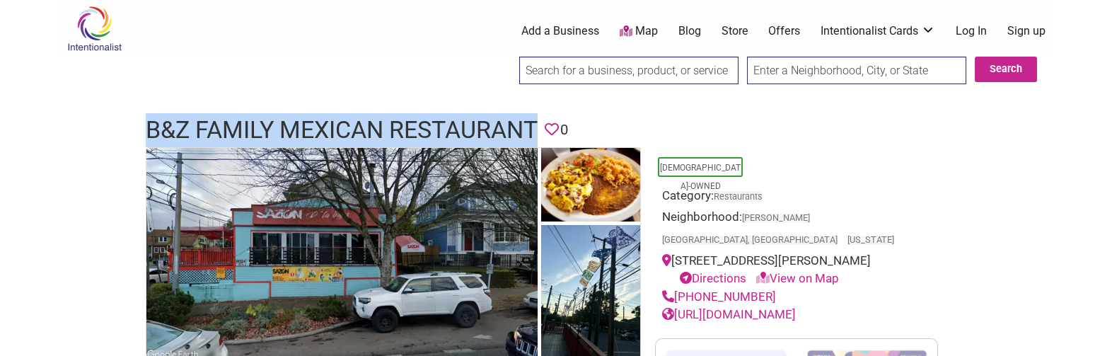
click at [352, 124] on h1 "B&Z Family Mexican Restaurant" at bounding box center [342, 130] width 392 height 34
copy h1 "B&Z Family Mexican Restaurant"
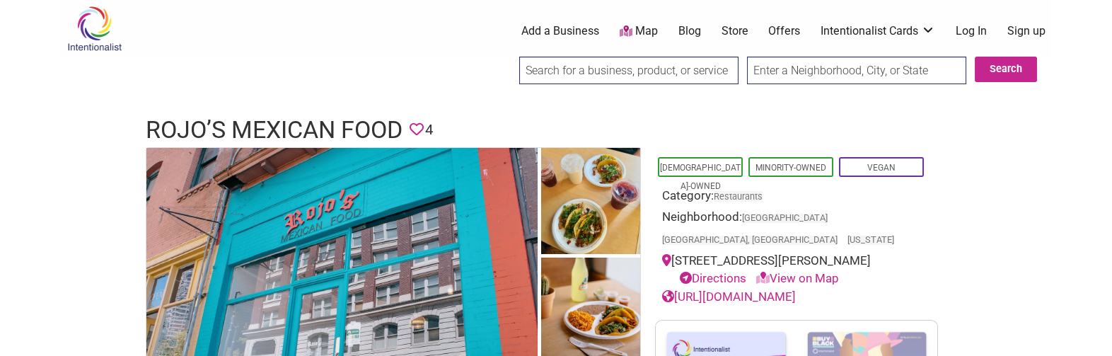
click at [363, 117] on h1 "Rojo’s Mexican Food" at bounding box center [274, 130] width 257 height 34
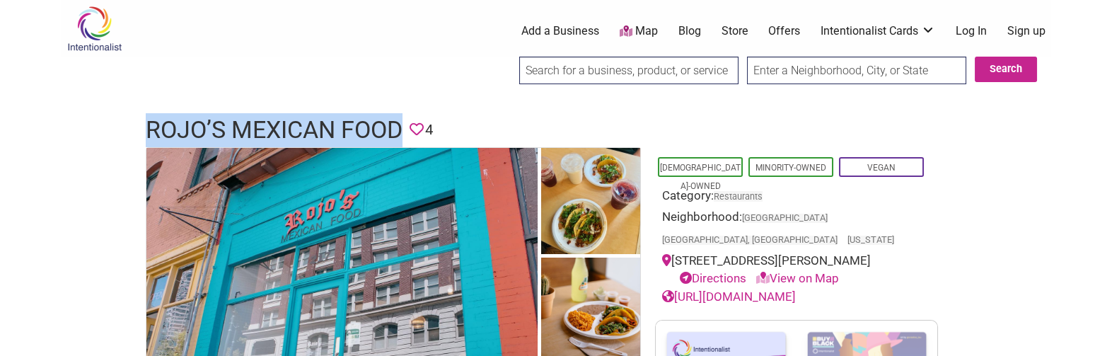
click at [363, 117] on h1 "Rojo’s Mexican Food" at bounding box center [274, 130] width 257 height 34
copy h1 "Rojo’s Mexican Food"
click at [796, 289] on link "https://www.rojosmexicanfood.com/menu" at bounding box center [729, 296] width 134 height 14
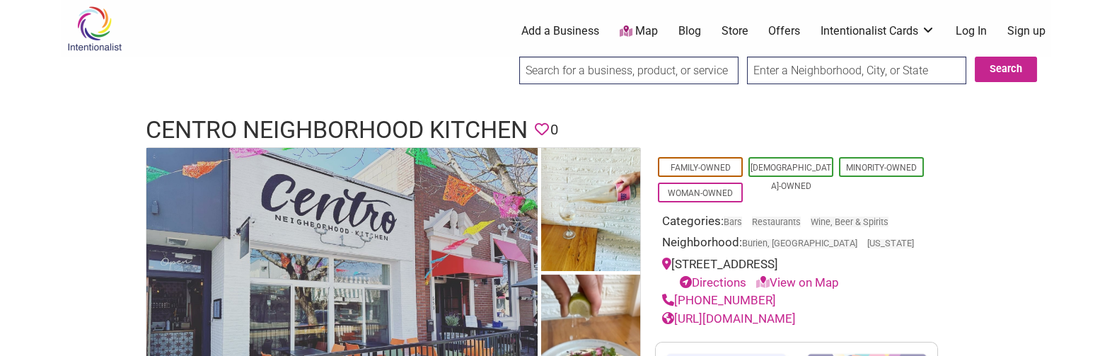
click at [350, 122] on h1 "Centro Neighborhood Kitchen" at bounding box center [337, 130] width 382 height 34
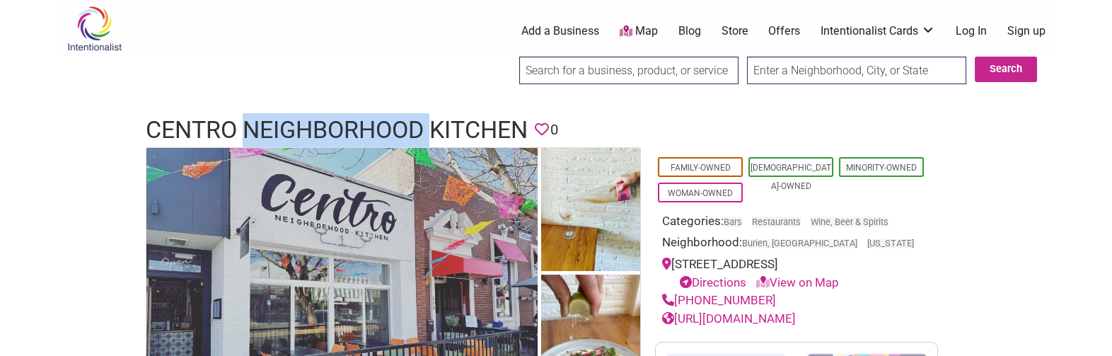
click at [350, 122] on h1 "Centro Neighborhood Kitchen" at bounding box center [337, 130] width 382 height 34
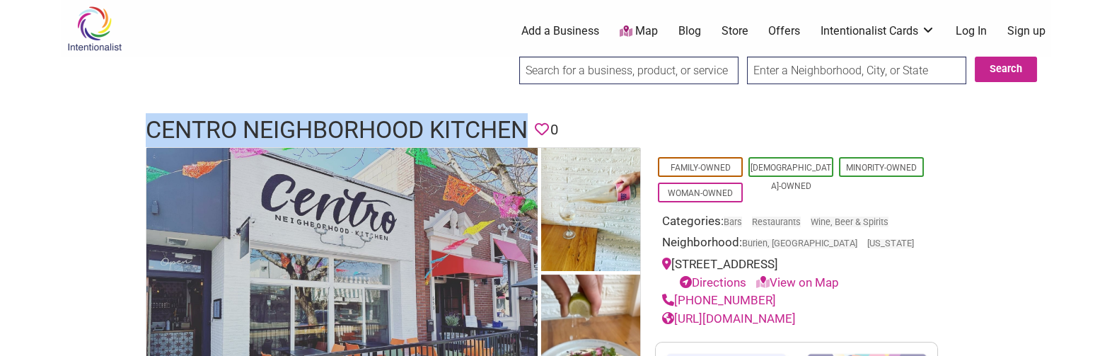
click at [350, 122] on h1 "Centro Neighborhood Kitchen" at bounding box center [337, 130] width 382 height 34
copy h1 "Centro Neighborhood Kitchen"
drag, startPoint x: 772, startPoint y: 296, endPoint x: 678, endPoint y: 298, distance: 94.1
click at [678, 298] on div "(206) 420-7227" at bounding box center [796, 300] width 269 height 18
copy link "(206) 420-7227"
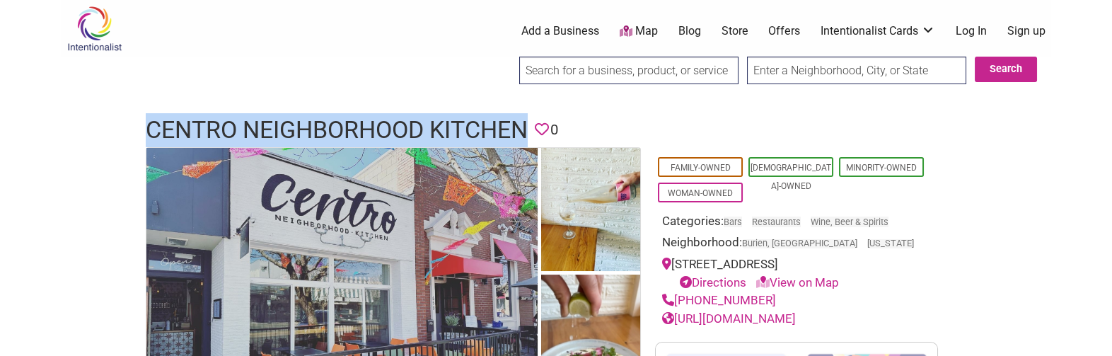
click at [796, 317] on link "https://www.centroburien.com/" at bounding box center [729, 318] width 134 height 14
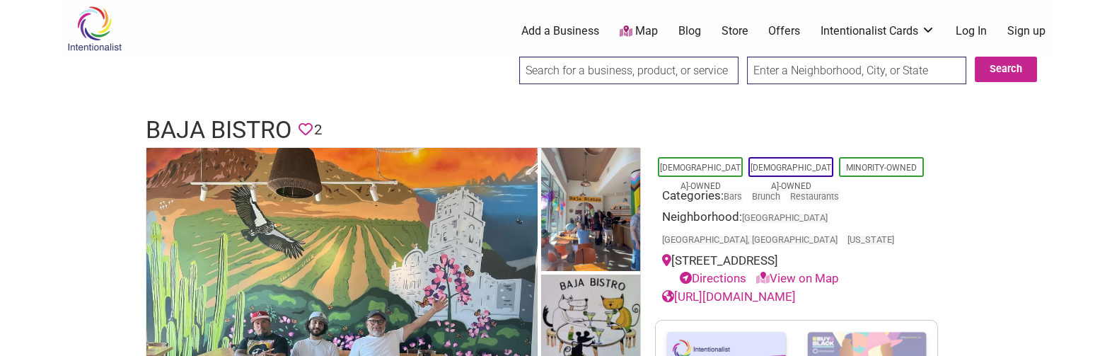
click at [225, 118] on h1 "Baja Bistro" at bounding box center [219, 130] width 146 height 34
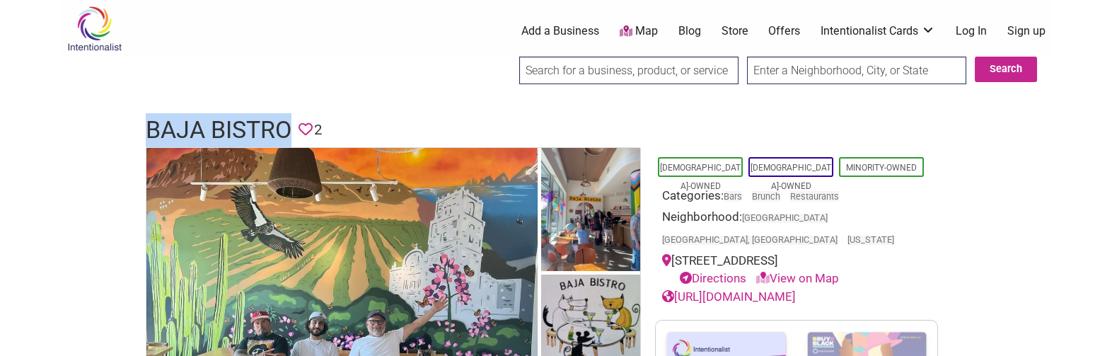
click at [225, 118] on h1 "Baja Bistro" at bounding box center [219, 130] width 146 height 34
copy h1 "Baja Bistro"
click at [863, 288] on div "[URL][DOMAIN_NAME]" at bounding box center [796, 297] width 269 height 18
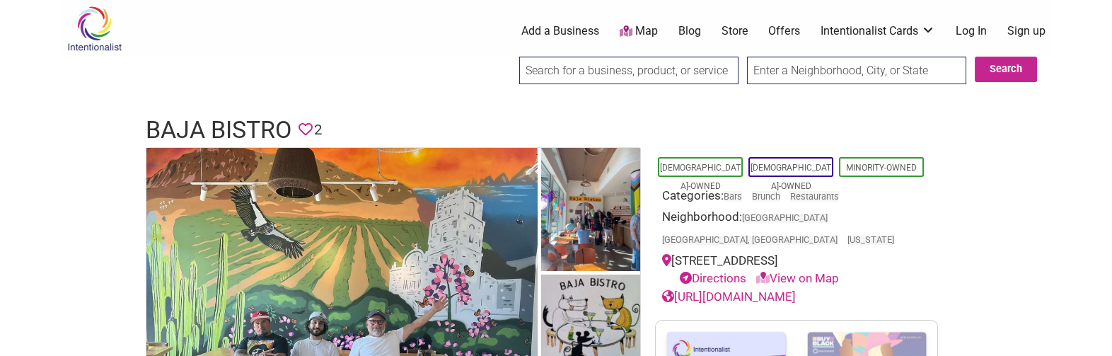
click at [796, 289] on link "https://www.instagram.com/baja_bistro/" at bounding box center [729, 296] width 134 height 14
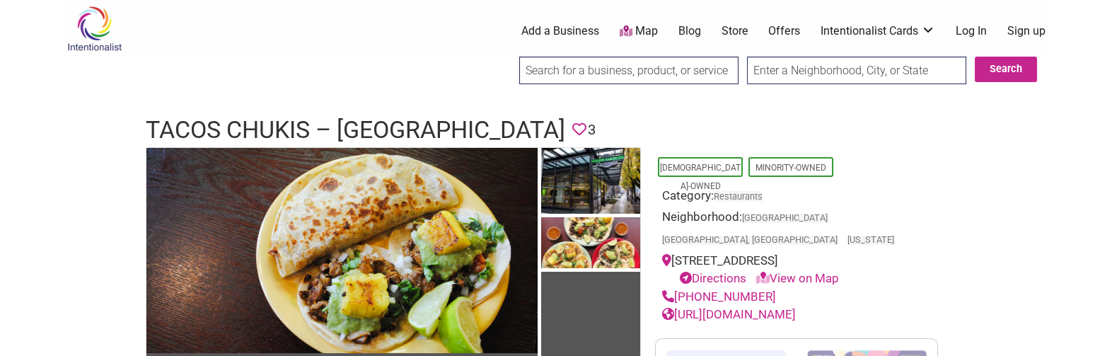
click at [338, 122] on h1 "Tacos Chukis – [GEOGRAPHIC_DATA]" at bounding box center [355, 130] width 419 height 34
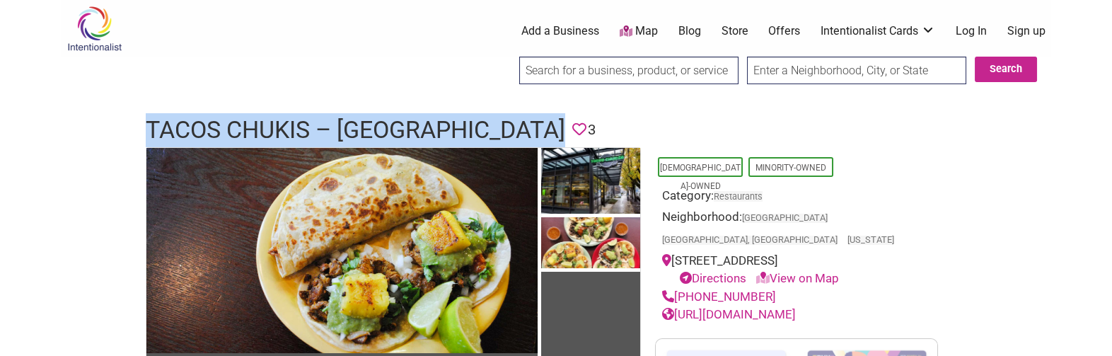
click at [338, 122] on h1 "Tacos Chukis – [GEOGRAPHIC_DATA]" at bounding box center [355, 130] width 419 height 34
copy h1 "Tacos Chukis – [GEOGRAPHIC_DATA]"
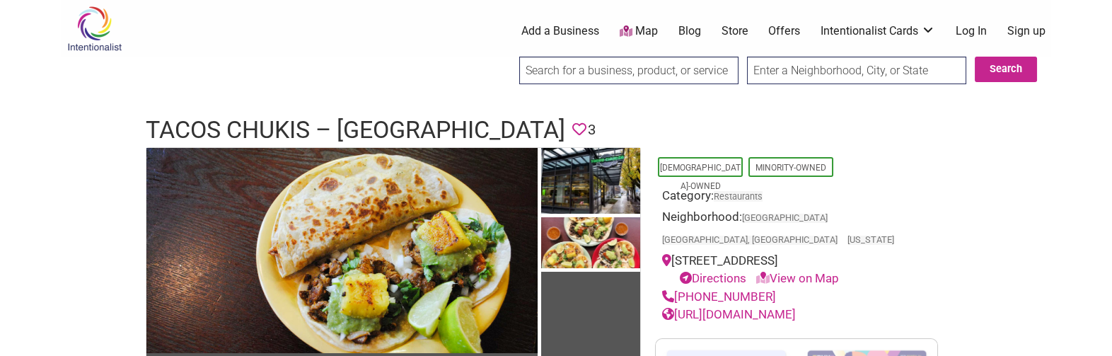
drag, startPoint x: 375, startPoint y: 130, endPoint x: 895, endPoint y: 263, distance: 536.6
click at [895, 269] on div "Directions View on Map" at bounding box center [803, 278] width 255 height 18
click at [796, 307] on link "https://www.seattlechukis.com/" at bounding box center [729, 314] width 134 height 14
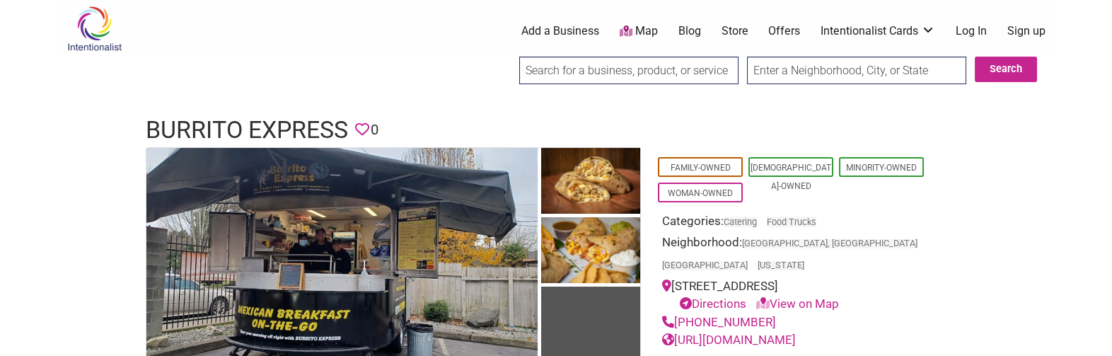
drag, startPoint x: 0, startPoint y: 0, endPoint x: 28, endPoint y: 172, distance: 174.2
click at [28, 174] on body "× Menu 0 Add a Business Map Blog Store Offers Intentionalist Cards Buy Black Ca…" at bounding box center [556, 178] width 1112 height 356
click at [258, 117] on h1 "Burrito Express" at bounding box center [247, 130] width 202 height 34
click at [265, 122] on h1 "Burrito Express" at bounding box center [247, 130] width 202 height 34
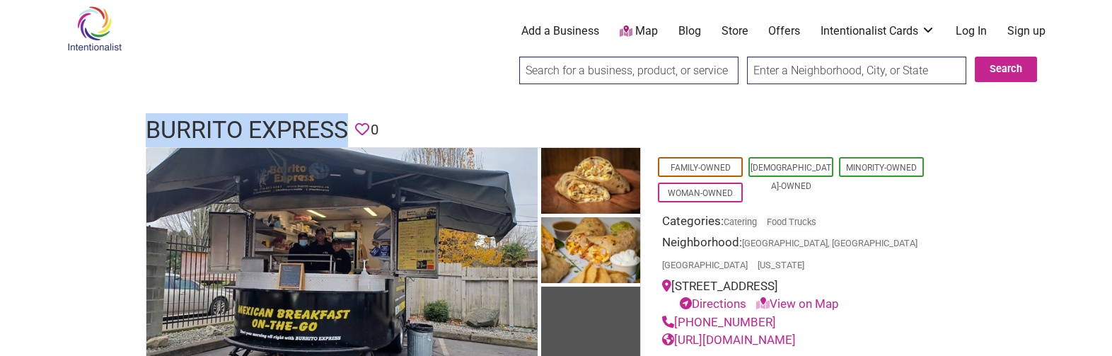
click at [265, 122] on h1 "Burrito Express" at bounding box center [247, 130] width 202 height 34
copy h1 "Burrito Express"
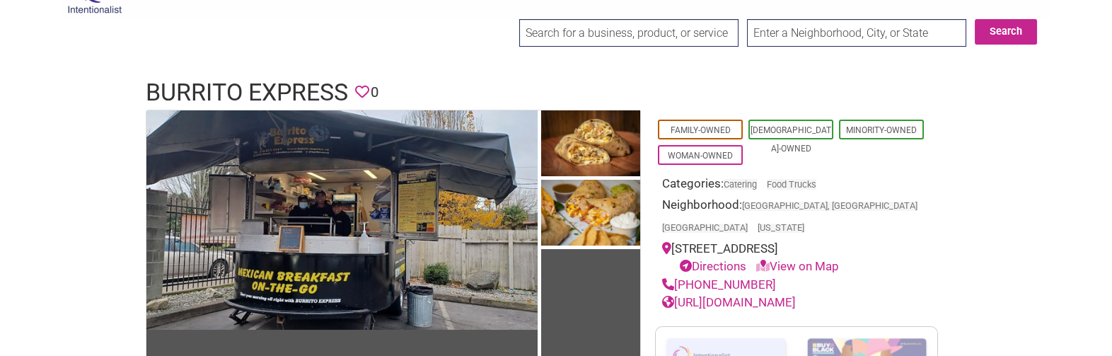
scroll to position [62, 0]
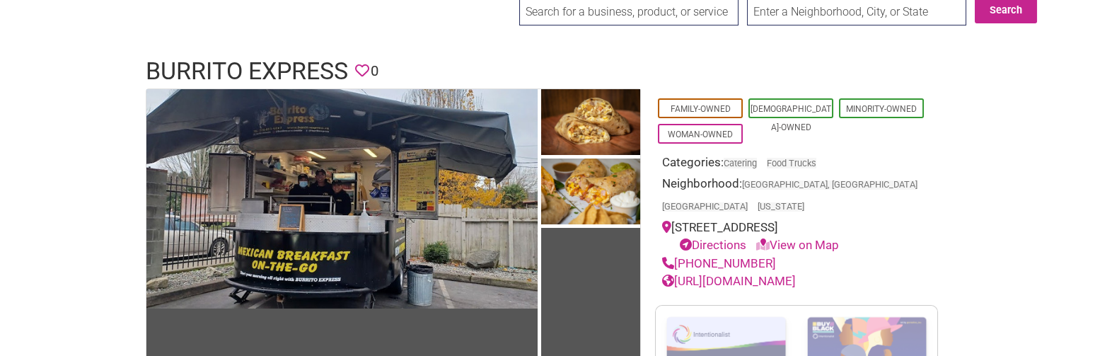
drag, startPoint x: 691, startPoint y: 121, endPoint x: 693, endPoint y: 160, distance: 39.0
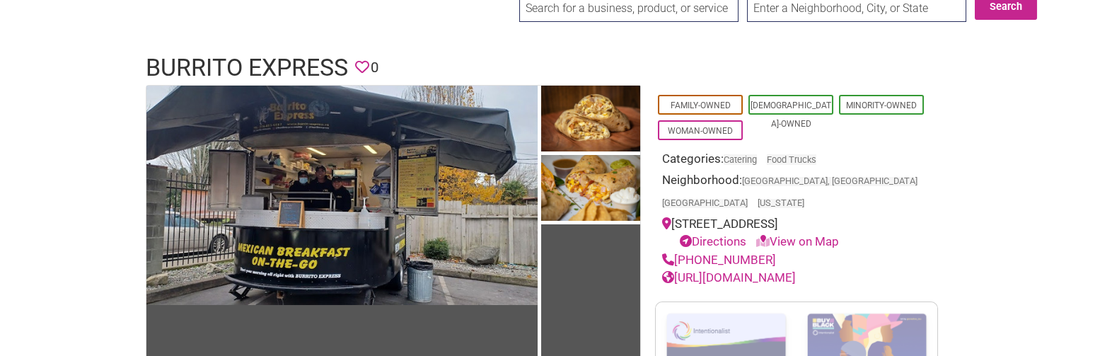
click at [763, 270] on link "[URL][DOMAIN_NAME]" at bounding box center [729, 277] width 134 height 14
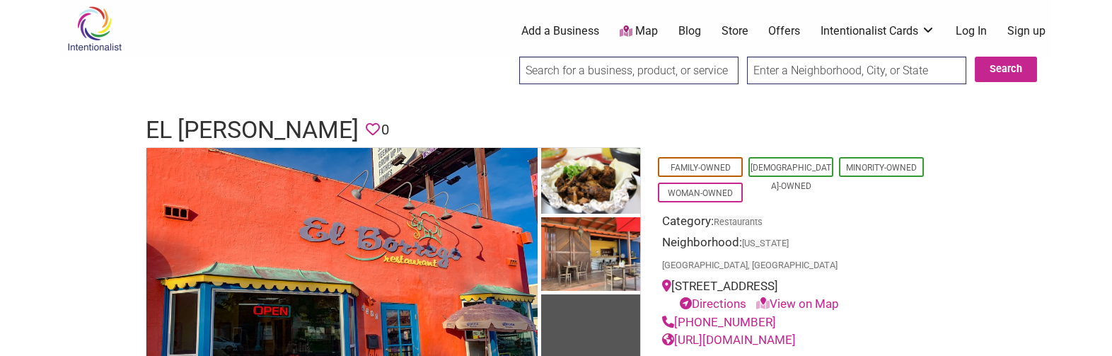
click at [238, 127] on h1 "El [PERSON_NAME]" at bounding box center [252, 130] width 213 height 34
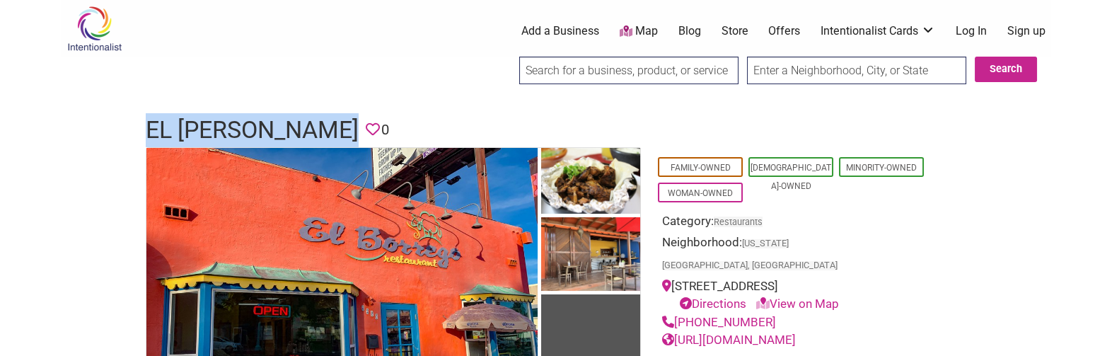
click at [238, 127] on h1 "El [PERSON_NAME]" at bounding box center [252, 130] width 213 height 34
copy h1 "El [PERSON_NAME]"
click at [763, 332] on link "[URL][DOMAIN_NAME]" at bounding box center [729, 339] width 134 height 14
drag, startPoint x: 777, startPoint y: 298, endPoint x: 677, endPoint y: 298, distance: 99.7
click at [677, 313] on div "[PHONE_NUMBER]" at bounding box center [796, 322] width 269 height 18
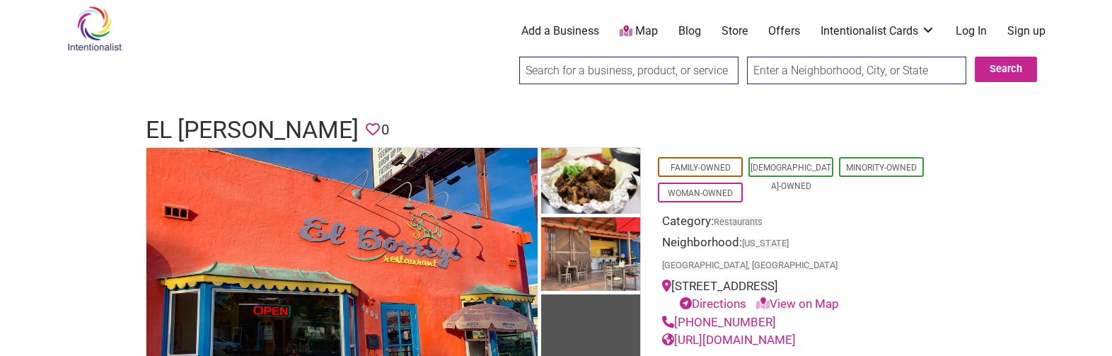
drag, startPoint x: 677, startPoint y: 298, endPoint x: 426, endPoint y: 95, distance: 322.3
click at [426, 95] on div at bounding box center [556, 100] width 990 height 14
click at [796, 332] on link "https://www.elborregosd.com/" at bounding box center [729, 339] width 134 height 14
drag, startPoint x: 762, startPoint y: 297, endPoint x: 677, endPoint y: 300, distance: 84.9
click at [677, 313] on div "(619) 281-1355" at bounding box center [796, 322] width 269 height 18
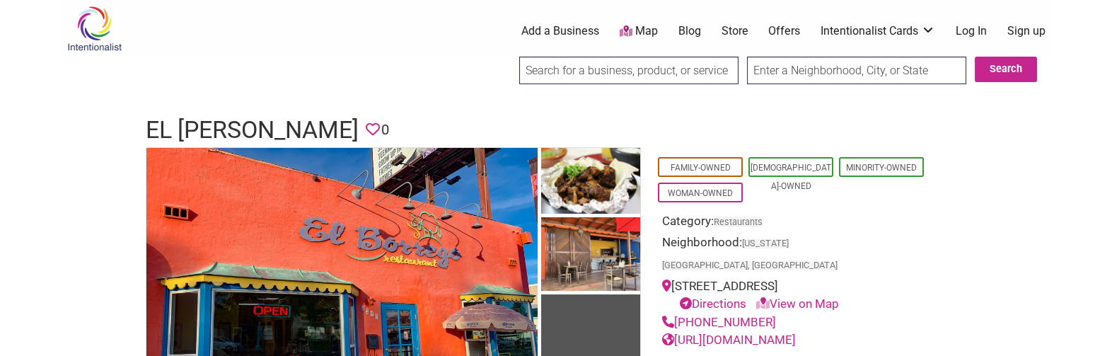
copy link "(619) 281-1355"
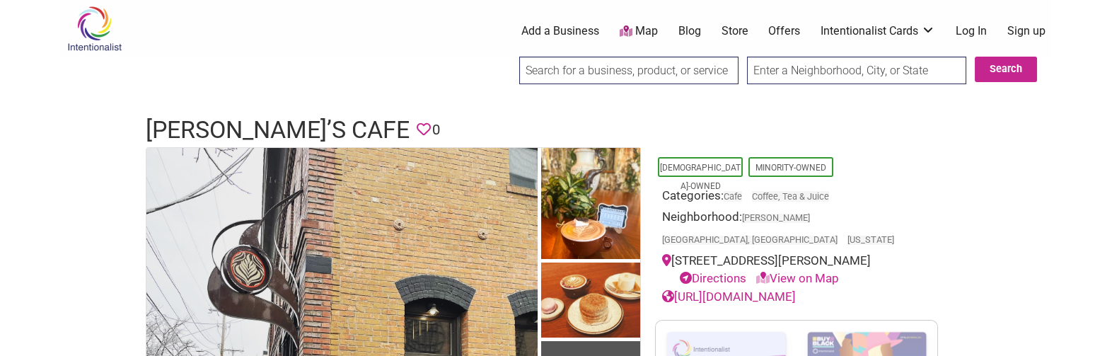
click at [197, 127] on h1 "[PERSON_NAME]’s Cafe" at bounding box center [278, 130] width 264 height 34
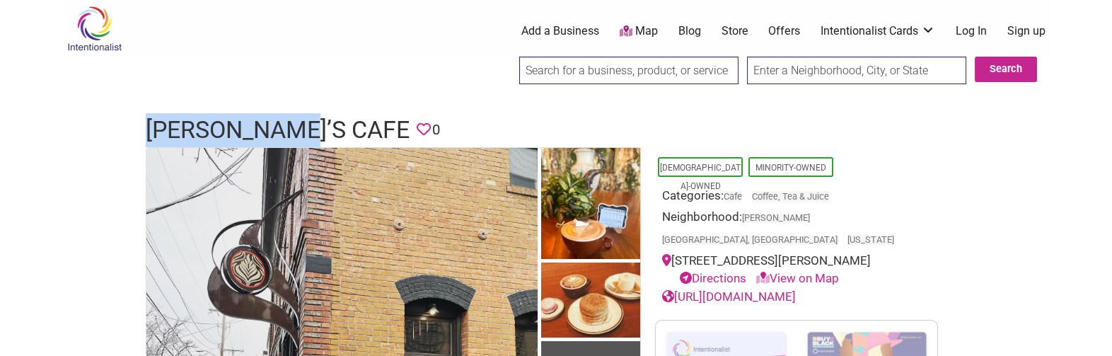
click at [197, 127] on h1 "[PERSON_NAME]’s Cafe" at bounding box center [278, 130] width 264 height 34
copy h1 "[PERSON_NAME]’s Cafe"
click at [788, 289] on link "[URL][DOMAIN_NAME]" at bounding box center [729, 296] width 134 height 14
